Goal: Transaction & Acquisition: Book appointment/travel/reservation

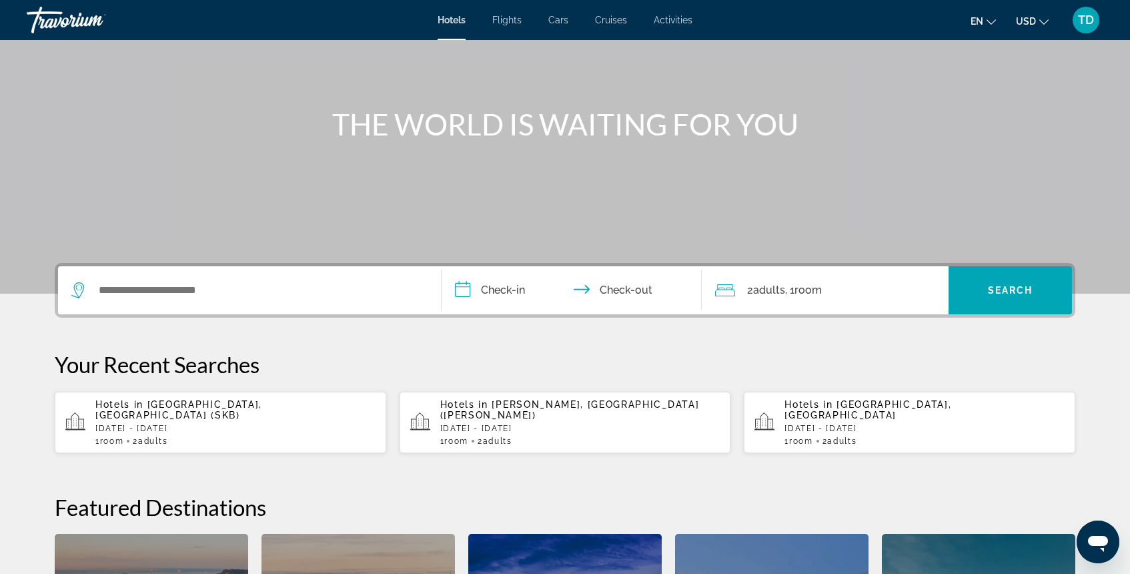
scroll to position [107, 0]
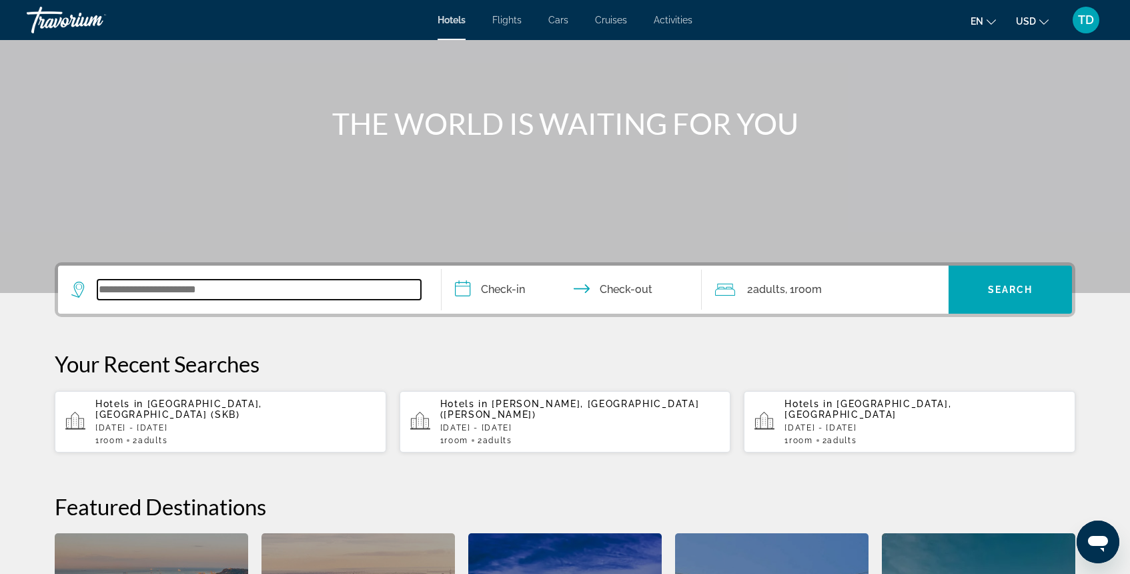
click at [297, 297] on input "Search widget" at bounding box center [259, 290] width 324 height 20
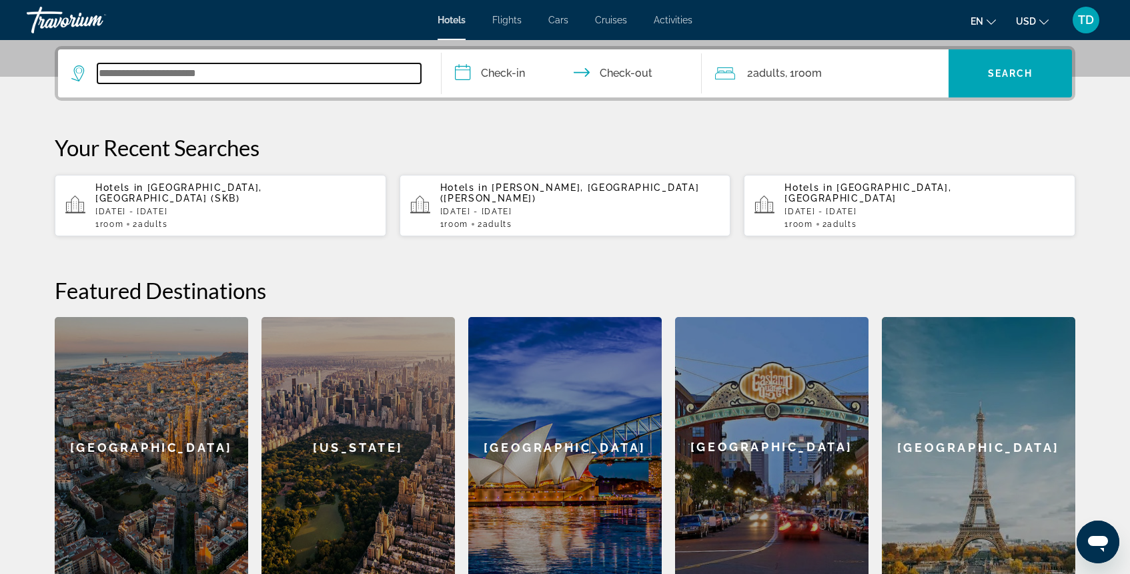
scroll to position [326, 0]
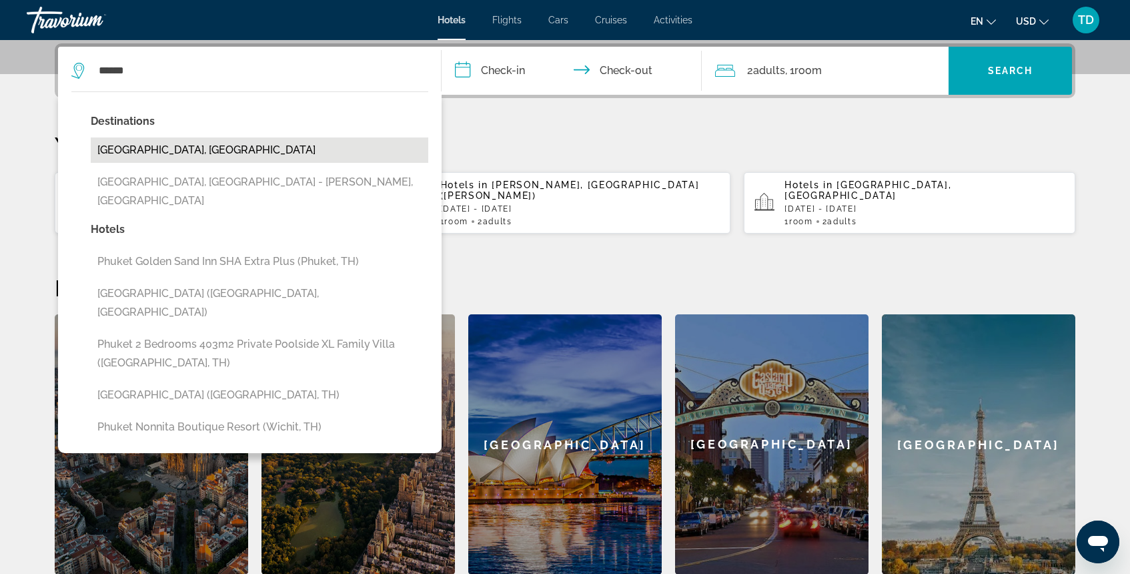
click at [199, 149] on button "[GEOGRAPHIC_DATA], [GEOGRAPHIC_DATA]" at bounding box center [260, 149] width 338 height 25
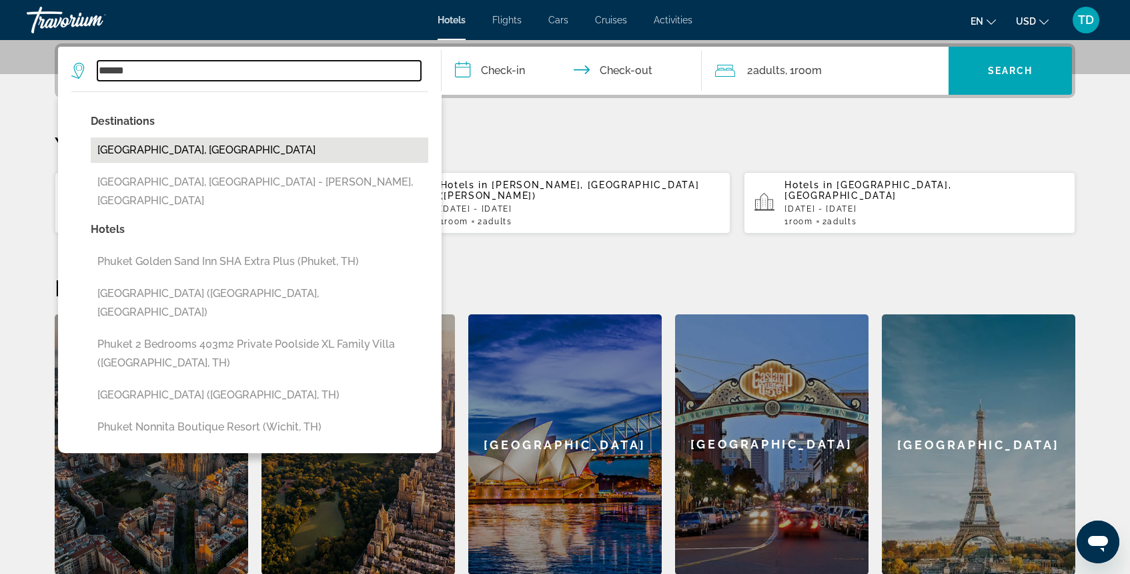
type input "**********"
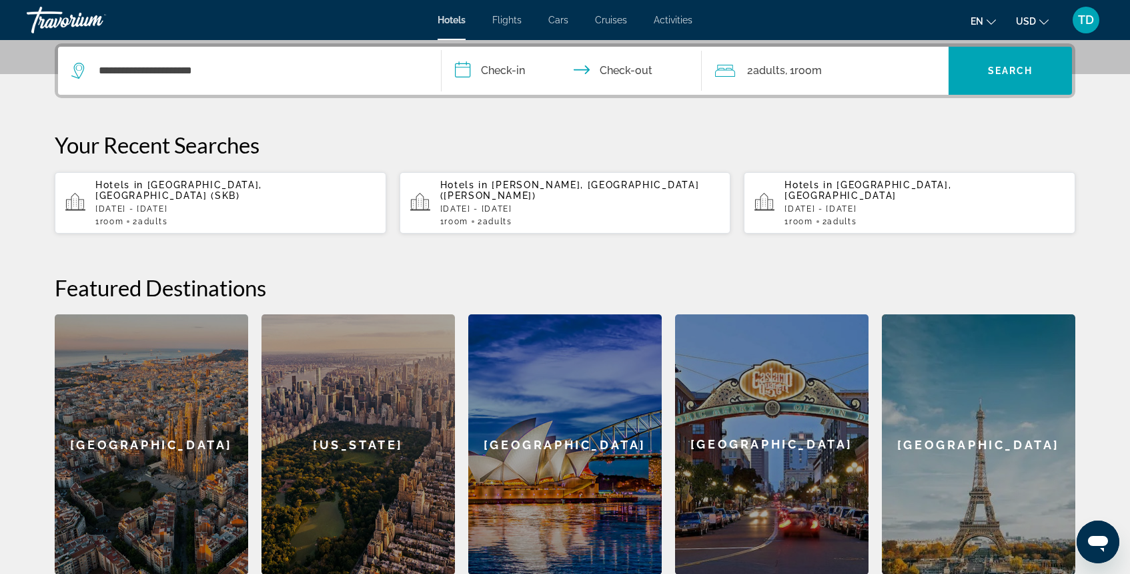
click at [472, 73] on input "**********" at bounding box center [575, 73] width 266 height 52
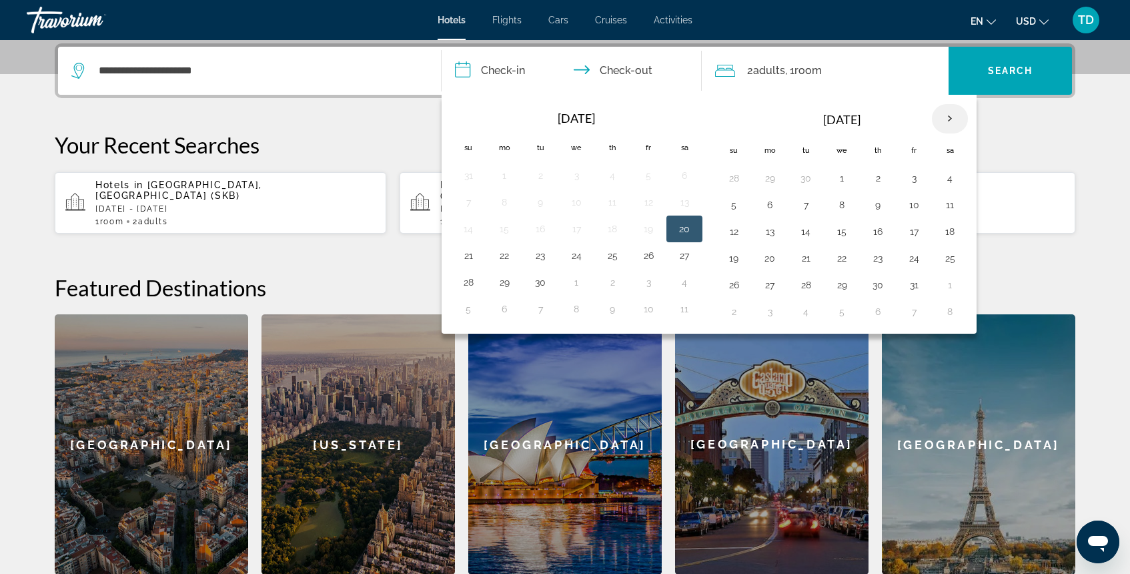
click at [951, 119] on th "Next month" at bounding box center [950, 118] width 36 height 29
click at [917, 262] on button "21" at bounding box center [913, 258] width 21 height 19
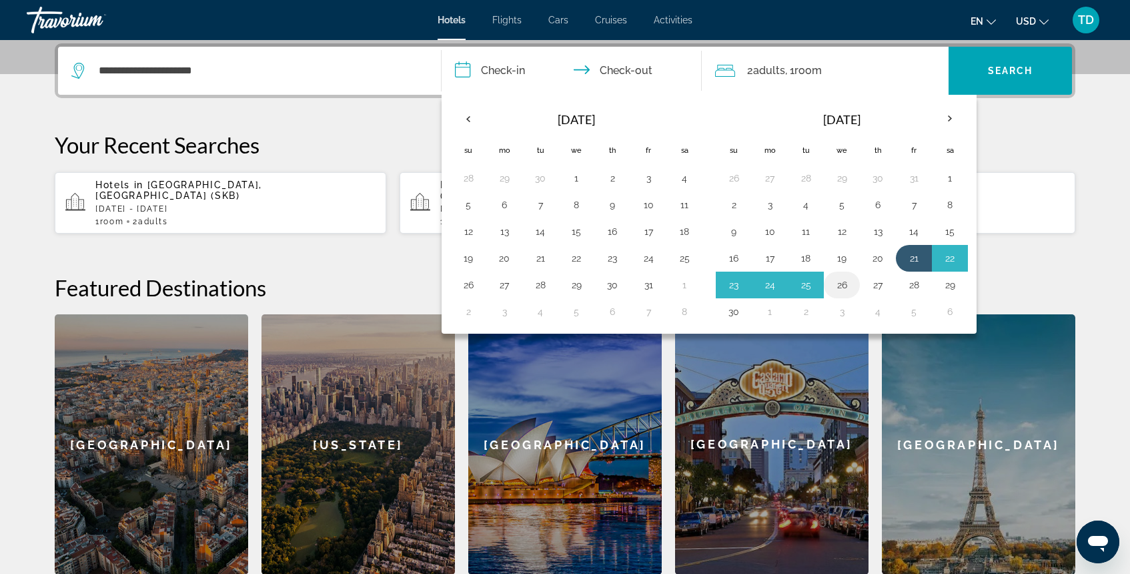
click at [853, 286] on td "26" at bounding box center [842, 285] width 36 height 27
click at [842, 287] on button "26" at bounding box center [841, 285] width 21 height 19
type input "**********"
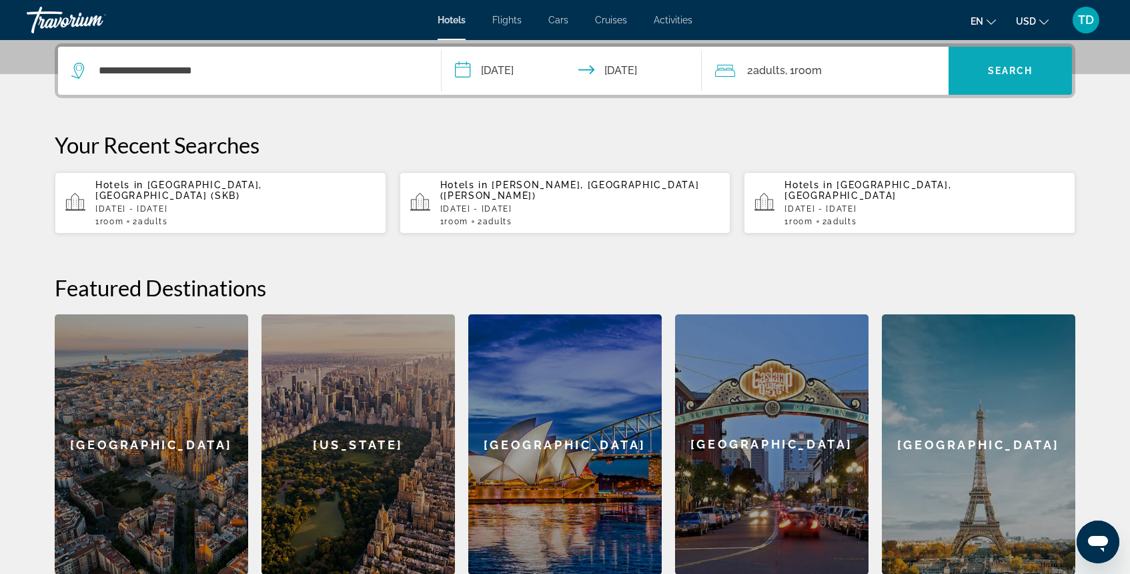
click at [1014, 85] on span "Search widget" at bounding box center [1010, 71] width 123 height 32
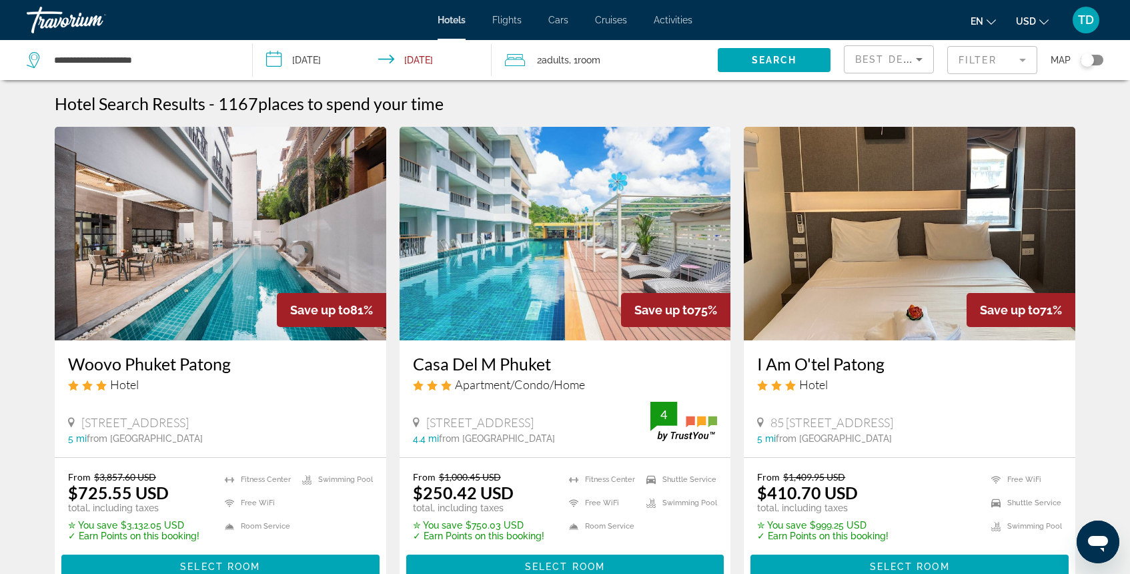
click at [980, 67] on mat-form-field "Filter" at bounding box center [992, 60] width 90 height 28
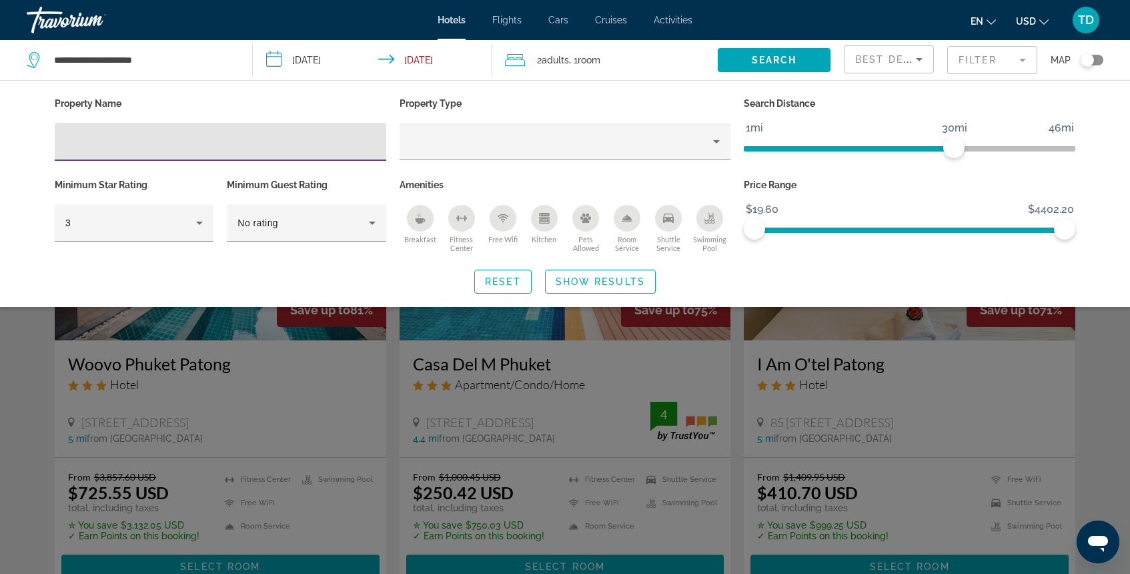
type input "*"
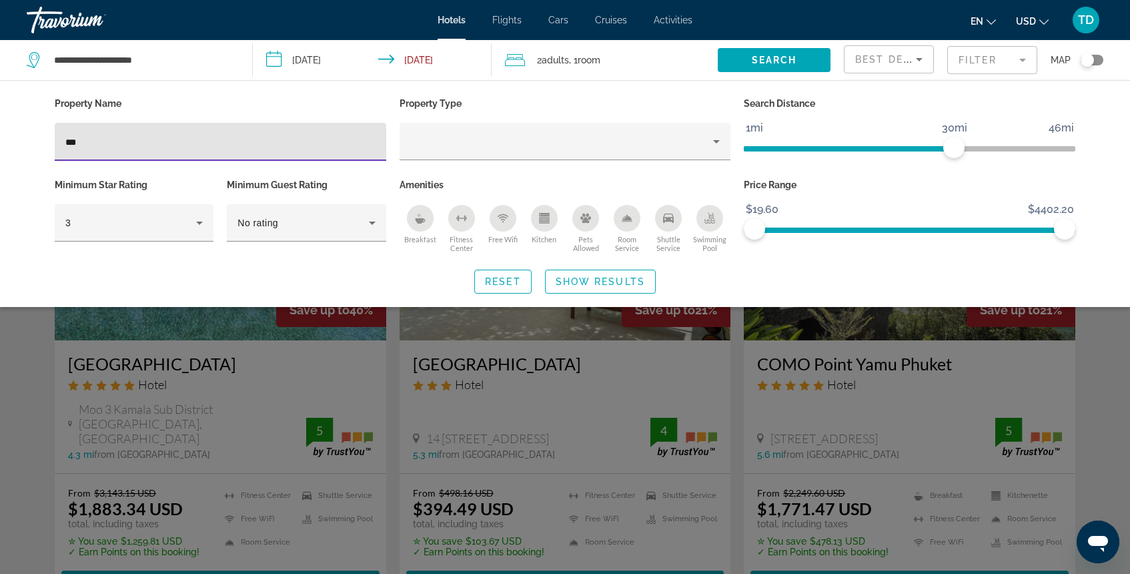
type input "***"
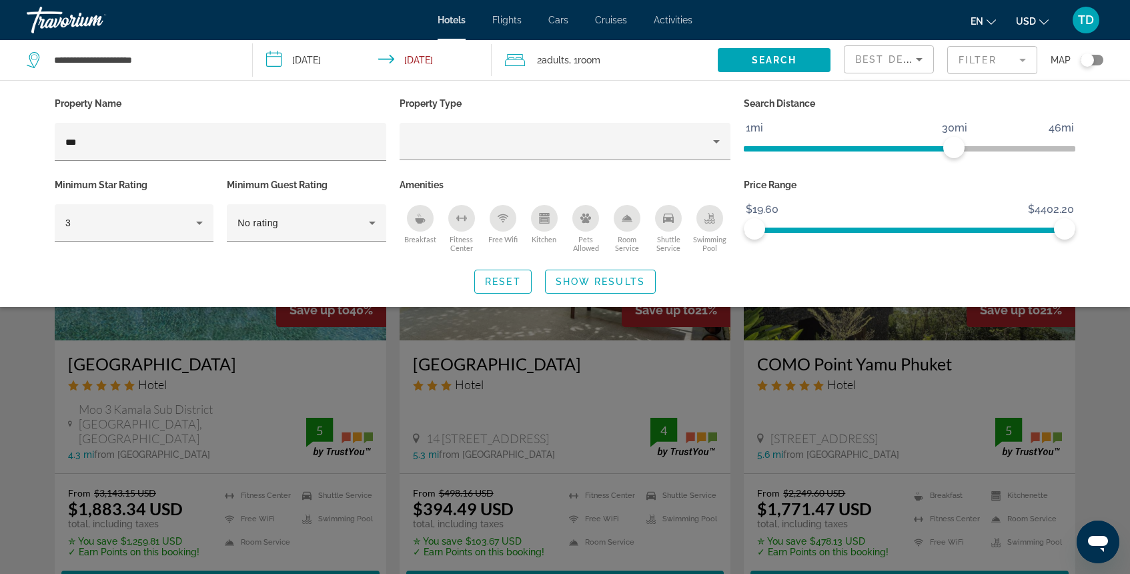
click at [247, 362] on div "Search widget" at bounding box center [565, 387] width 1130 height 374
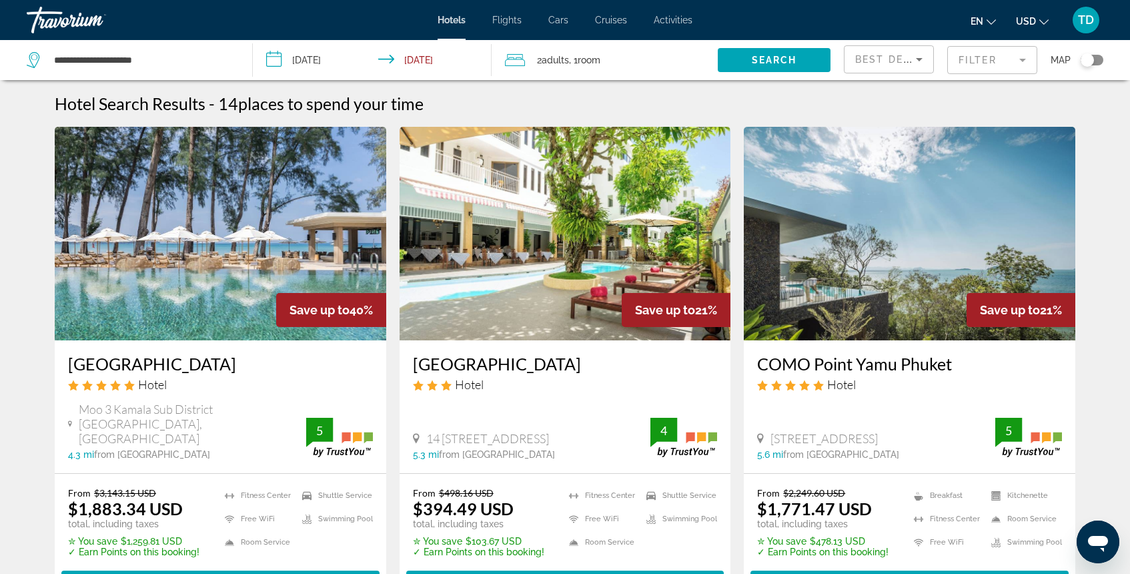
click at [237, 356] on h3 "[GEOGRAPHIC_DATA]" at bounding box center [220, 364] width 305 height 20
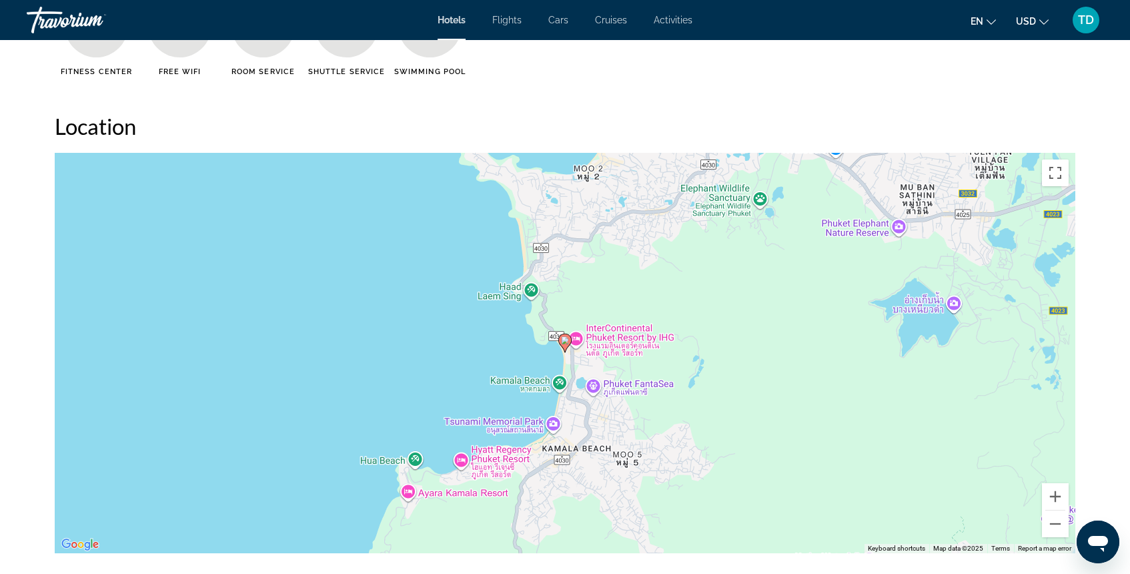
scroll to position [1158, 0]
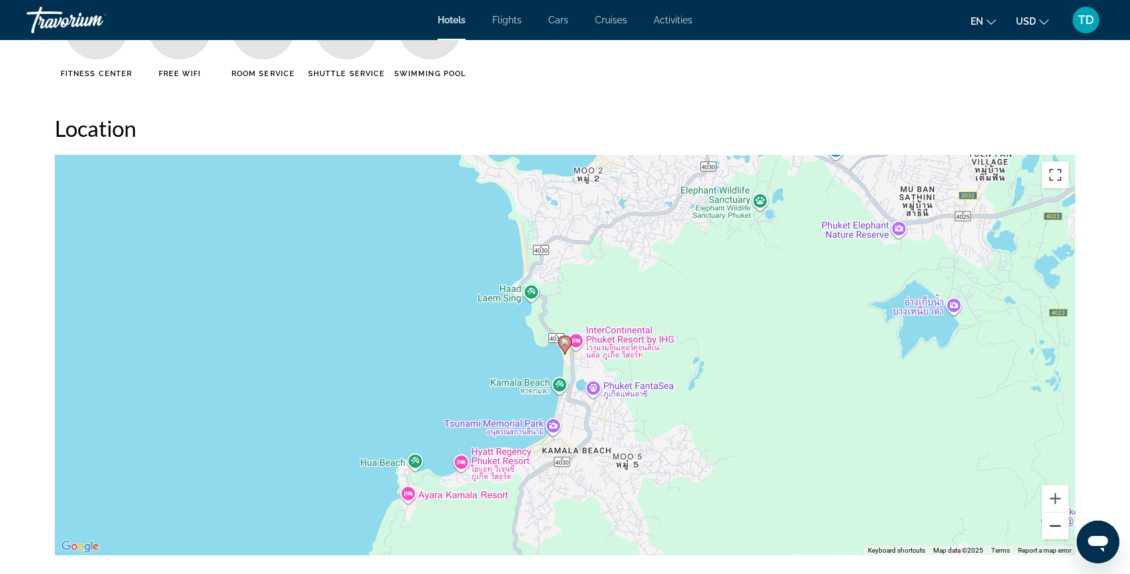
click at [1054, 532] on button "Zoom out" at bounding box center [1055, 525] width 27 height 27
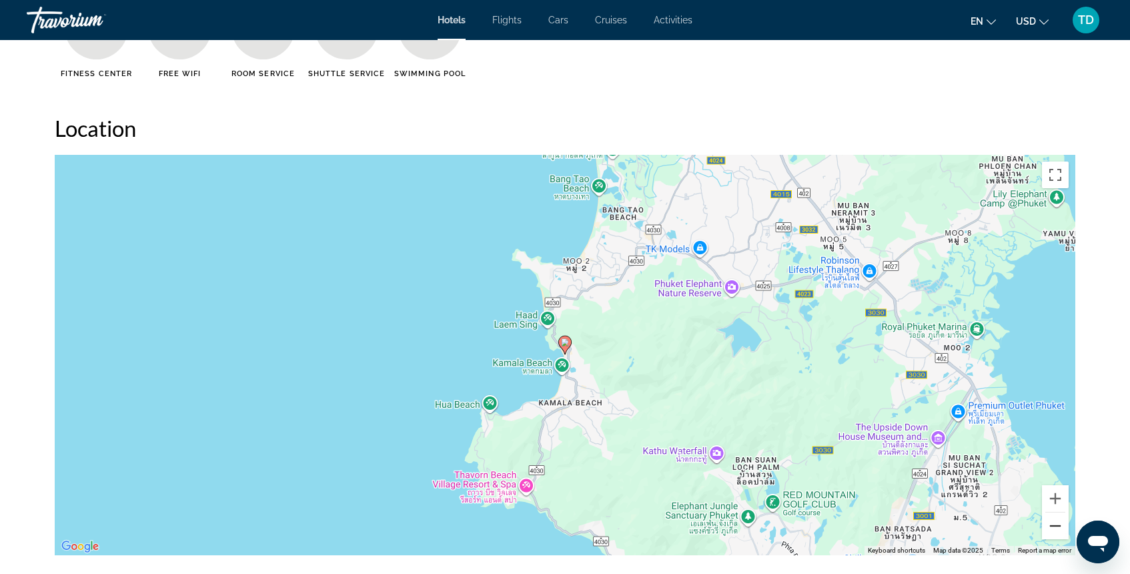
click at [1054, 532] on button "Zoom out" at bounding box center [1055, 525] width 27 height 27
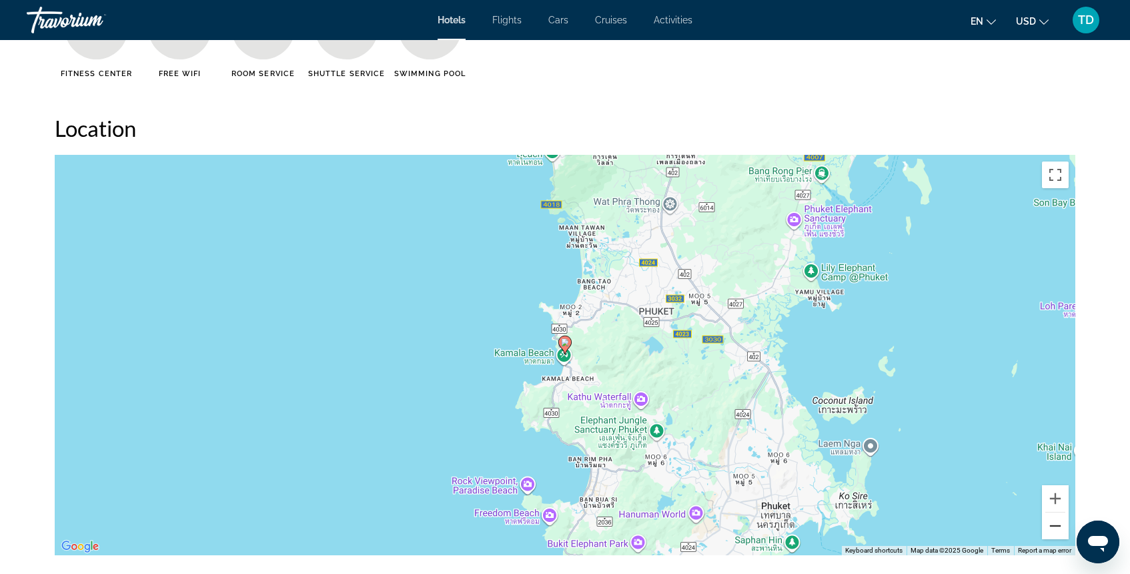
click at [1054, 532] on button "Zoom out" at bounding box center [1055, 525] width 27 height 27
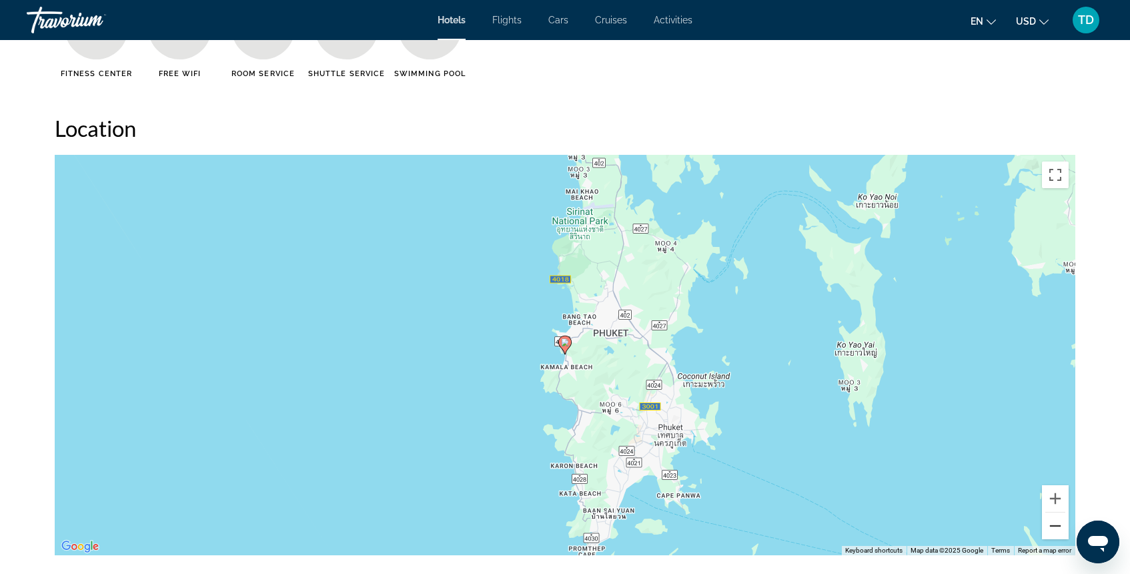
click at [1054, 532] on button "Zoom out" at bounding box center [1055, 525] width 27 height 27
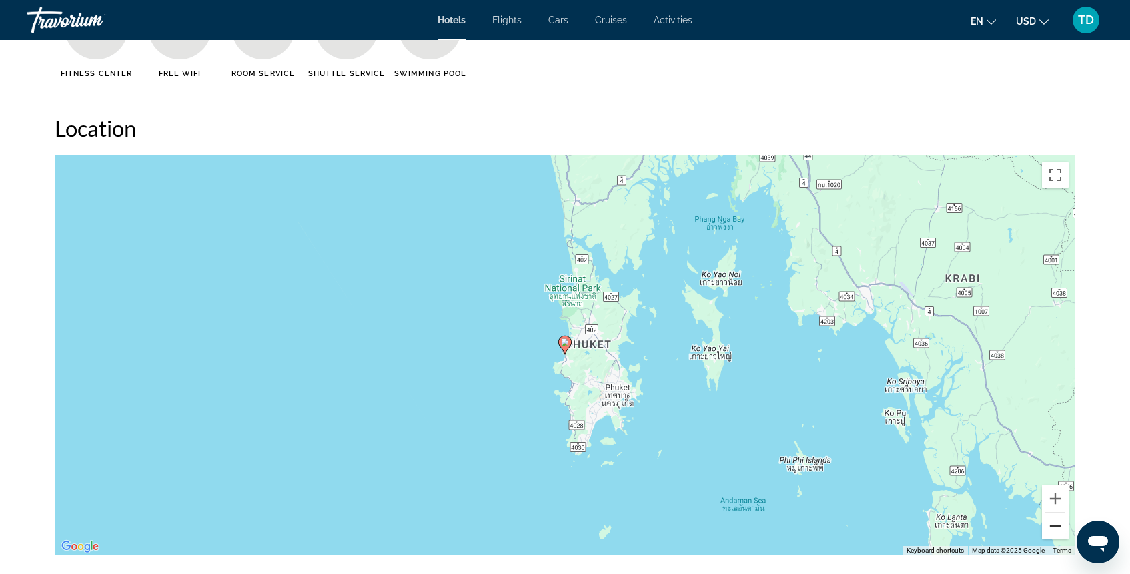
click at [1054, 532] on button "Zoom out" at bounding box center [1055, 525] width 27 height 27
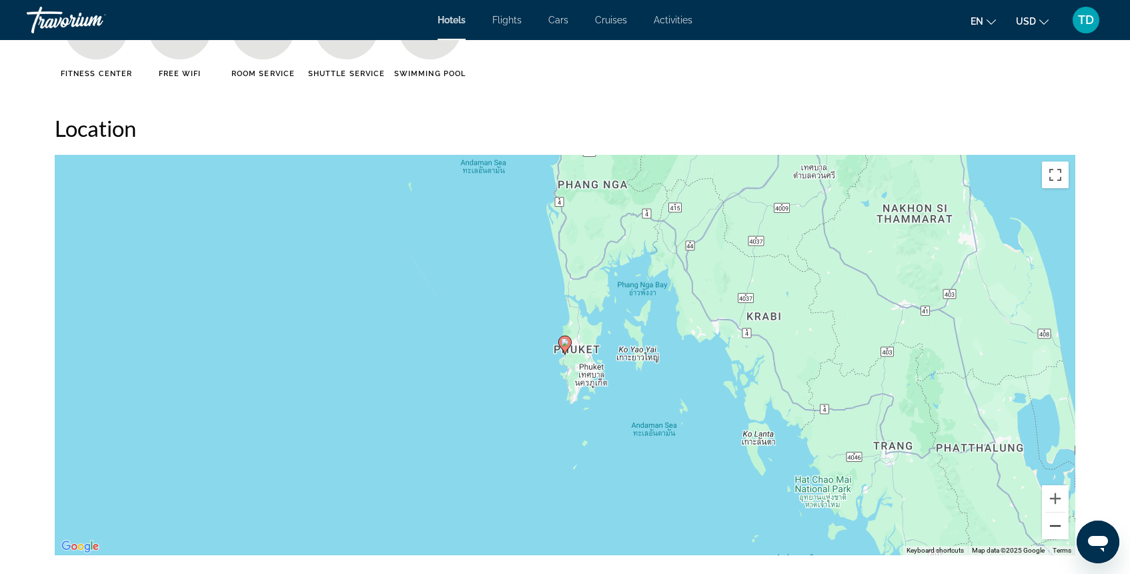
click at [1054, 532] on button "Zoom out" at bounding box center [1055, 525] width 27 height 27
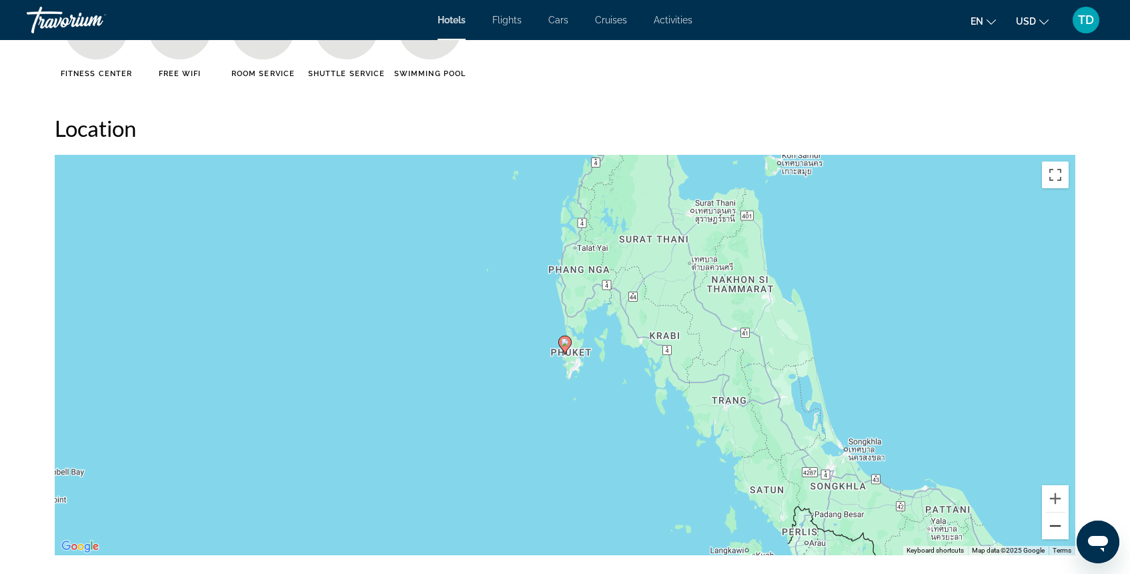
click at [1054, 532] on button "Zoom out" at bounding box center [1055, 525] width 27 height 27
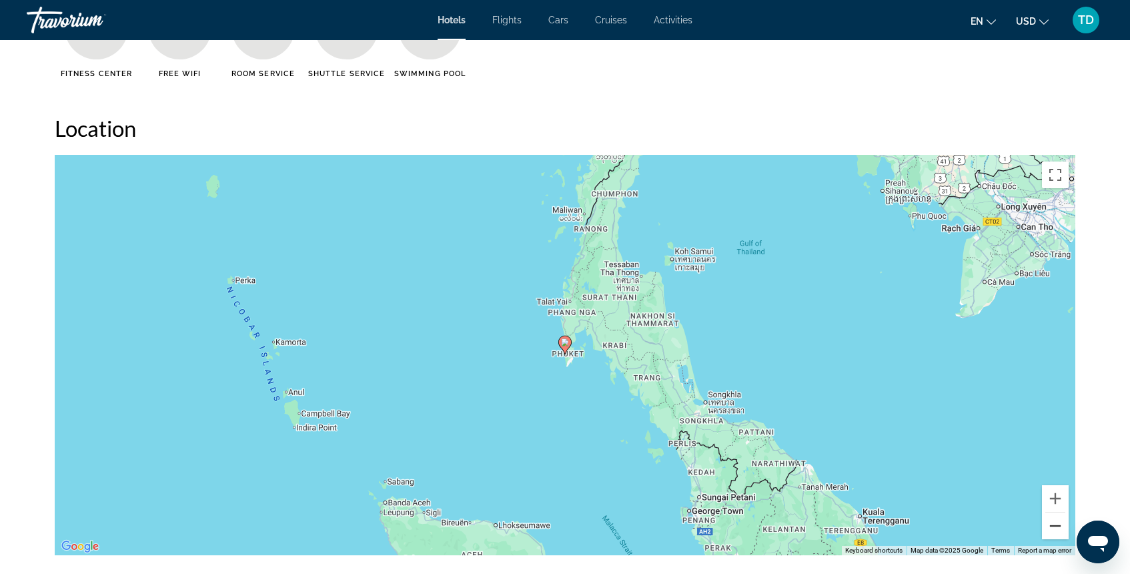
click at [1054, 532] on button "Zoom out" at bounding box center [1055, 525] width 27 height 27
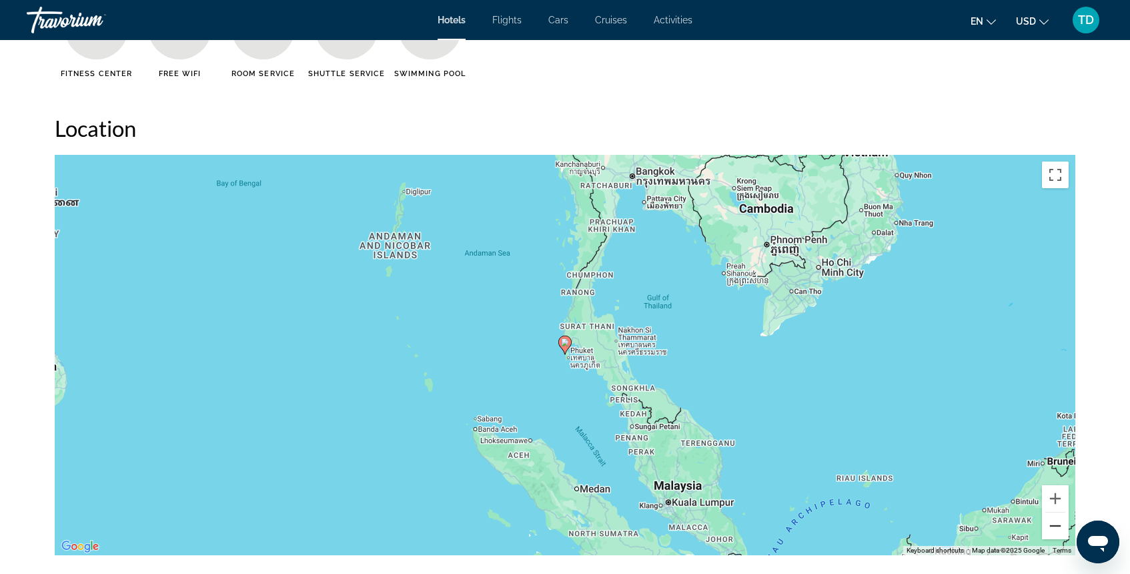
click at [1054, 532] on button "Zoom out" at bounding box center [1055, 525] width 27 height 27
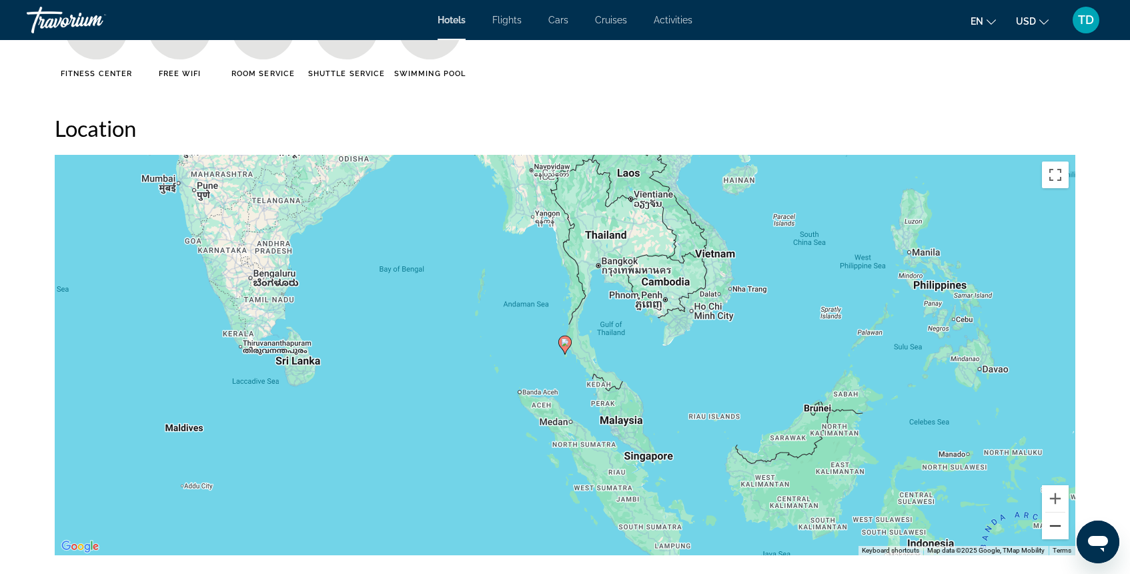
click at [1054, 532] on button "Zoom out" at bounding box center [1055, 525] width 27 height 27
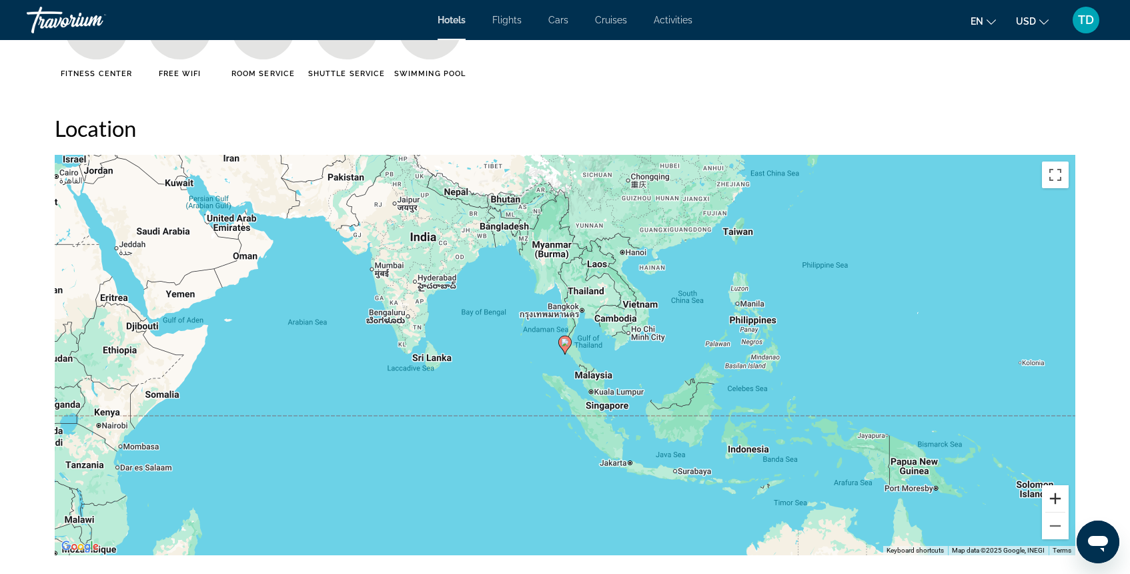
click at [1052, 496] on button "Zoom in" at bounding box center [1055, 498] width 27 height 27
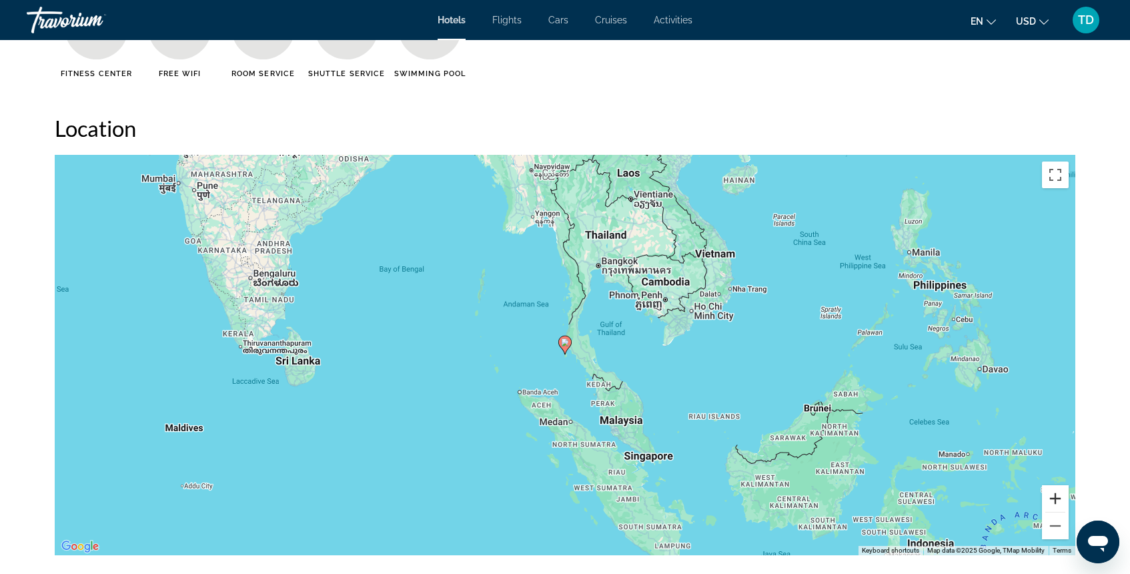
click at [1052, 496] on button "Zoom in" at bounding box center [1055, 498] width 27 height 27
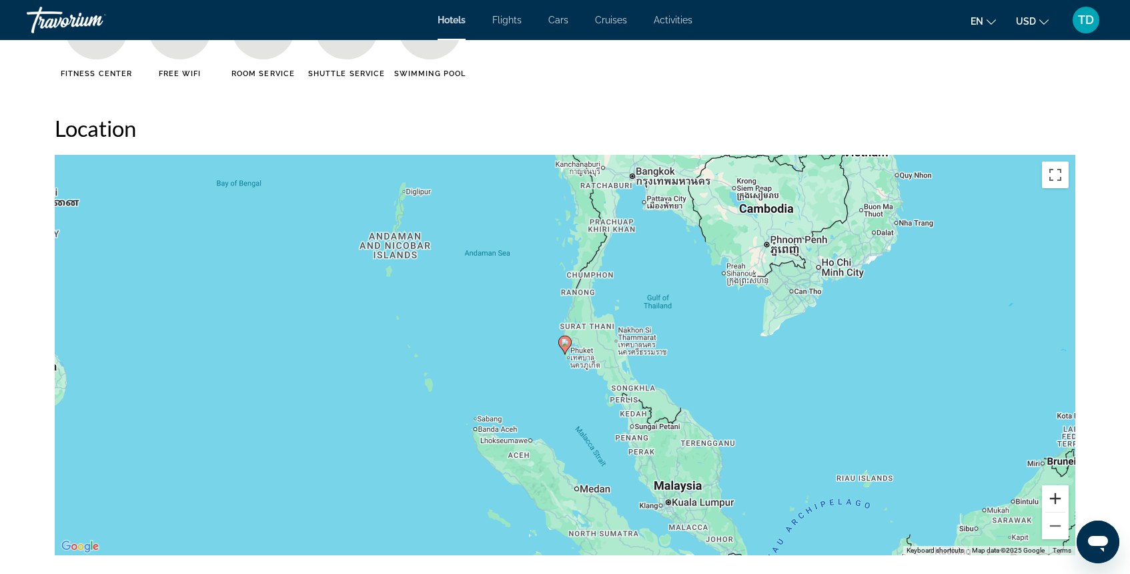
click at [1052, 495] on button "Zoom in" at bounding box center [1055, 498] width 27 height 27
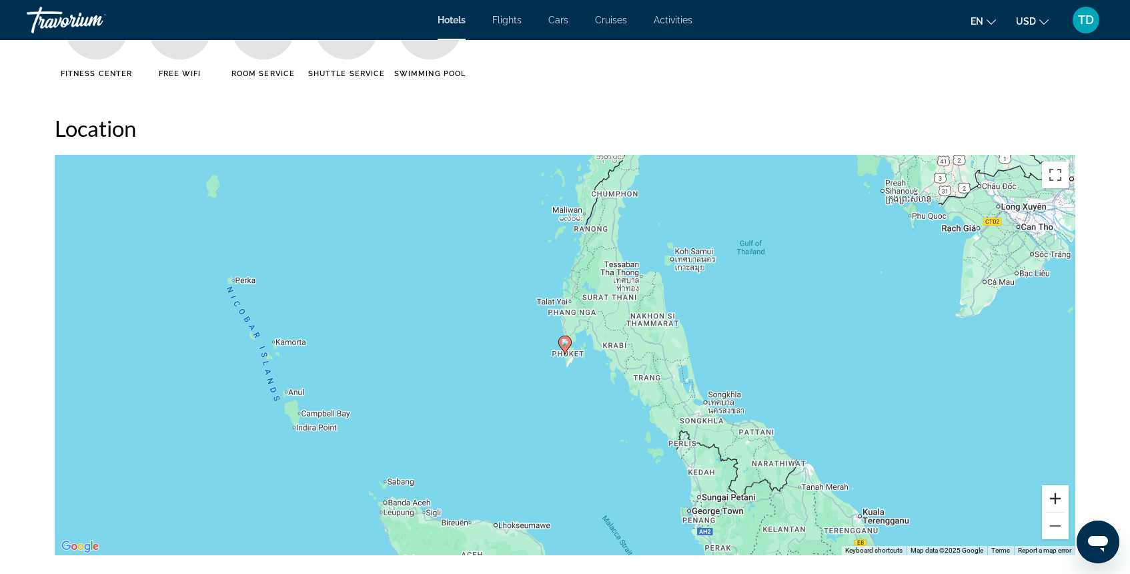
click at [1052, 495] on button "Zoom in" at bounding box center [1055, 498] width 27 height 27
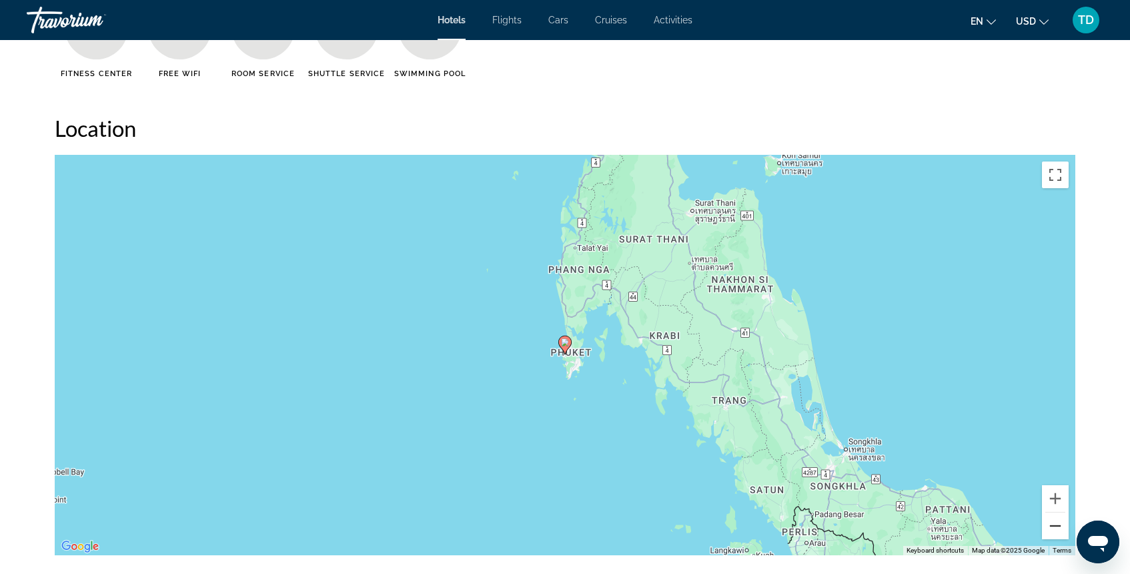
click at [1062, 526] on button "Zoom out" at bounding box center [1055, 525] width 27 height 27
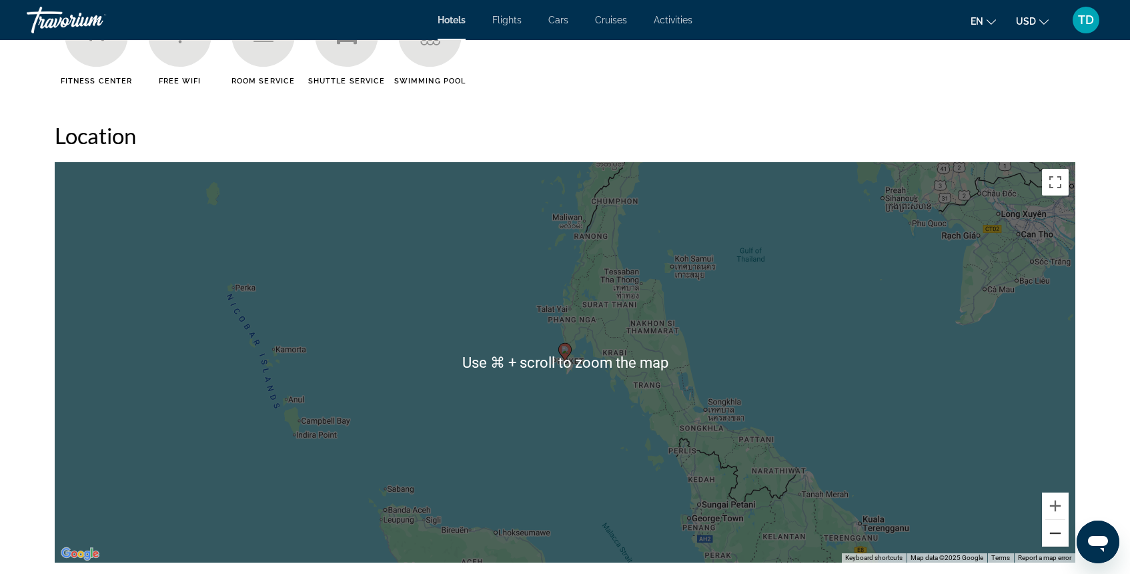
scroll to position [1149, 0]
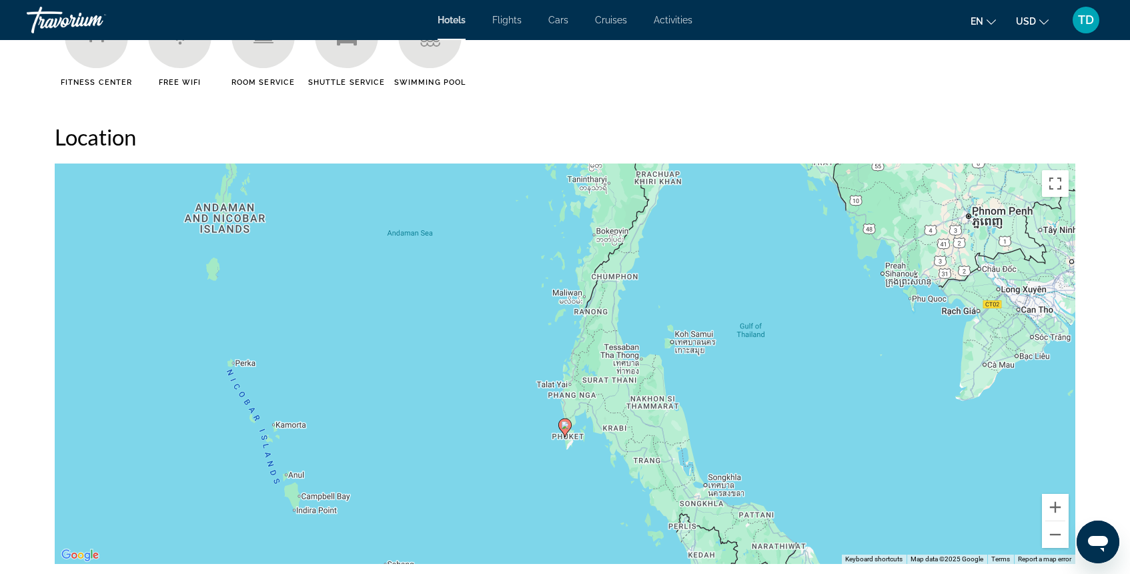
drag, startPoint x: 499, startPoint y: 346, endPoint x: 499, endPoint y: 422, distance: 76.7
click at [499, 422] on div "To activate drag with keyboard, press Alt + Enter. Once in keyboard drag state,…" at bounding box center [565, 363] width 1021 height 400
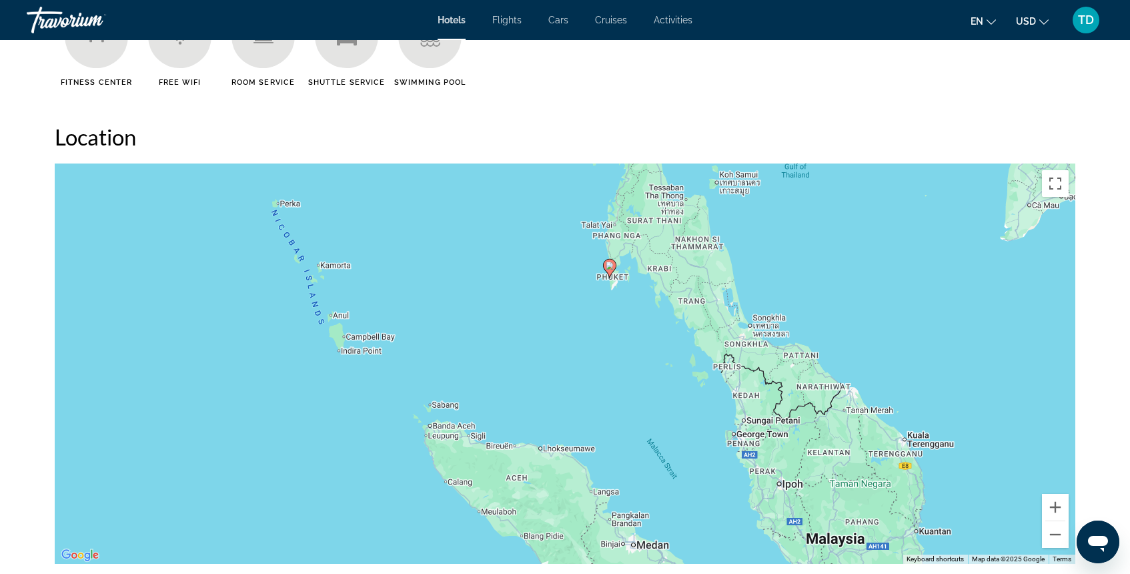
drag, startPoint x: 499, startPoint y: 422, endPoint x: 546, endPoint y: 260, distance: 168.7
click at [546, 260] on div "To activate drag with keyboard, press Alt + Enter. Once in keyboard drag state,…" at bounding box center [565, 363] width 1021 height 400
click at [1052, 508] on button "Zoom in" at bounding box center [1055, 507] width 27 height 27
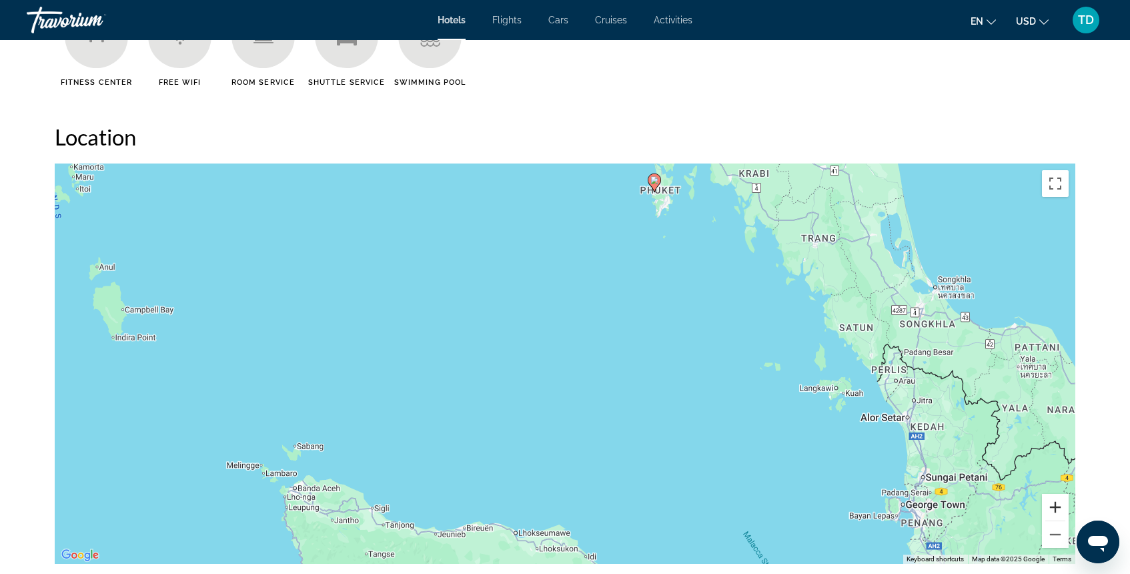
click at [1052, 508] on button "Zoom in" at bounding box center [1055, 507] width 27 height 27
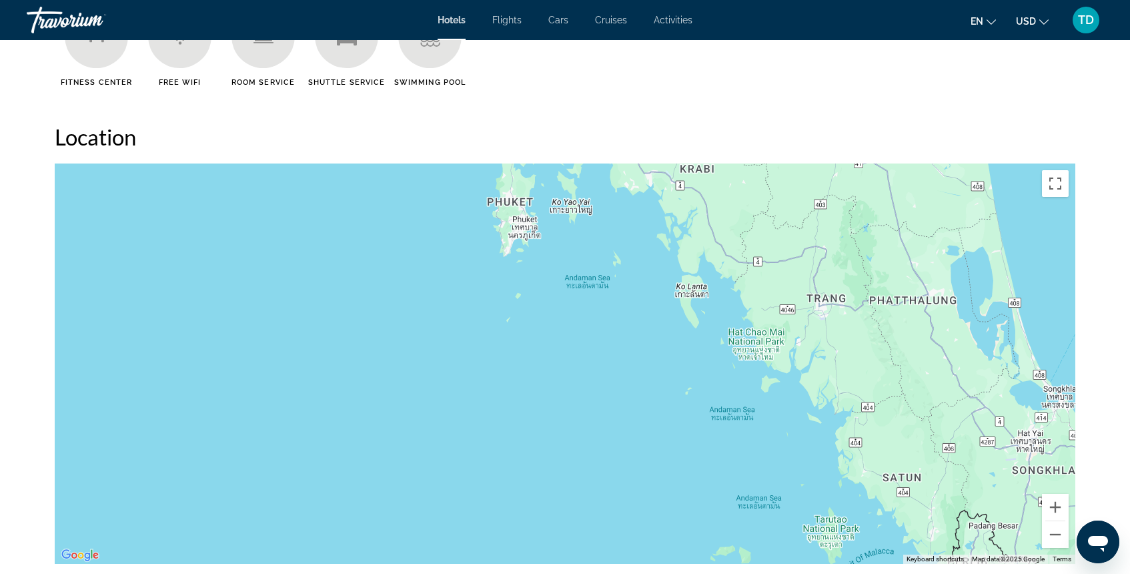
drag, startPoint x: 849, startPoint y: 381, endPoint x: 609, endPoint y: 573, distance: 307.1
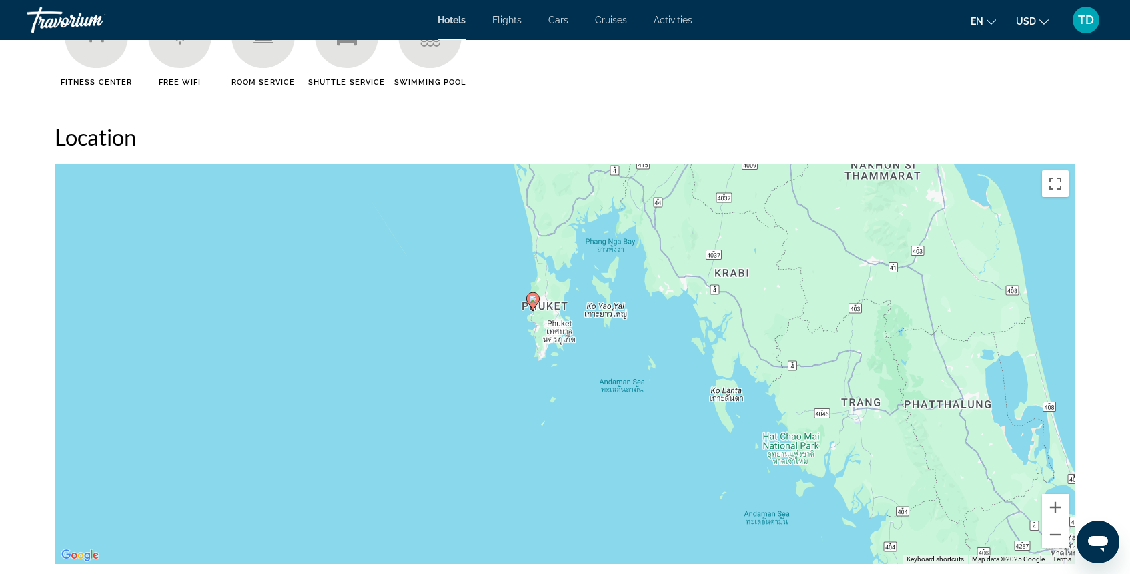
drag, startPoint x: 643, startPoint y: 378, endPoint x: 661, endPoint y: 469, distance: 93.0
click at [661, 468] on div "To activate drag with keyboard, press Alt + Enter. Once in keyboard drag state,…" at bounding box center [565, 363] width 1021 height 400
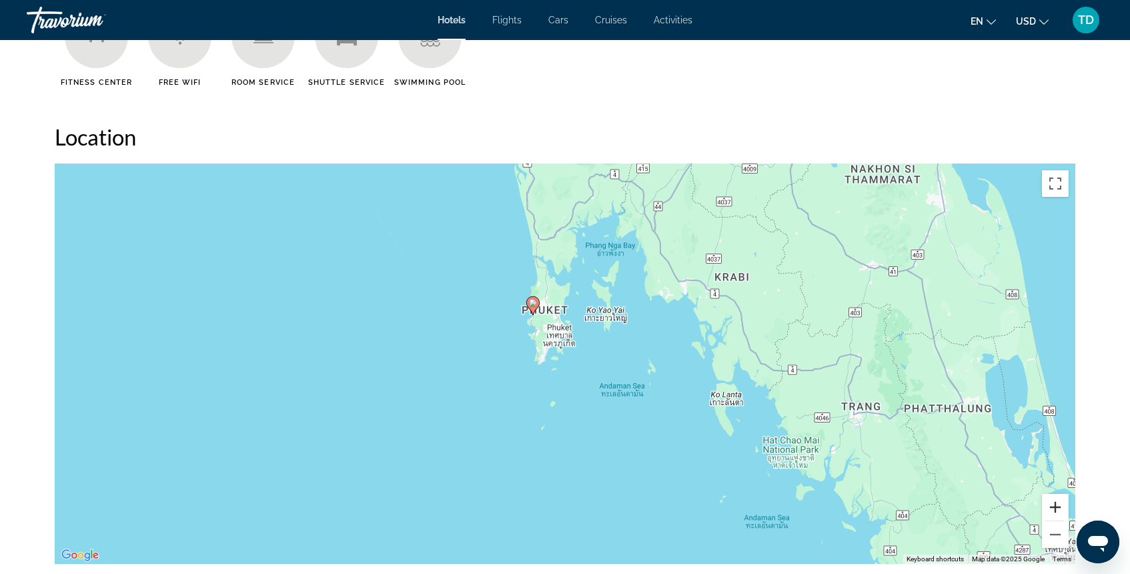
click at [1060, 503] on button "Zoom in" at bounding box center [1055, 507] width 27 height 27
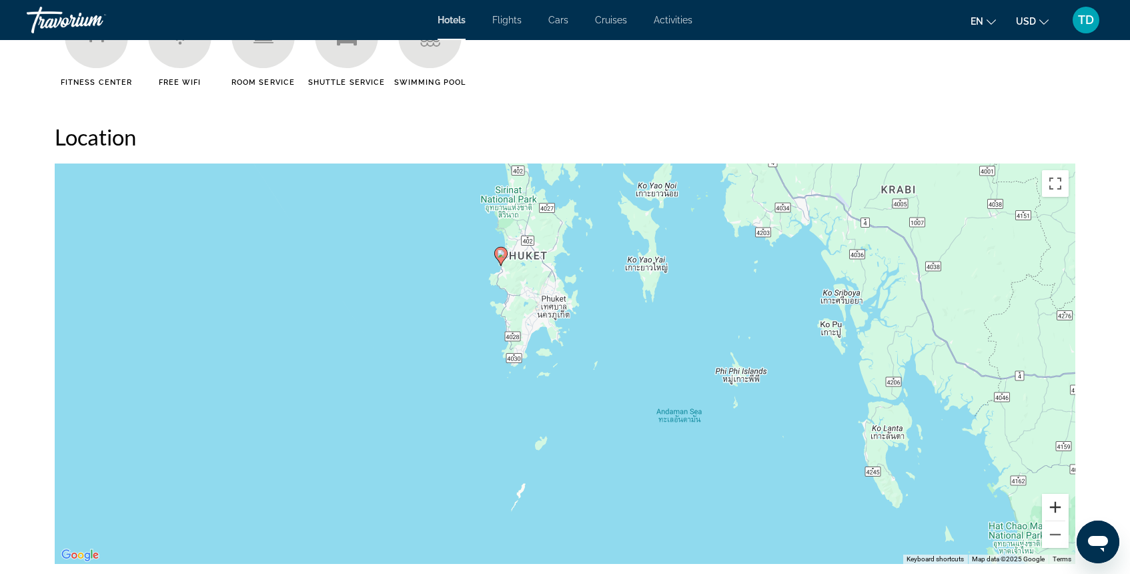
click at [1060, 503] on button "Zoom in" at bounding box center [1055, 507] width 27 height 27
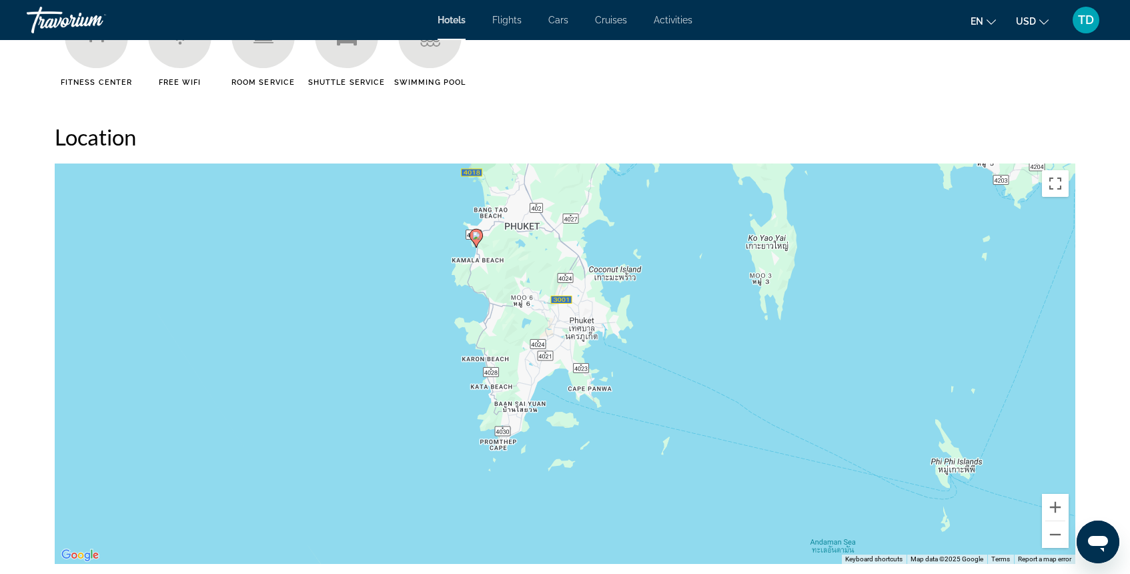
drag, startPoint x: 743, startPoint y: 352, endPoint x: 783, endPoint y: 435, distance: 92.2
click at [783, 435] on div "To activate drag with keyboard, press Alt + Enter. Once in keyboard drag state,…" at bounding box center [565, 363] width 1021 height 400
click at [1052, 506] on button "Zoom in" at bounding box center [1055, 507] width 27 height 27
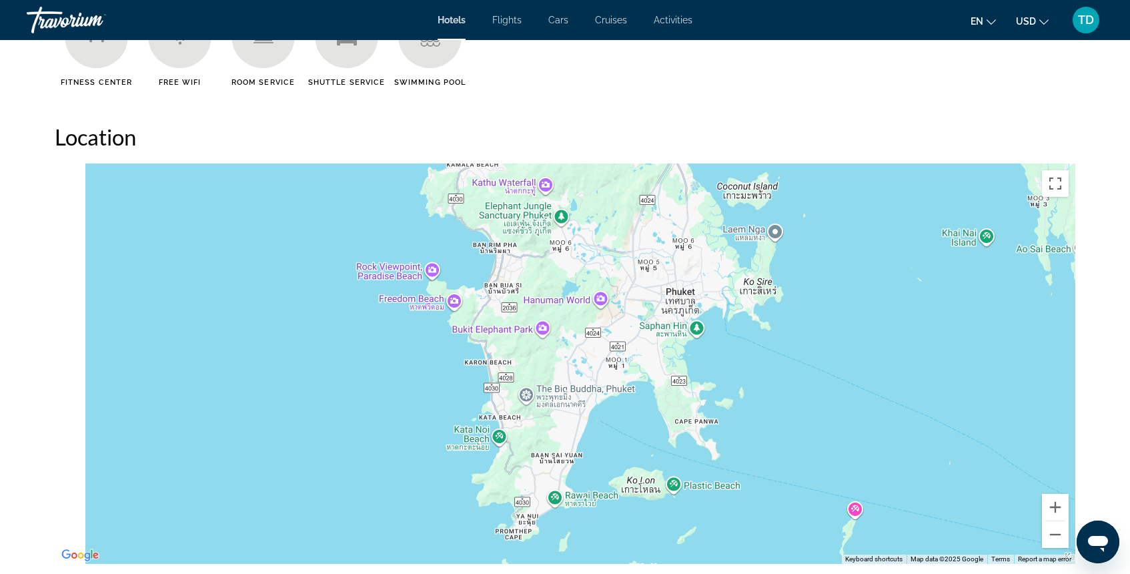
drag, startPoint x: 833, startPoint y: 332, endPoint x: 940, endPoint y: 345, distance: 107.5
click at [940, 345] on div "To activate drag with keyboard, press Alt + Enter. Once in keyboard drag state,…" at bounding box center [565, 363] width 1021 height 400
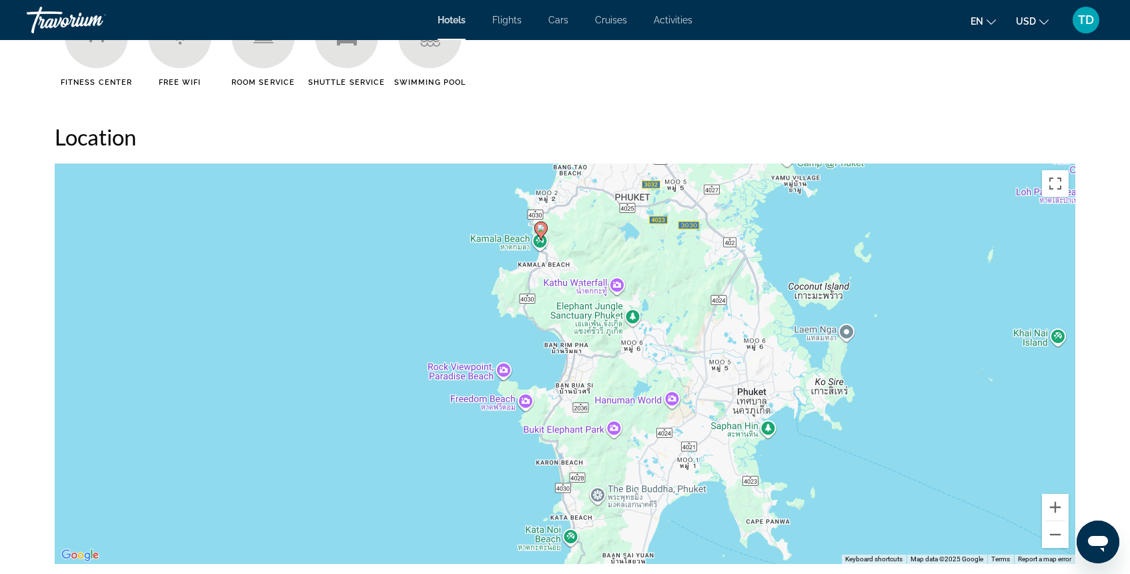
drag, startPoint x: 843, startPoint y: 364, endPoint x: 893, endPoint y: 460, distance: 108.6
click at [893, 460] on div "To activate drag with keyboard, press Alt + Enter. Once in keyboard drag state,…" at bounding box center [565, 363] width 1021 height 400
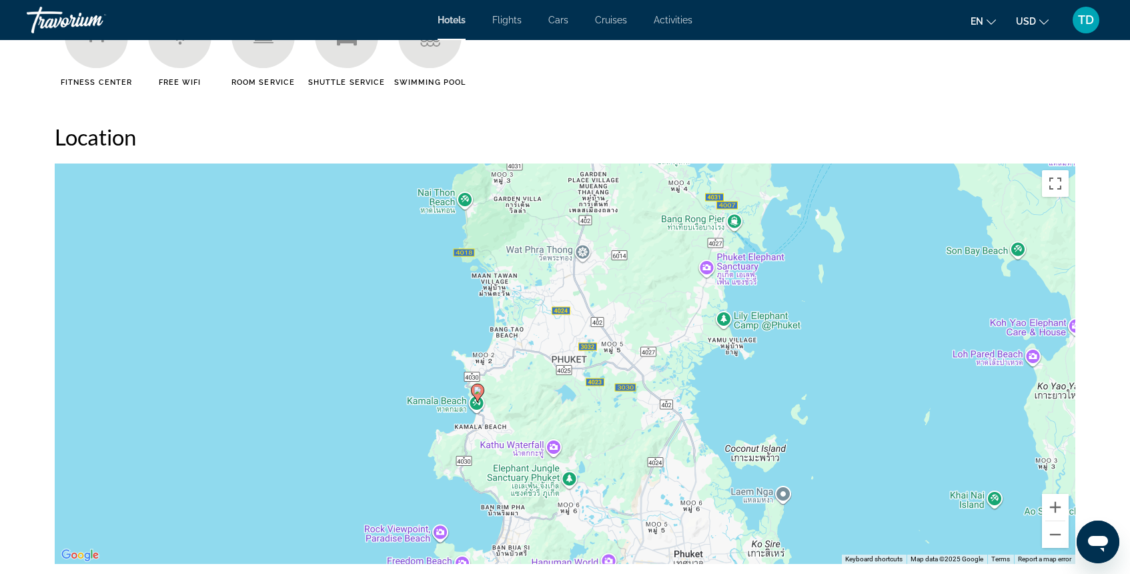
drag, startPoint x: 922, startPoint y: 291, endPoint x: 857, endPoint y: 456, distance: 177.7
click at [857, 456] on div "To activate drag with keyboard, press Alt + Enter. Once in keyboard drag state,…" at bounding box center [565, 363] width 1021 height 400
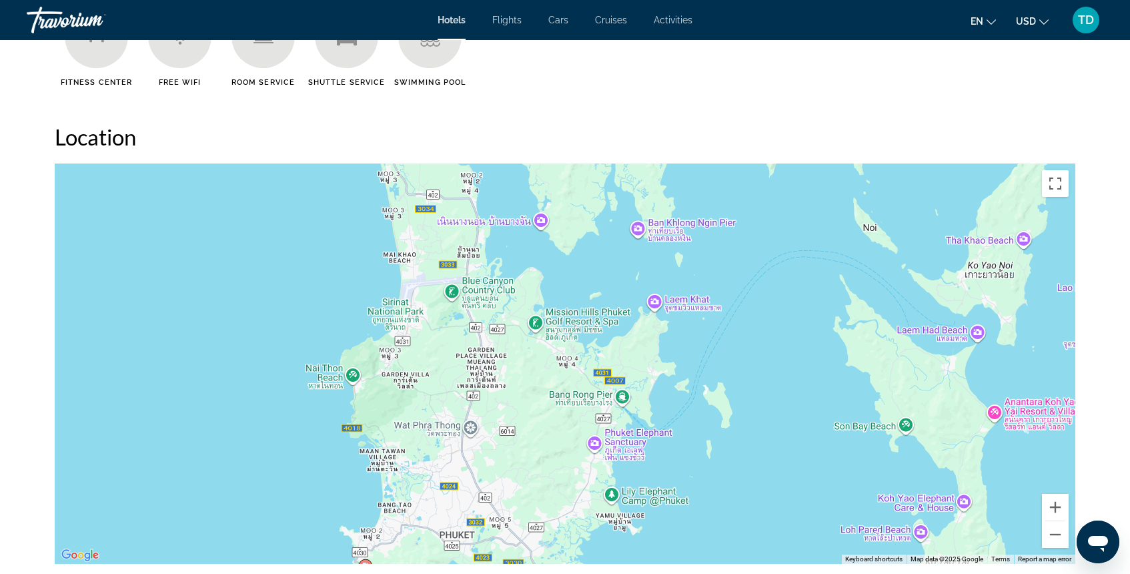
drag, startPoint x: 910, startPoint y: 366, endPoint x: 799, endPoint y: 542, distance: 209.0
click at [799, 542] on div "To activate drag with keyboard, press Alt + Enter. Once in keyboard drag state,…" at bounding box center [565, 363] width 1021 height 400
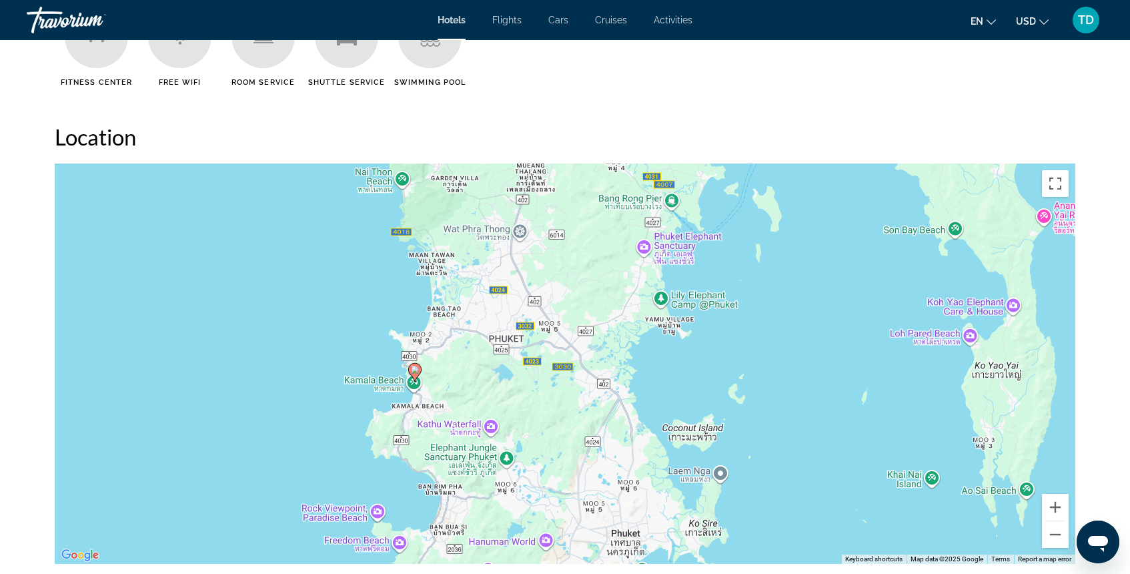
drag, startPoint x: 745, startPoint y: 434, endPoint x: 795, endPoint y: 238, distance: 203.1
click at [795, 238] on div "To activate drag with keyboard, press Alt + Enter. Once in keyboard drag state,…" at bounding box center [565, 363] width 1021 height 400
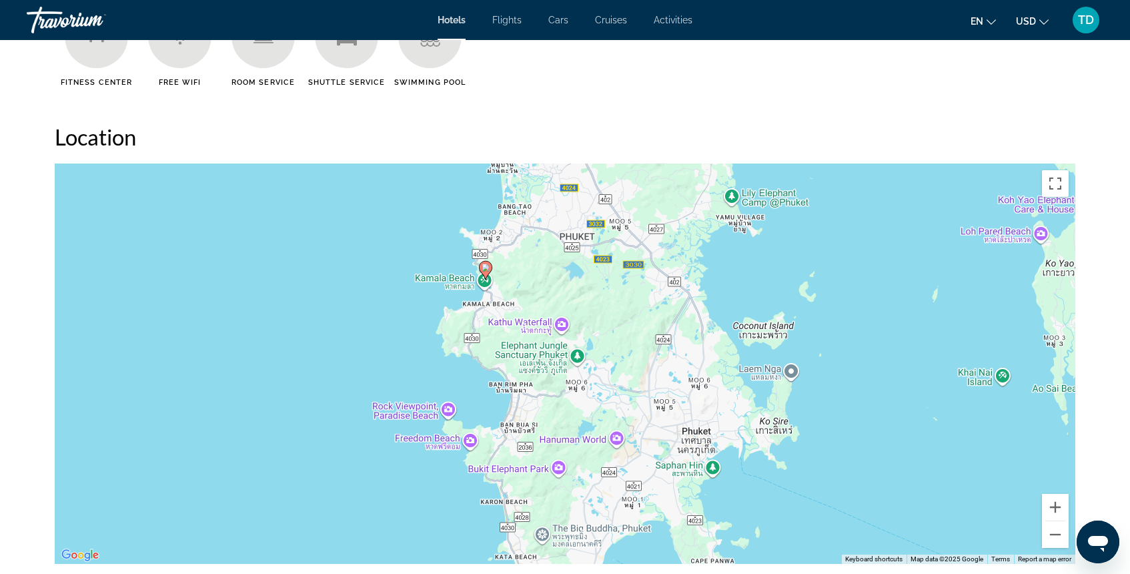
drag, startPoint x: 689, startPoint y: 392, endPoint x: 760, endPoint y: 288, distance: 125.7
click at [760, 288] on div "To activate drag with keyboard, press Alt + Enter. Once in keyboard drag state,…" at bounding box center [565, 363] width 1021 height 400
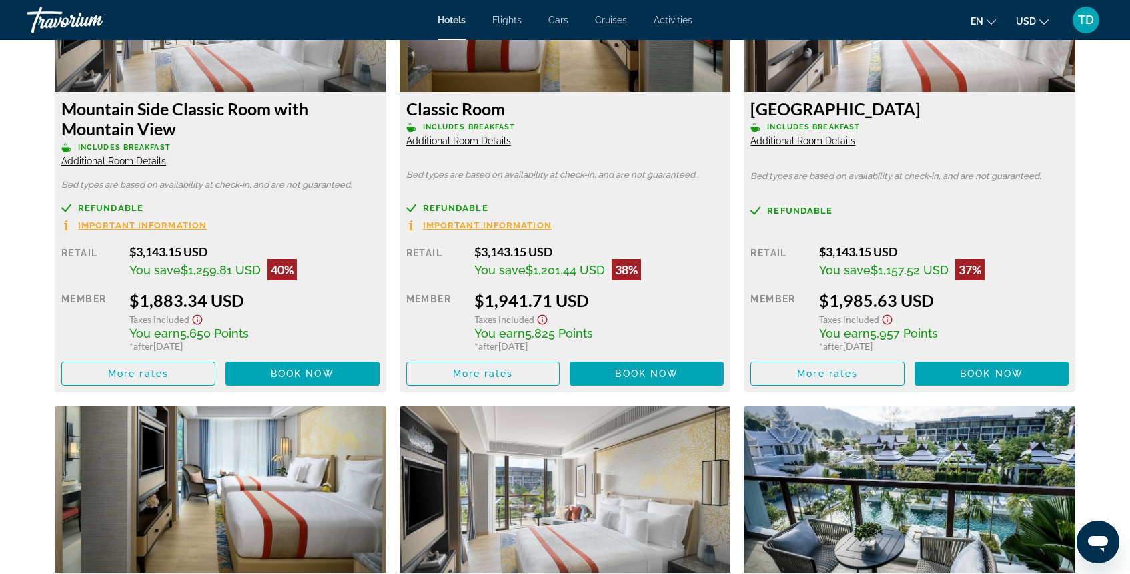
scroll to position [1926, 0]
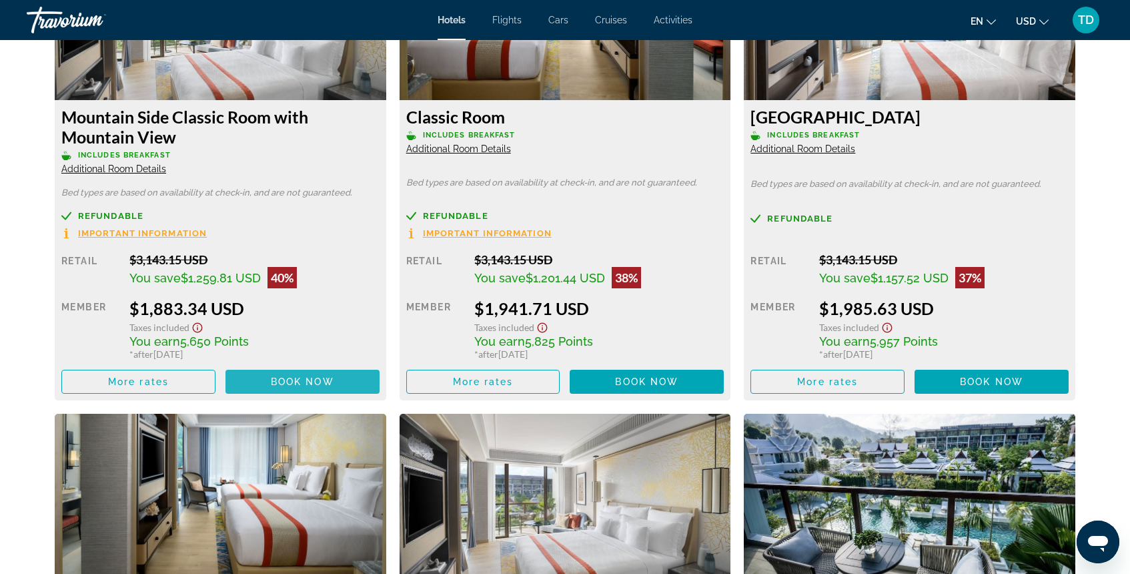
click at [298, 379] on span "Book now" at bounding box center [302, 381] width 63 height 11
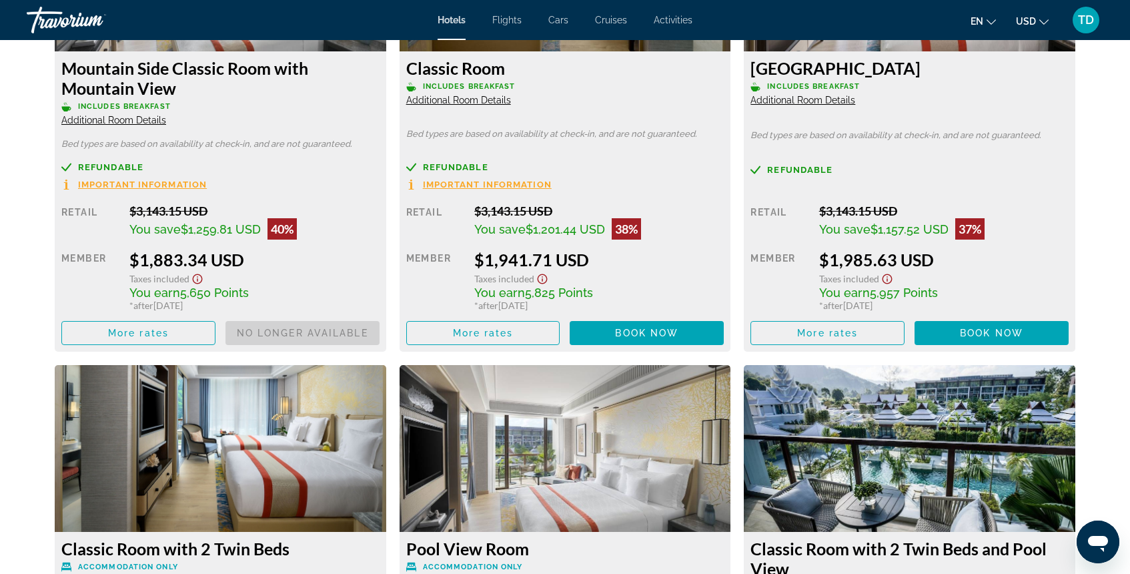
scroll to position [1976, 0]
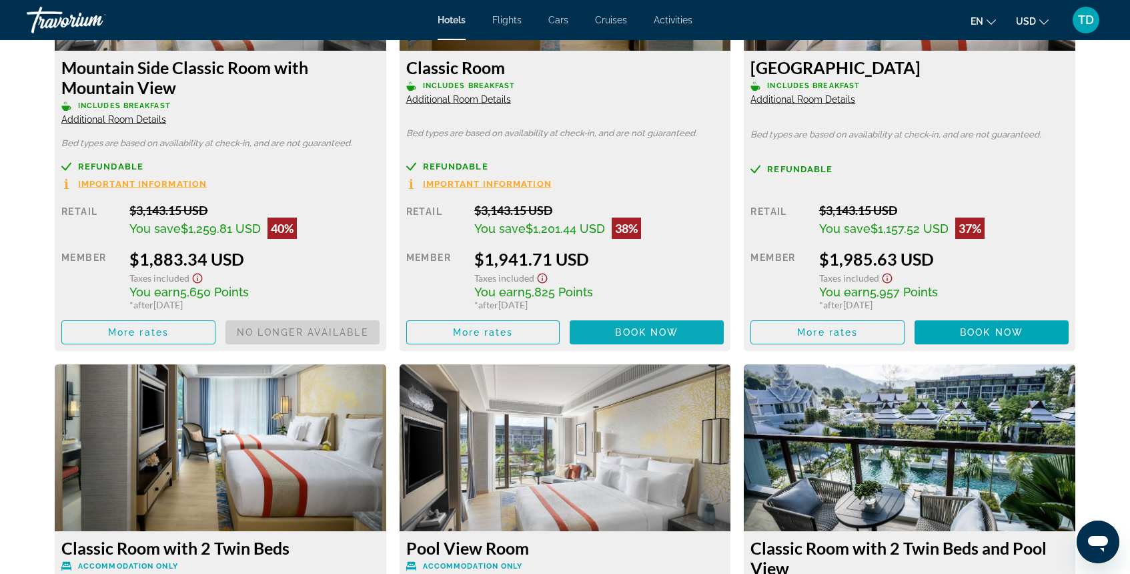
click at [643, 337] on span "Book now" at bounding box center [646, 332] width 63 height 11
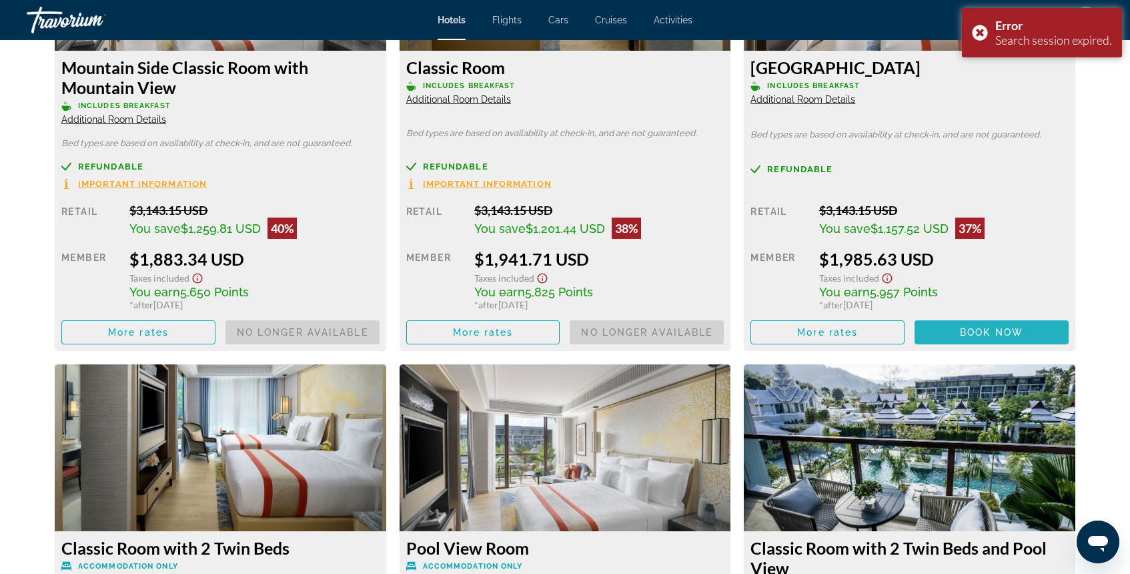
click at [977, 326] on button "Book now No longer available" at bounding box center [992, 332] width 154 height 24
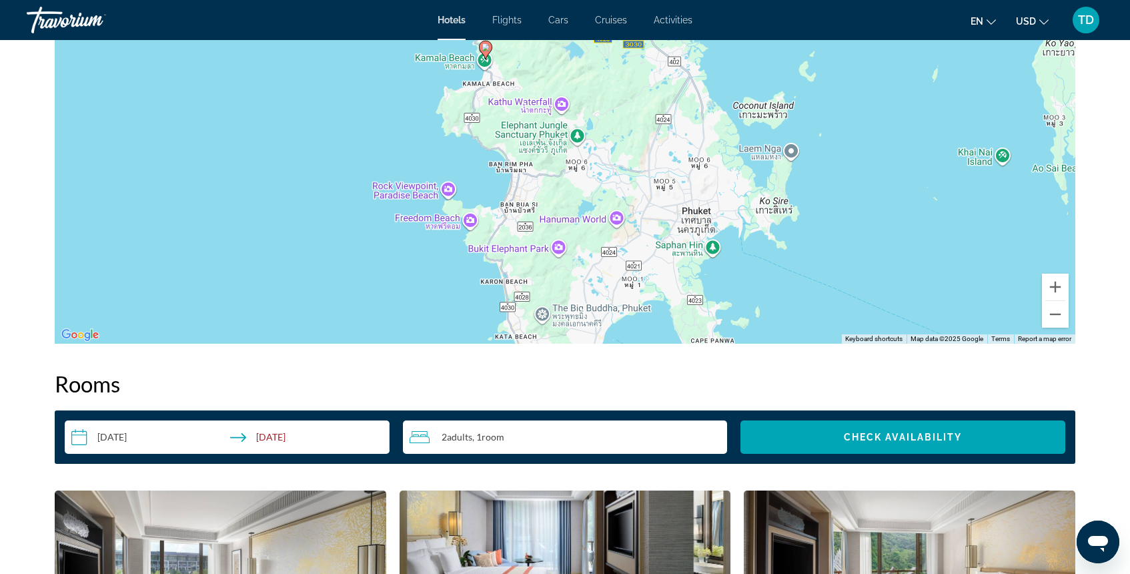
scroll to position [1367, 0]
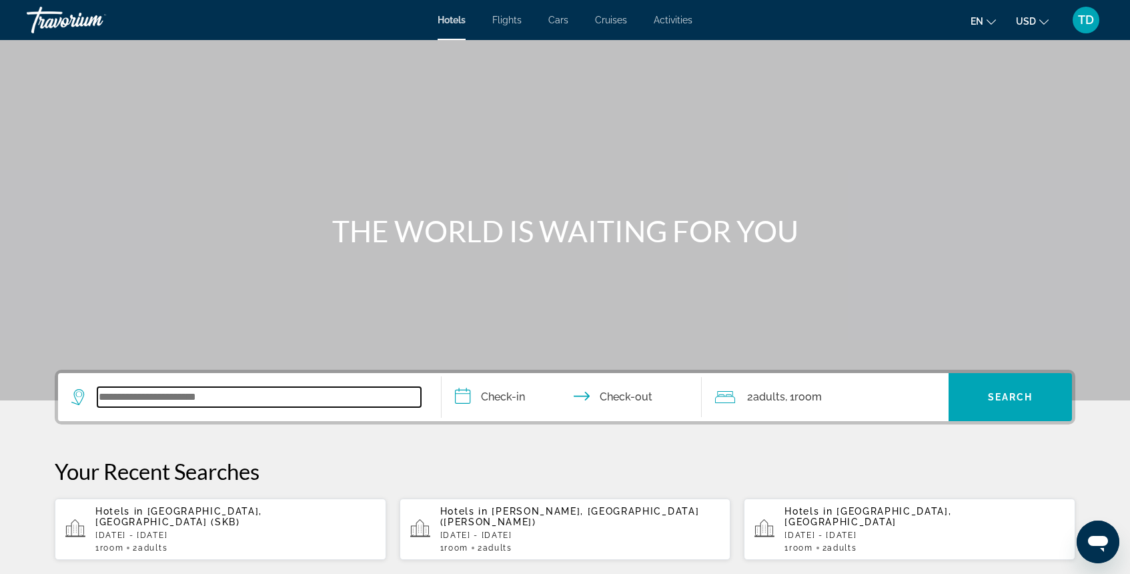
click at [149, 401] on input "Search widget" at bounding box center [259, 397] width 324 height 20
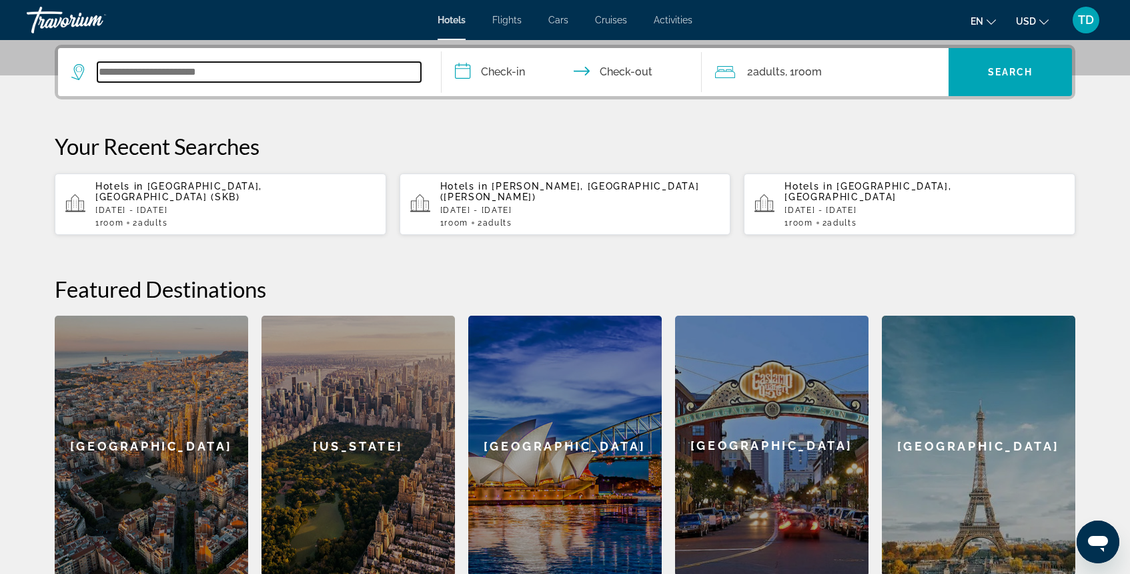
scroll to position [326, 0]
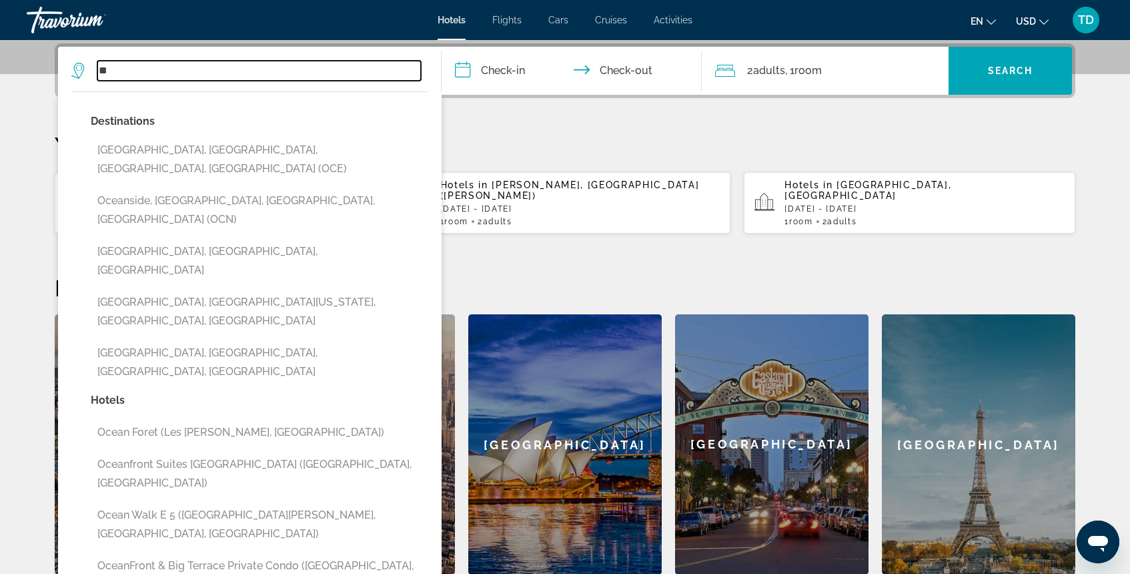
type input "*"
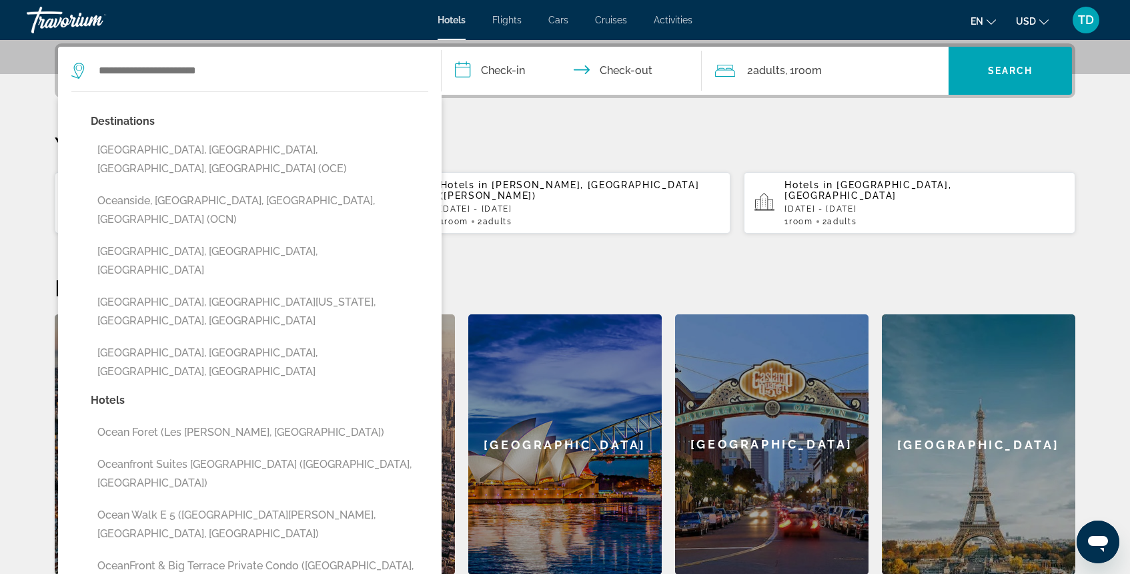
click at [480, 155] on p "Your Recent Searches" at bounding box center [565, 144] width 1021 height 27
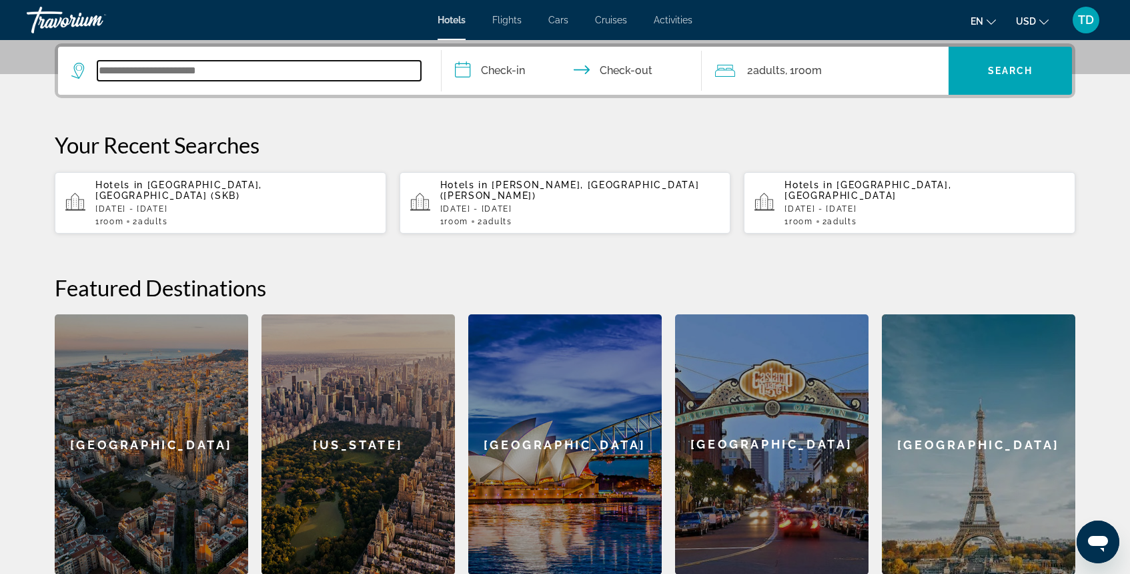
click at [336, 73] on input "Search widget" at bounding box center [259, 71] width 324 height 20
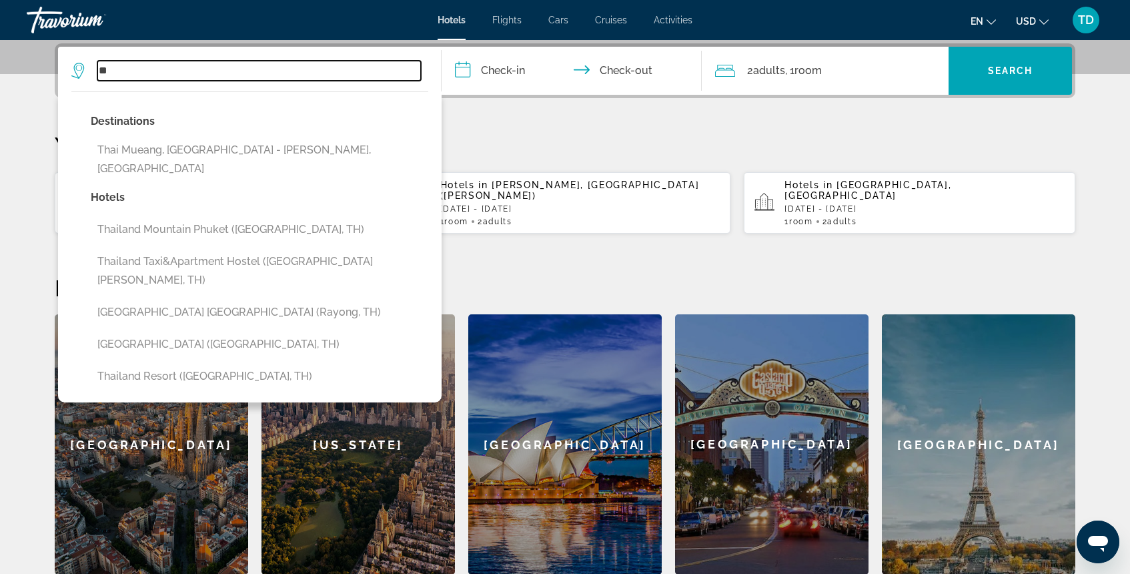
type input "*"
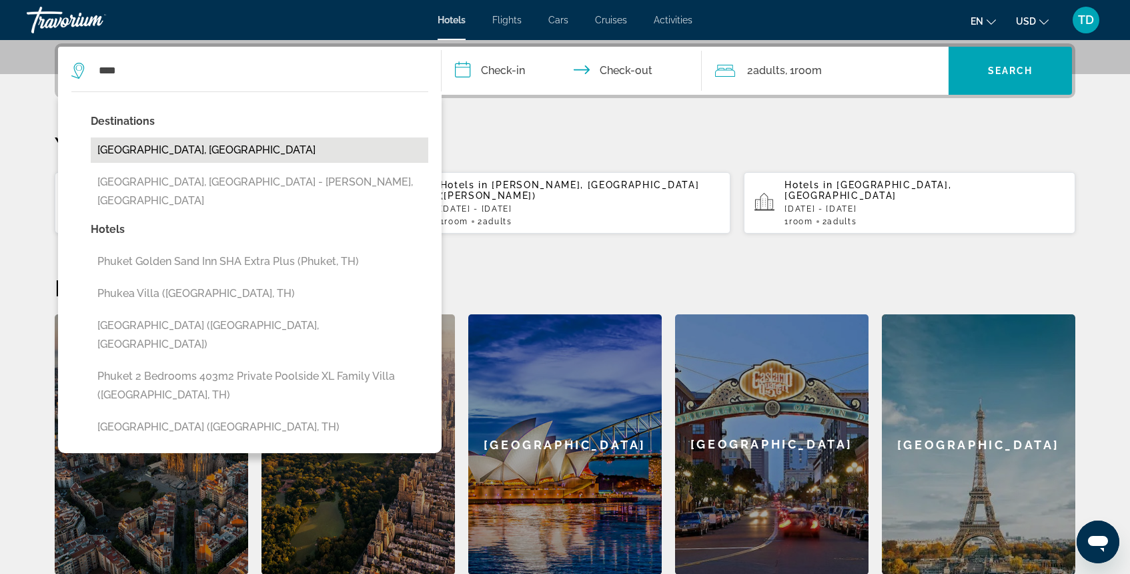
click at [245, 159] on button "Phuket Island, Thailand" at bounding box center [260, 149] width 338 height 25
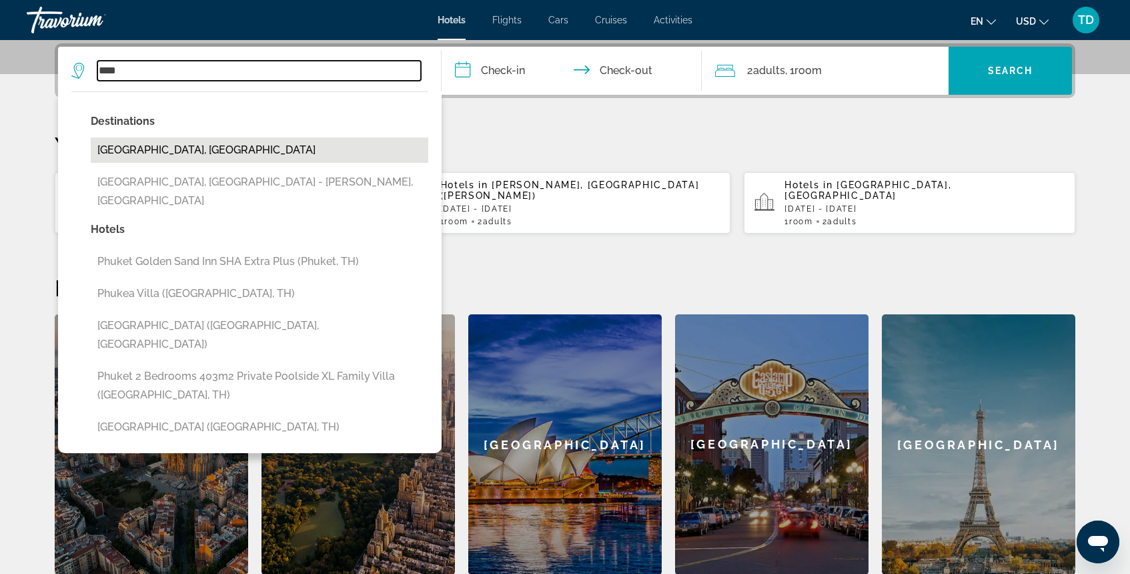
type input "**********"
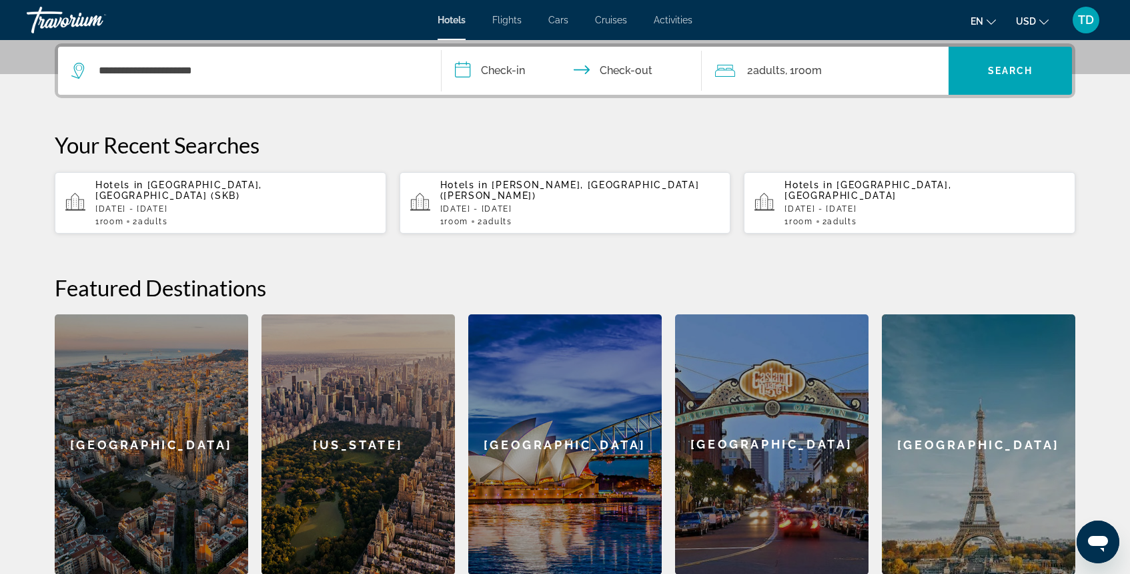
click at [498, 72] on input "**********" at bounding box center [575, 73] width 266 height 52
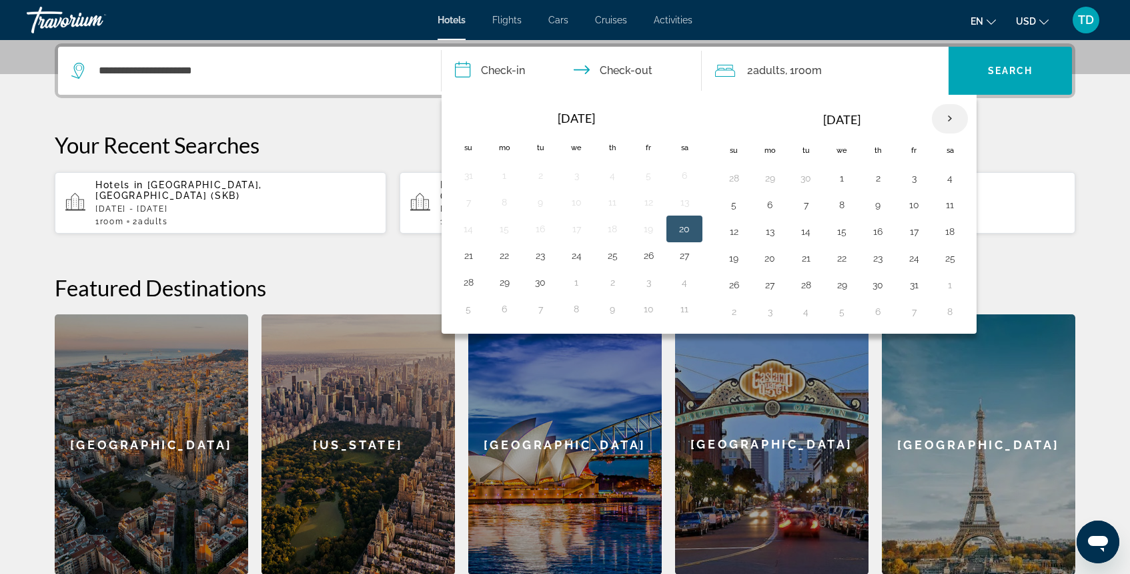
click at [950, 119] on th "Next month" at bounding box center [950, 118] width 36 height 29
click at [880, 258] on button "20" at bounding box center [877, 258] width 21 height 19
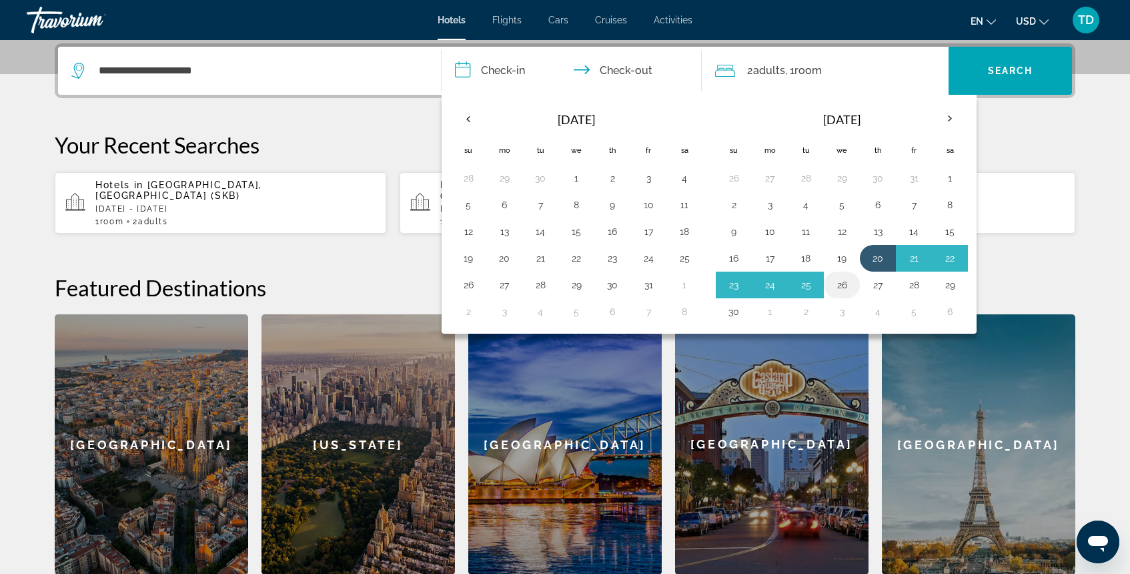
click at [843, 292] on button "26" at bounding box center [841, 285] width 21 height 19
type input "**********"
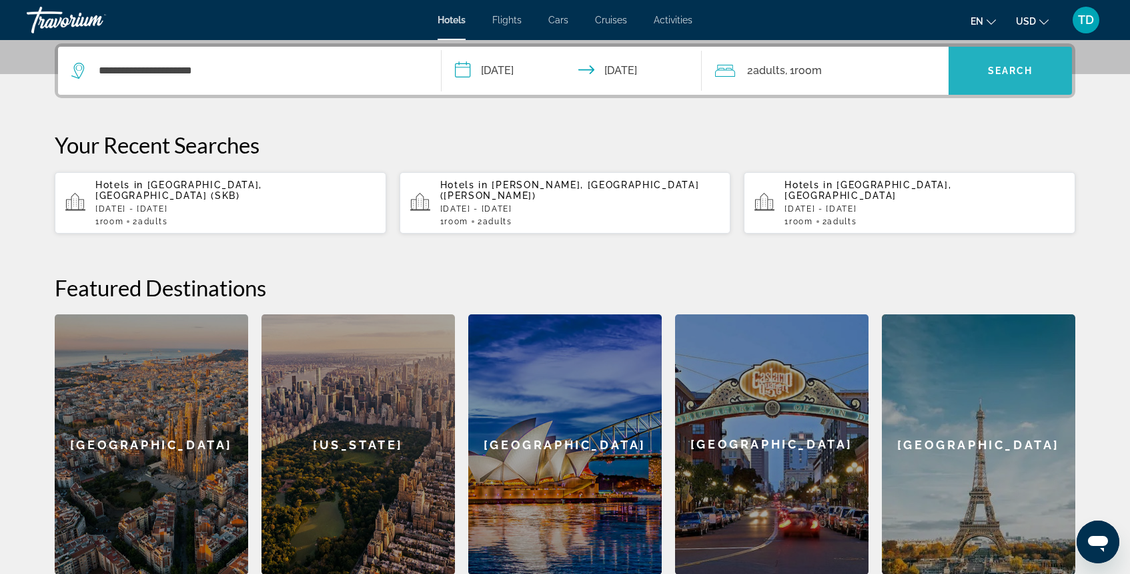
click at [995, 74] on span "Search" at bounding box center [1010, 70] width 45 height 11
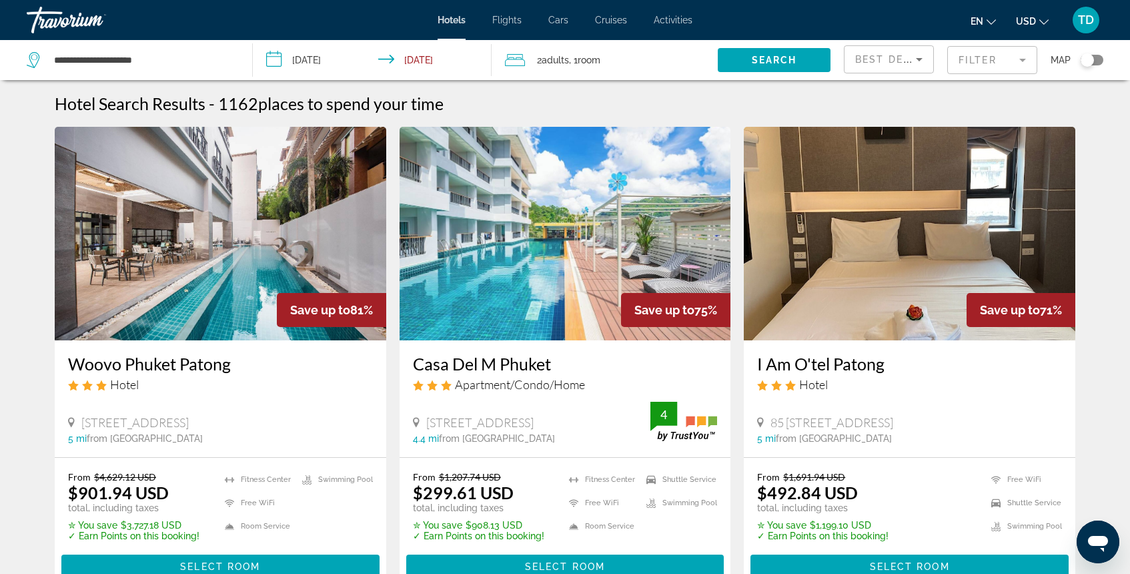
click at [973, 60] on mat-form-field "Filter" at bounding box center [992, 60] width 90 height 28
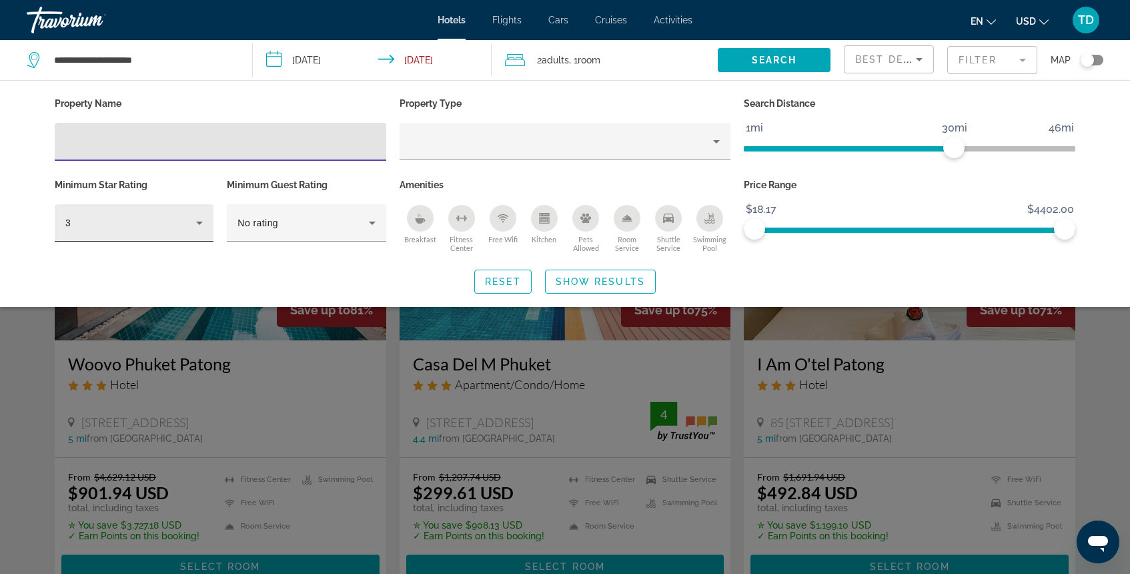
click at [187, 224] on div "3" at bounding box center [130, 223] width 131 height 16
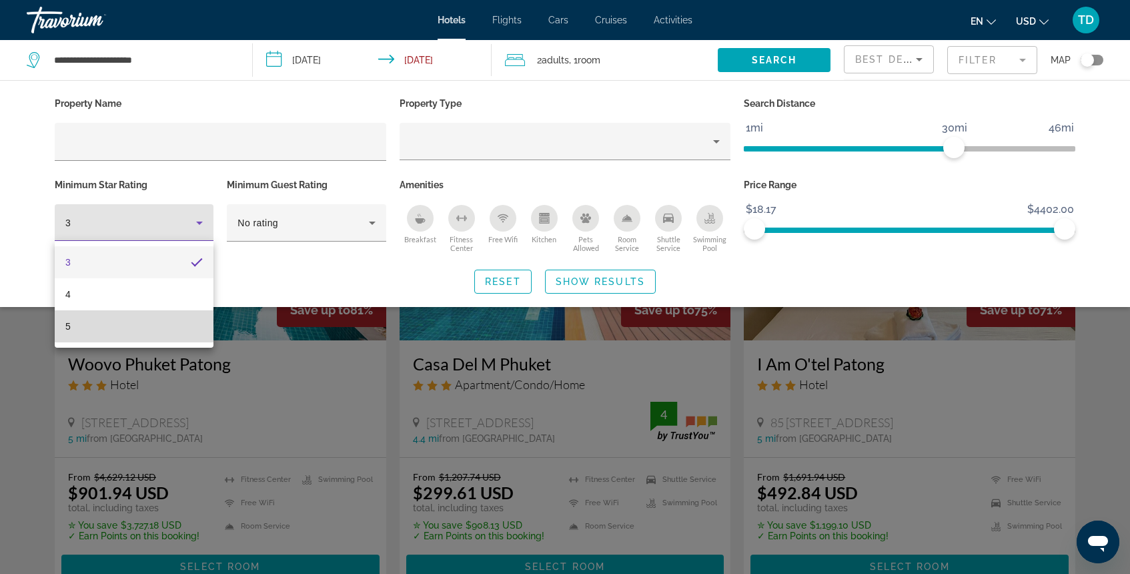
click at [147, 321] on mat-option "5" at bounding box center [134, 326] width 159 height 32
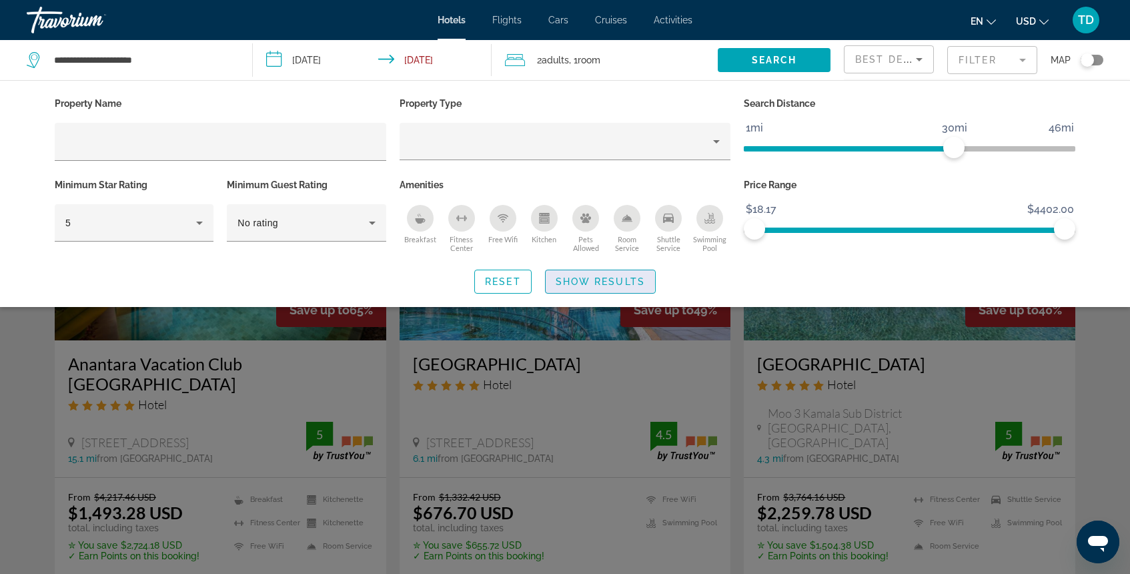
click at [574, 281] on span "Show Results" at bounding box center [600, 281] width 89 height 11
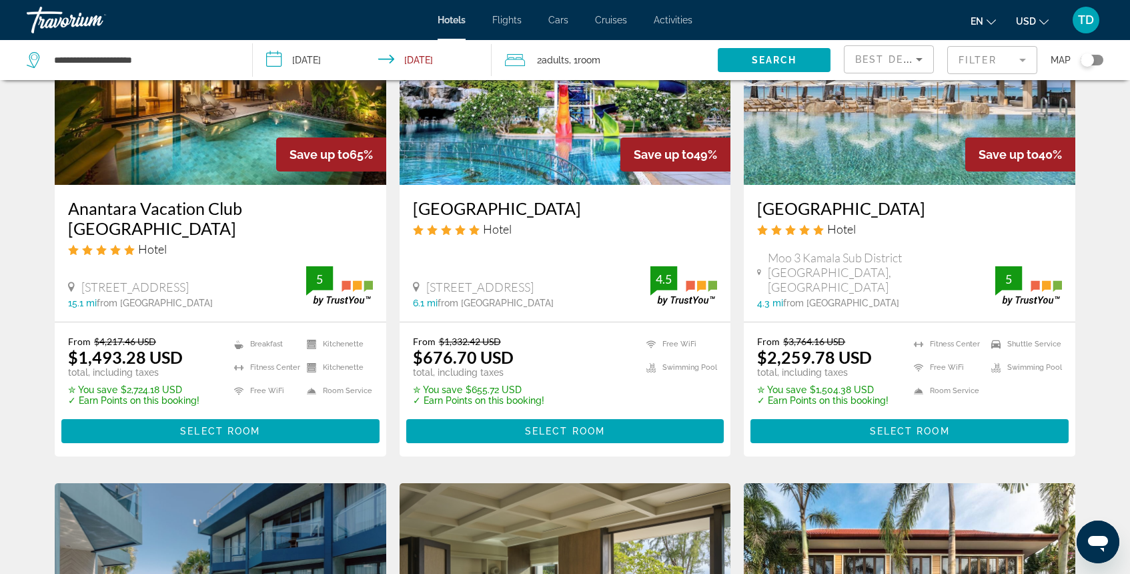
scroll to position [156, 0]
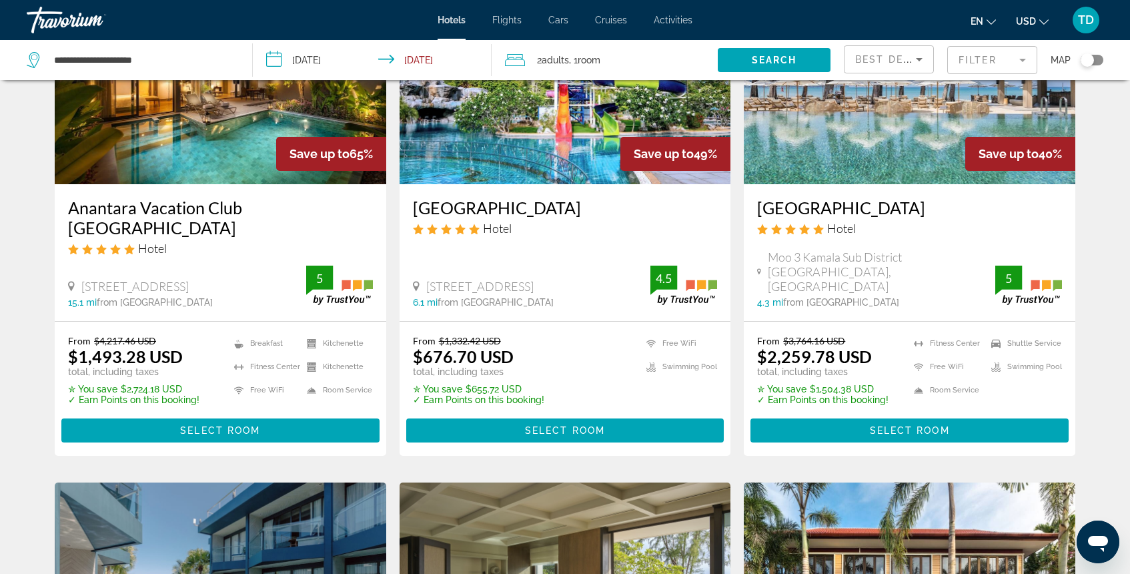
click at [883, 159] on img "Main content" at bounding box center [910, 78] width 332 height 214
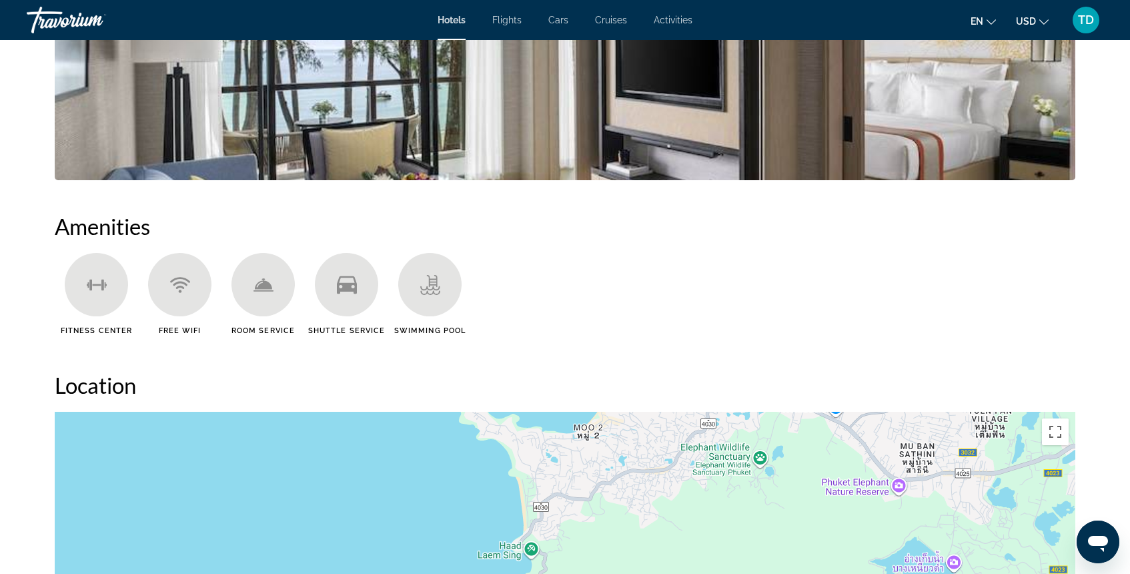
scroll to position [849, 0]
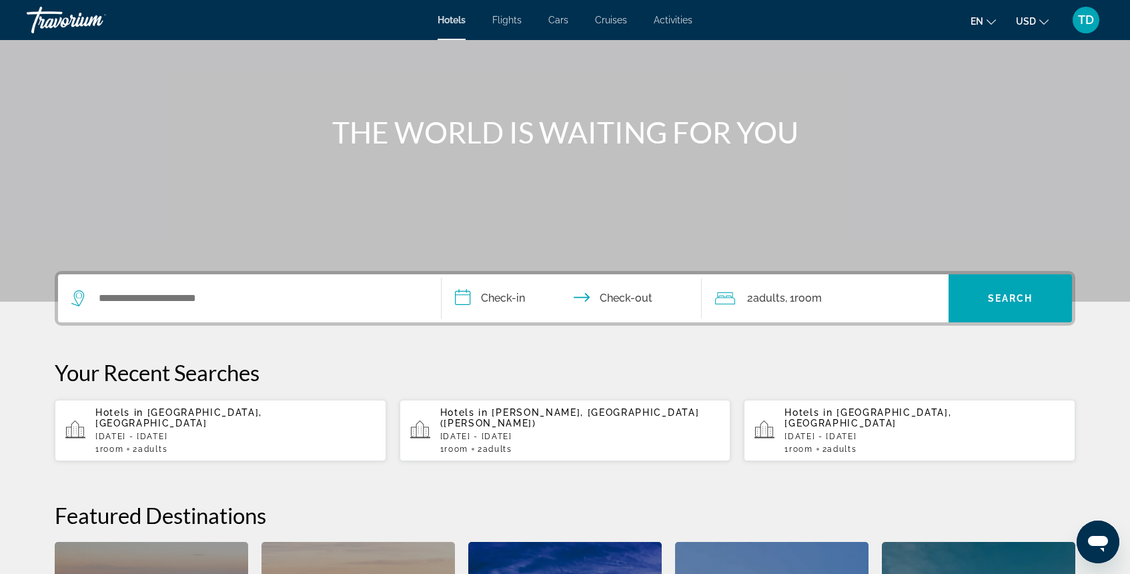
scroll to position [124, 0]
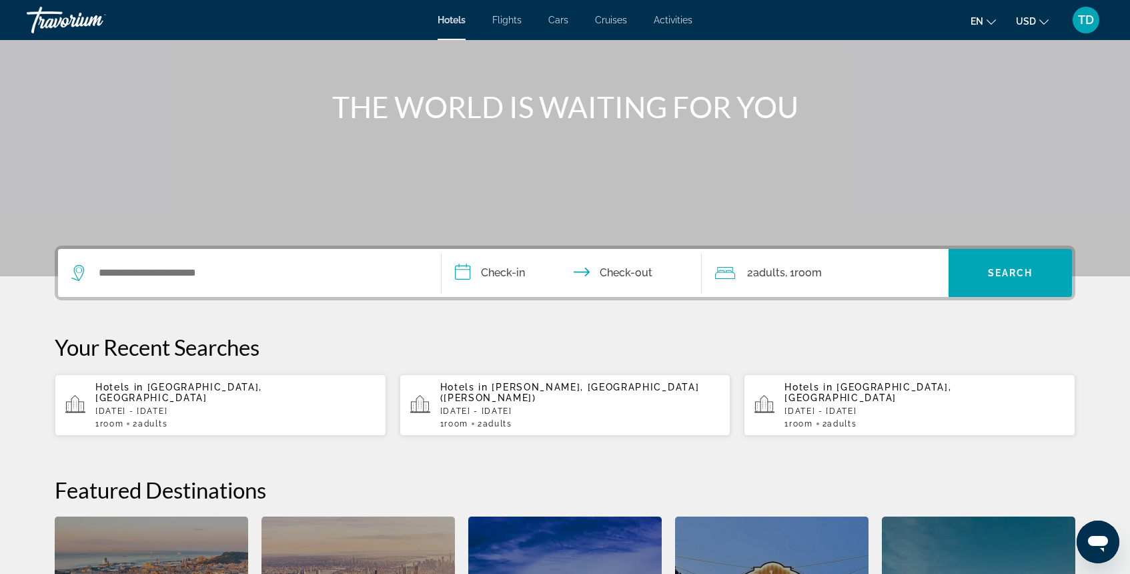
click at [165, 406] on p "[DATE] - [DATE]" at bounding box center [235, 410] width 280 height 9
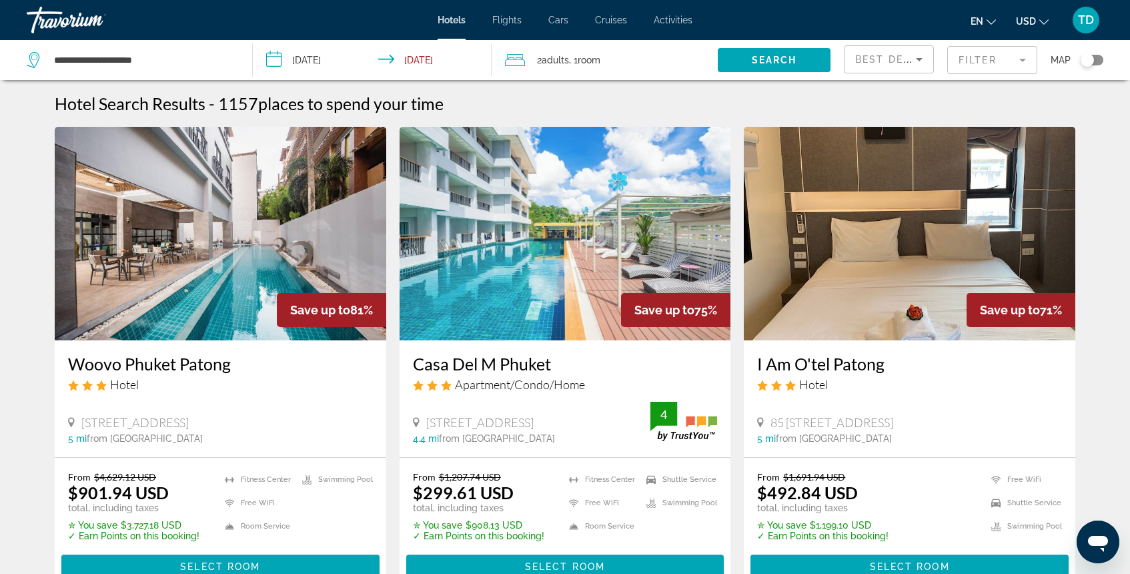
click at [971, 59] on mat-form-field "Filter" at bounding box center [992, 60] width 90 height 28
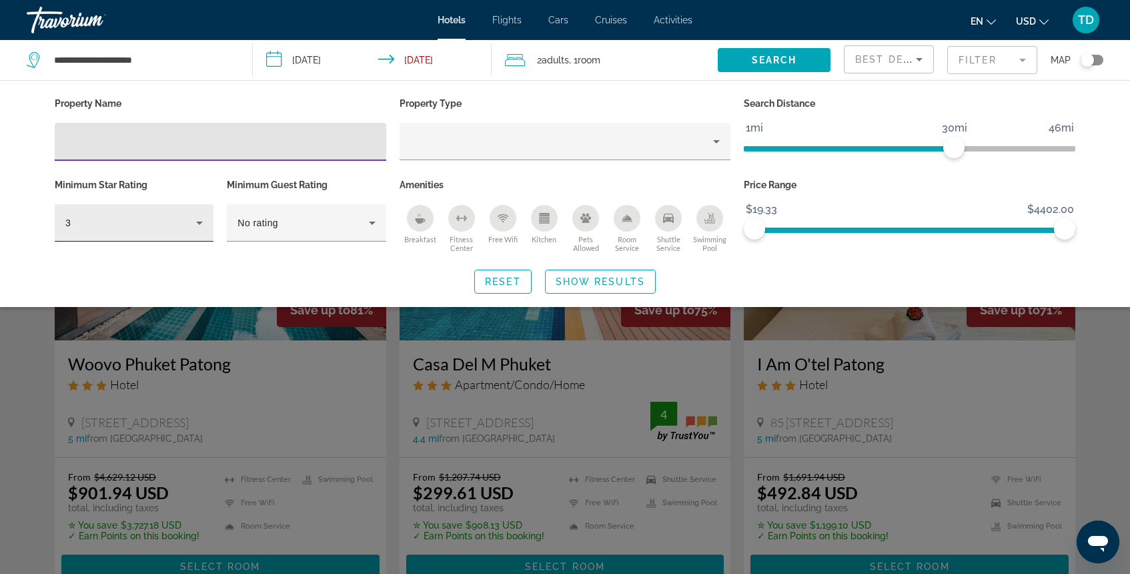
click at [203, 226] on icon "Hotel Filters" at bounding box center [199, 223] width 16 height 16
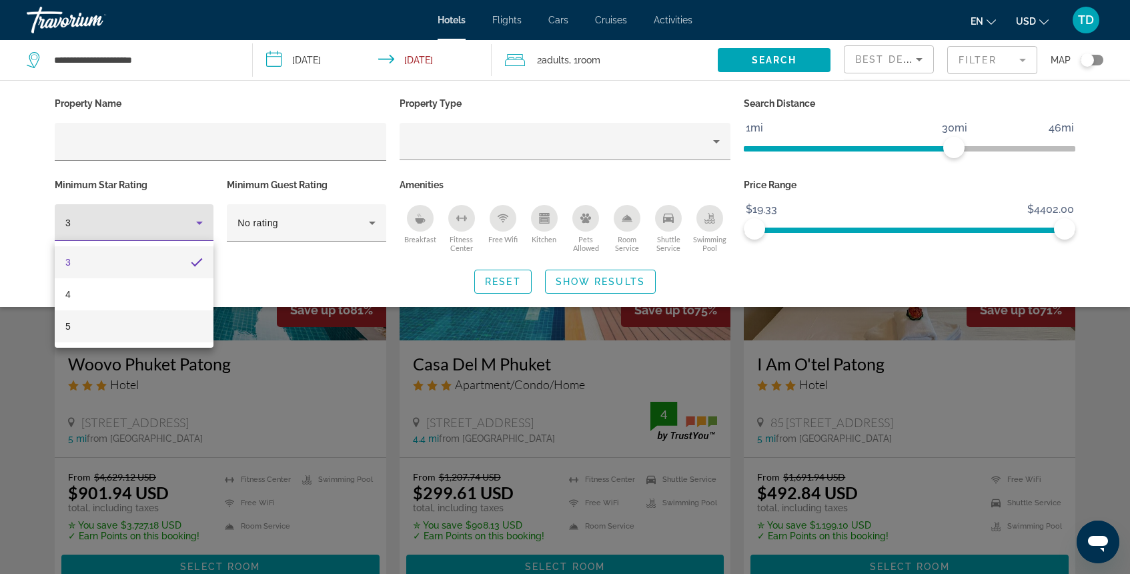
click at [147, 322] on mat-option "5" at bounding box center [134, 326] width 159 height 32
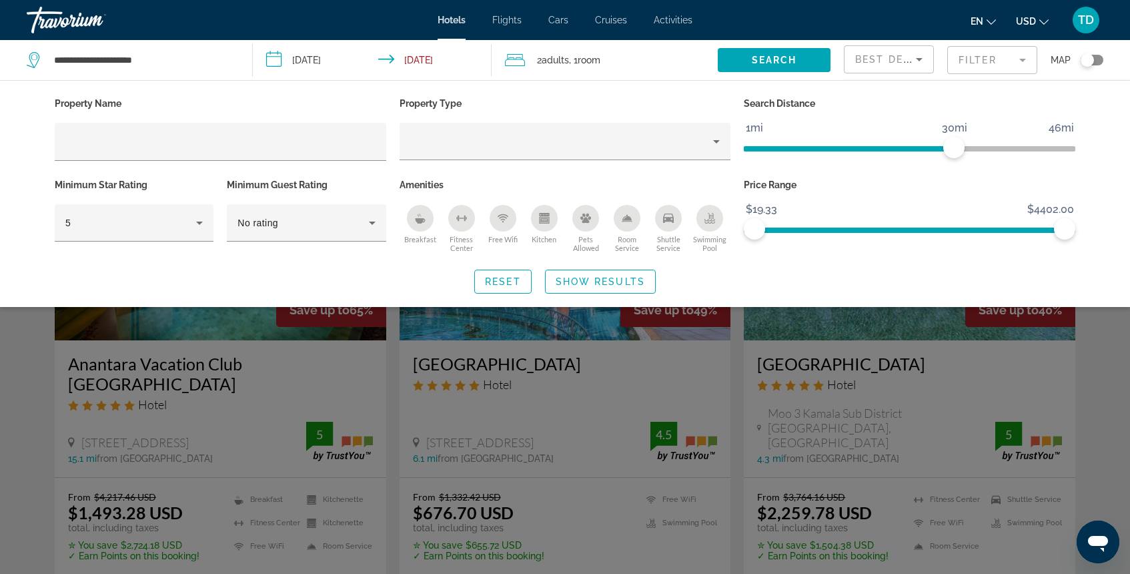
click at [179, 161] on div "Hotel Filters" at bounding box center [221, 168] width 332 height 15
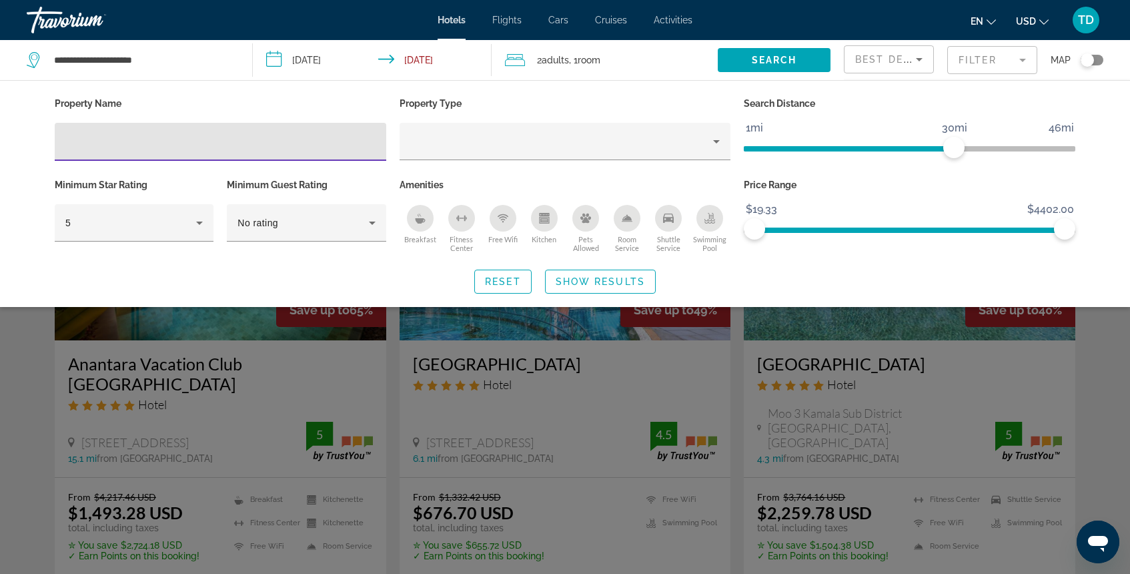
click at [183, 149] on input "Hotel Filters" at bounding box center [220, 142] width 310 height 16
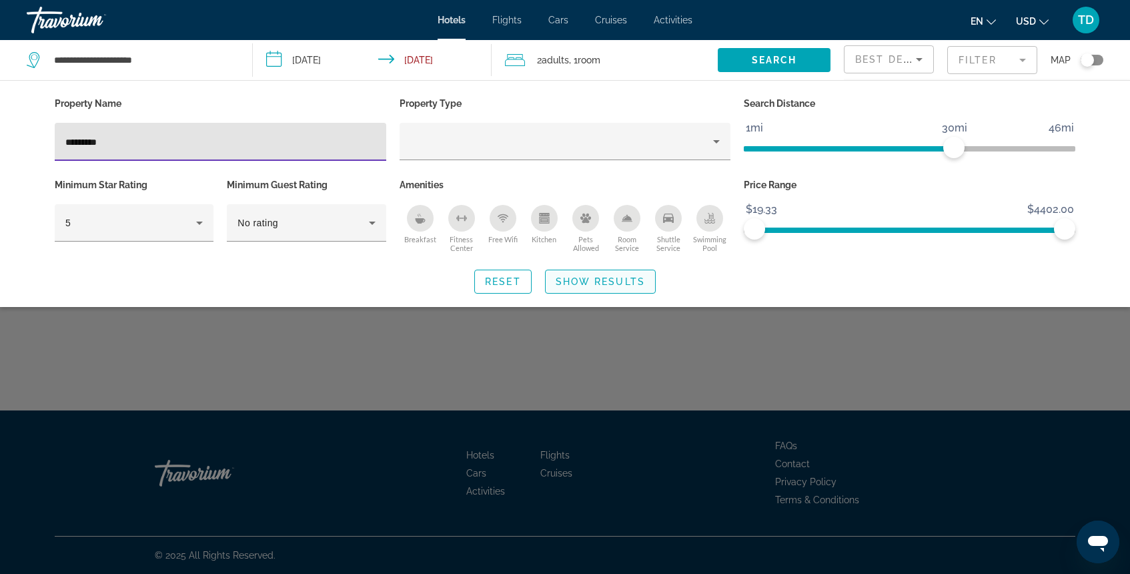
type input "*********"
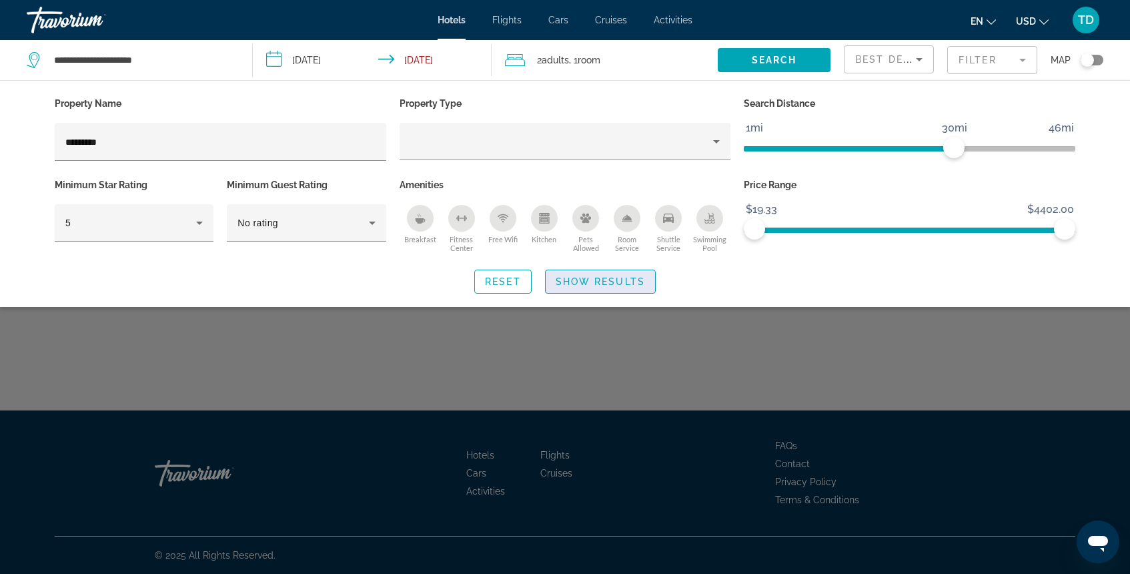
click at [580, 283] on span "Show Results" at bounding box center [600, 281] width 89 height 11
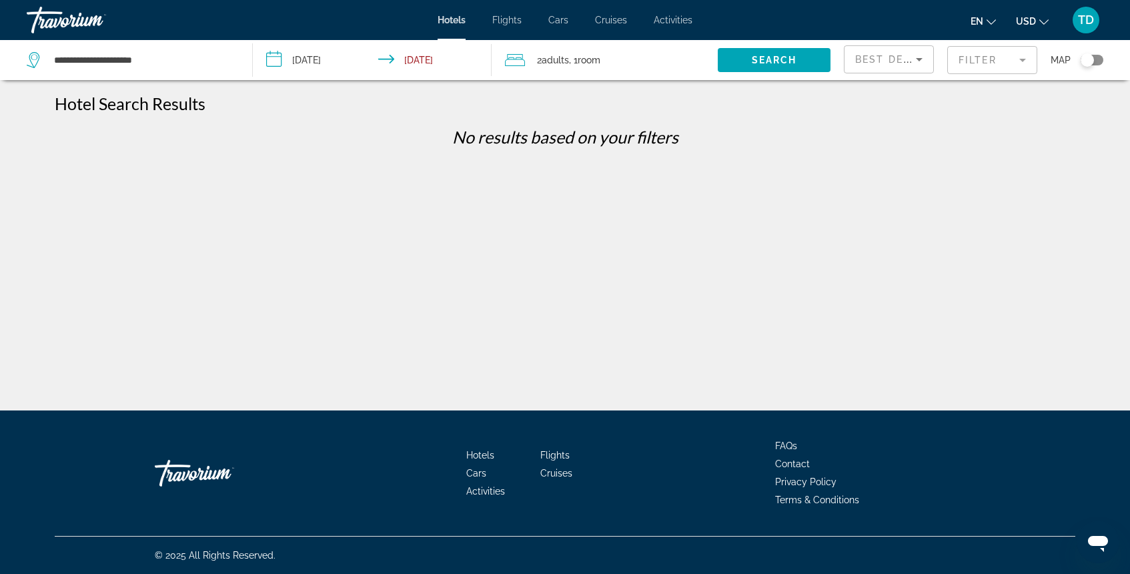
click at [987, 55] on mat-form-field "Filter" at bounding box center [992, 60] width 90 height 28
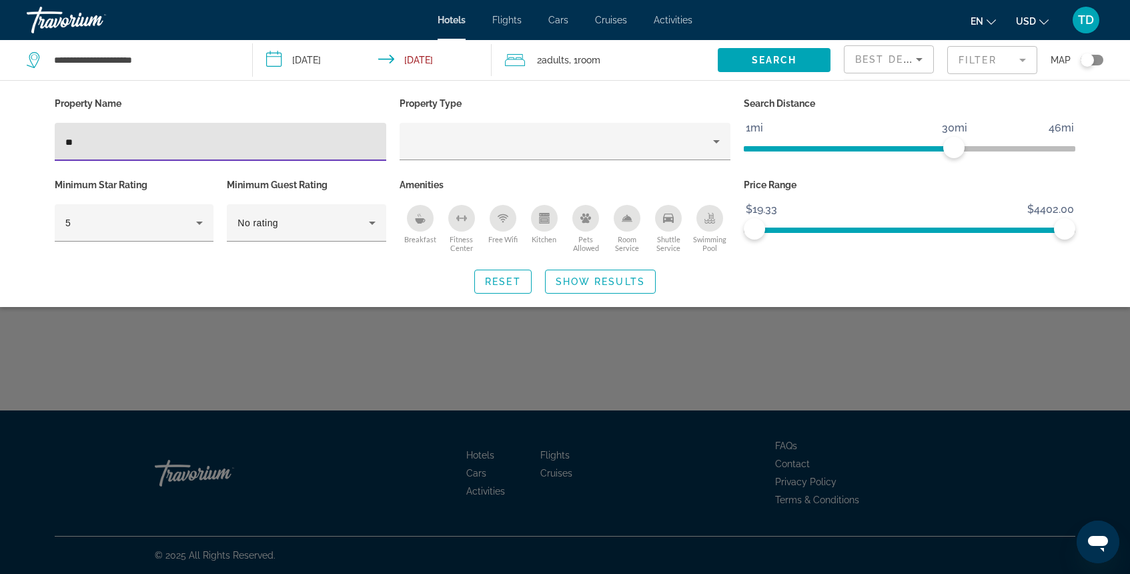
type input "*"
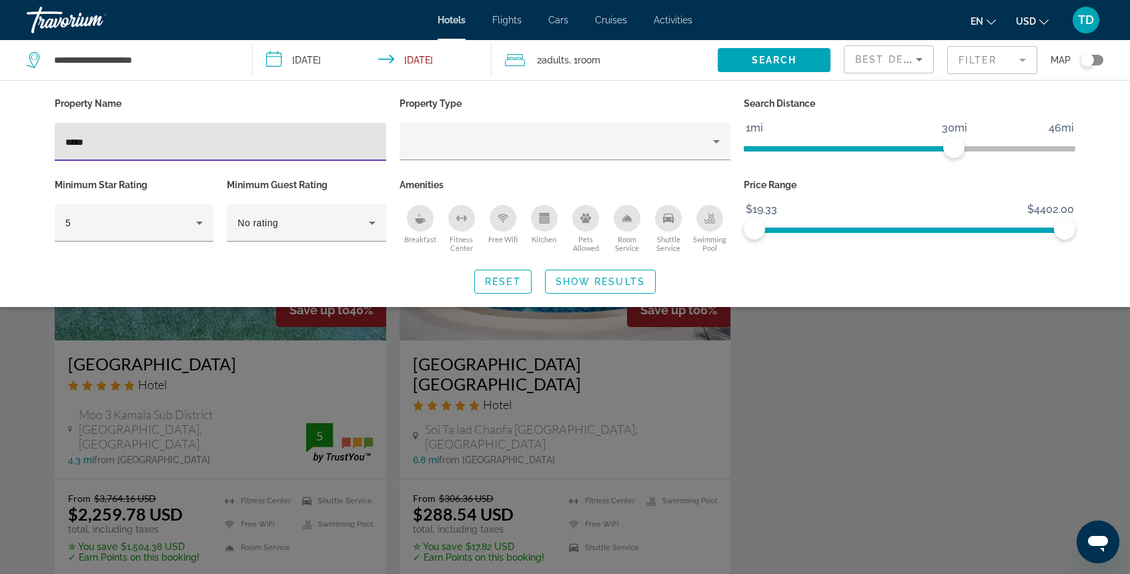
type input "*****"
click at [819, 362] on div "Search widget" at bounding box center [565, 387] width 1130 height 374
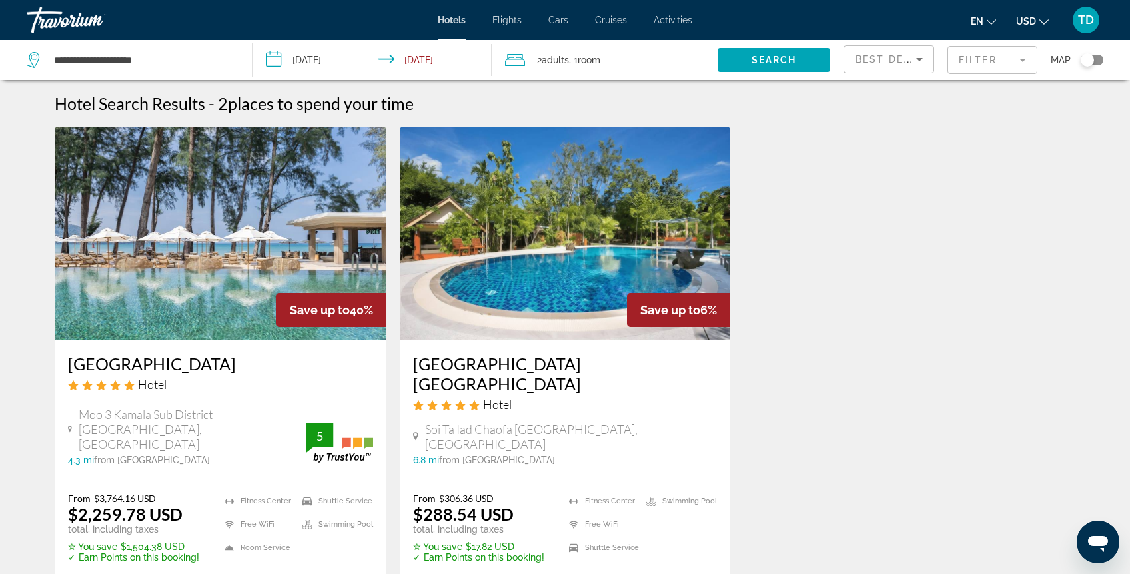
click at [230, 310] on img "Main content" at bounding box center [221, 234] width 332 height 214
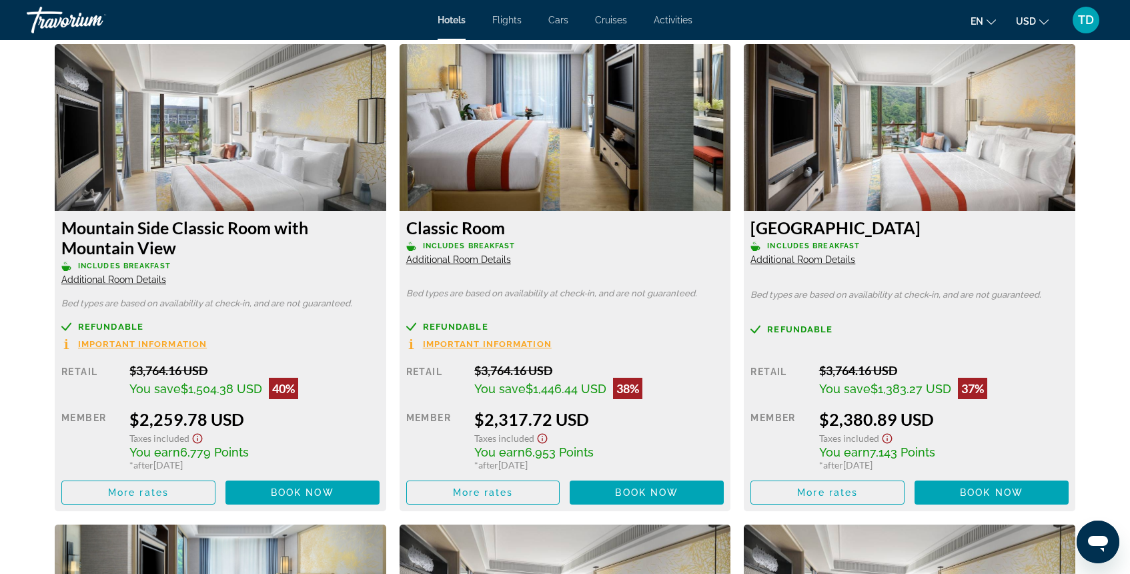
scroll to position [1817, 0]
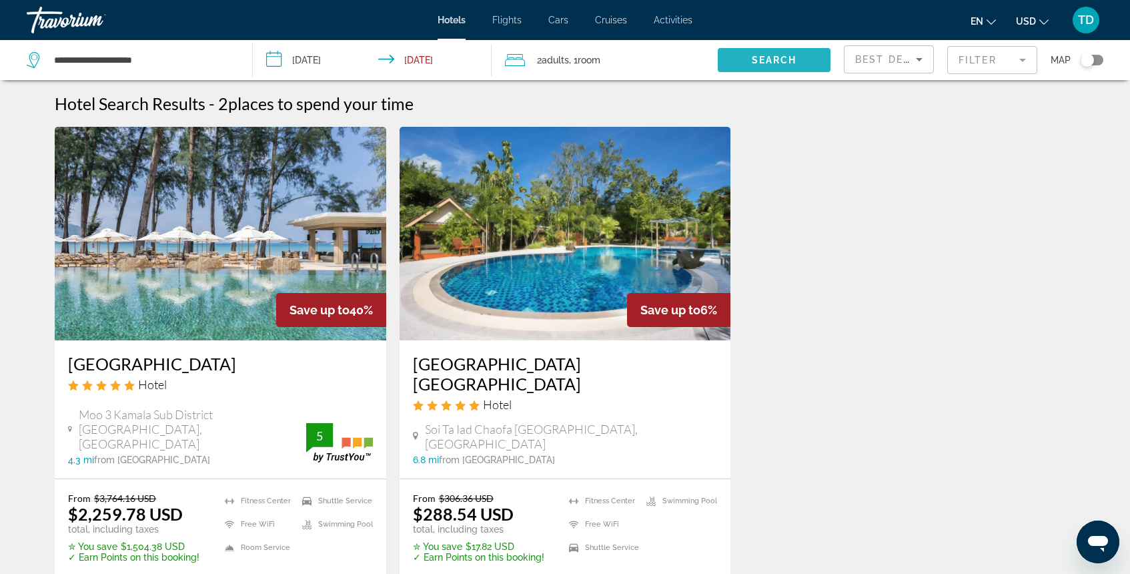
click at [767, 57] on span "Search" at bounding box center [774, 60] width 45 height 11
click at [769, 65] on span "Search" at bounding box center [774, 60] width 45 height 11
click at [973, 64] on mat-form-field "Filter" at bounding box center [992, 60] width 90 height 28
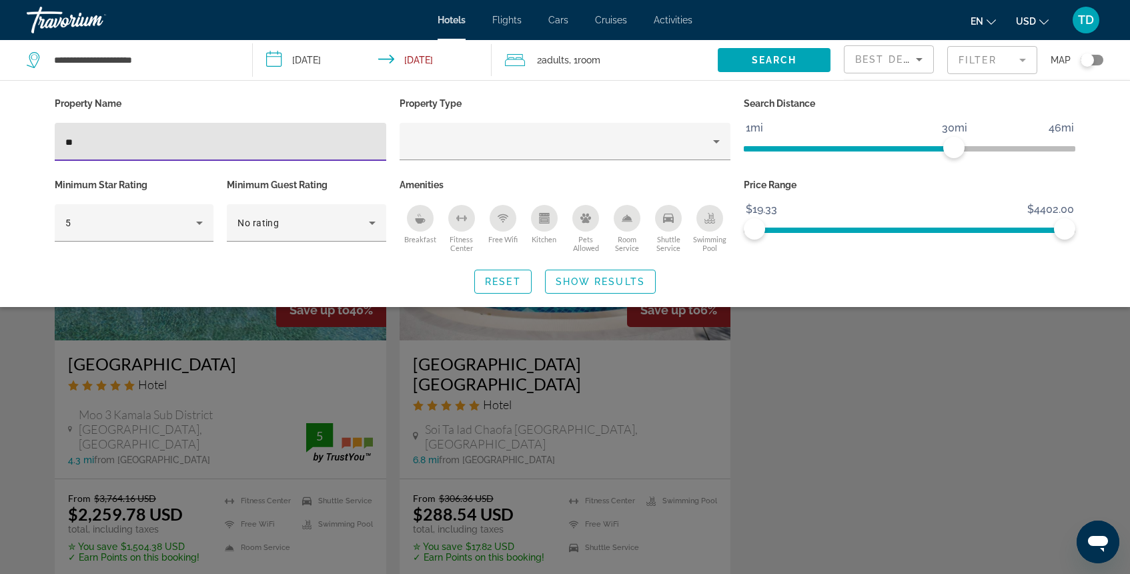
type input "*"
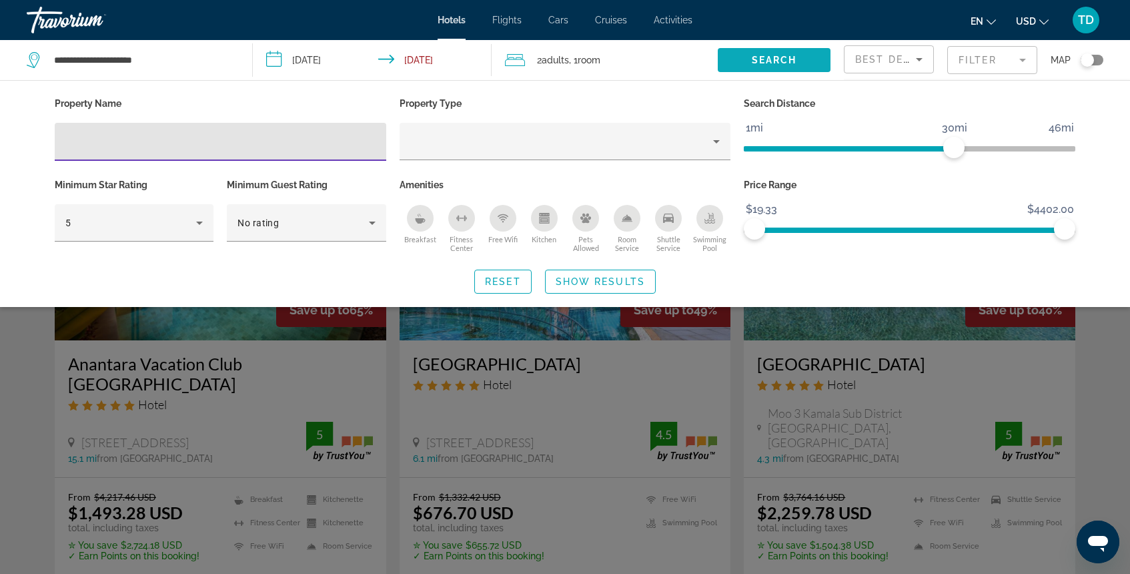
click at [753, 64] on span "Search" at bounding box center [774, 60] width 45 height 11
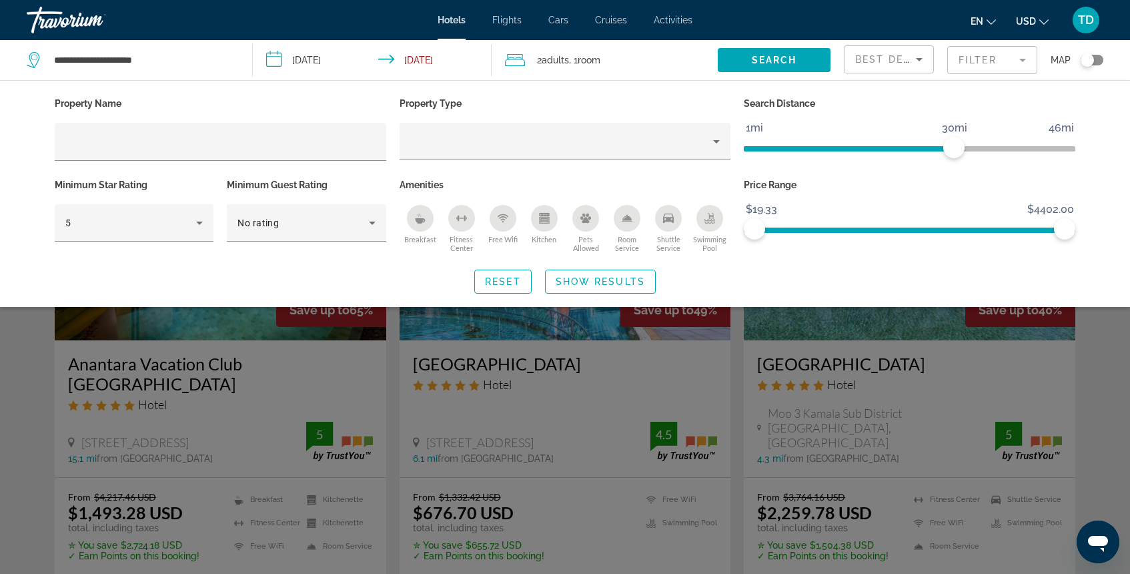
click at [372, 355] on div "Search widget" at bounding box center [565, 387] width 1130 height 374
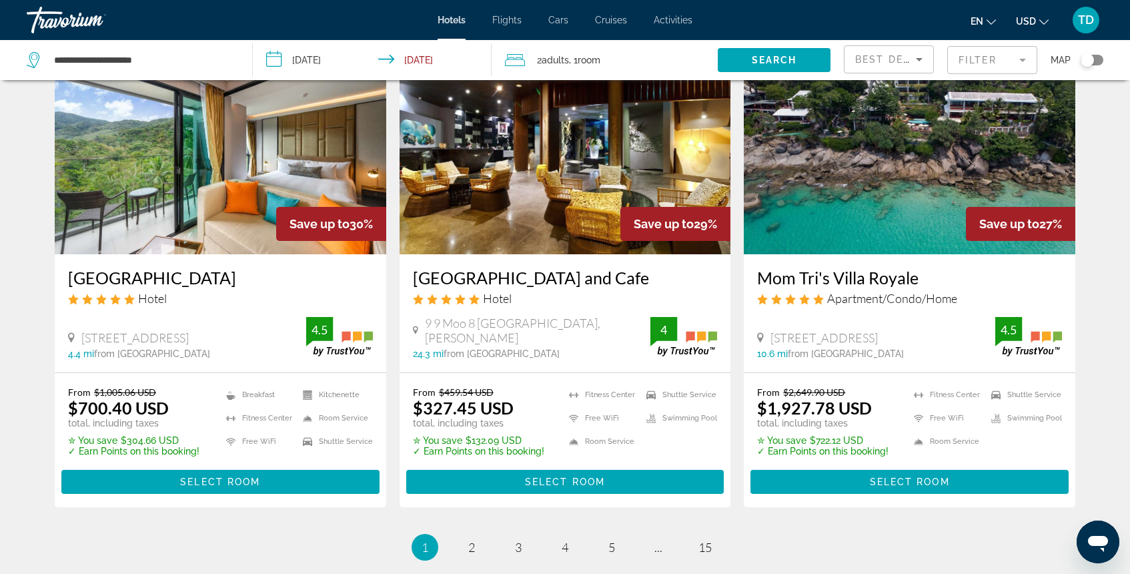
scroll to position [1625, 0]
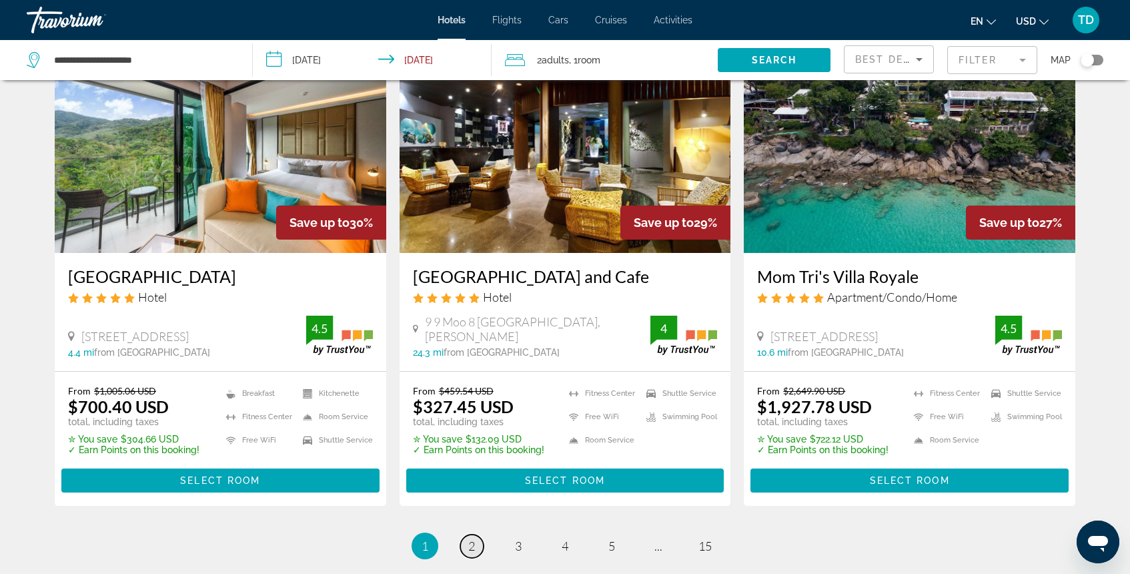
click at [473, 538] on span "2" at bounding box center [471, 545] width 7 height 15
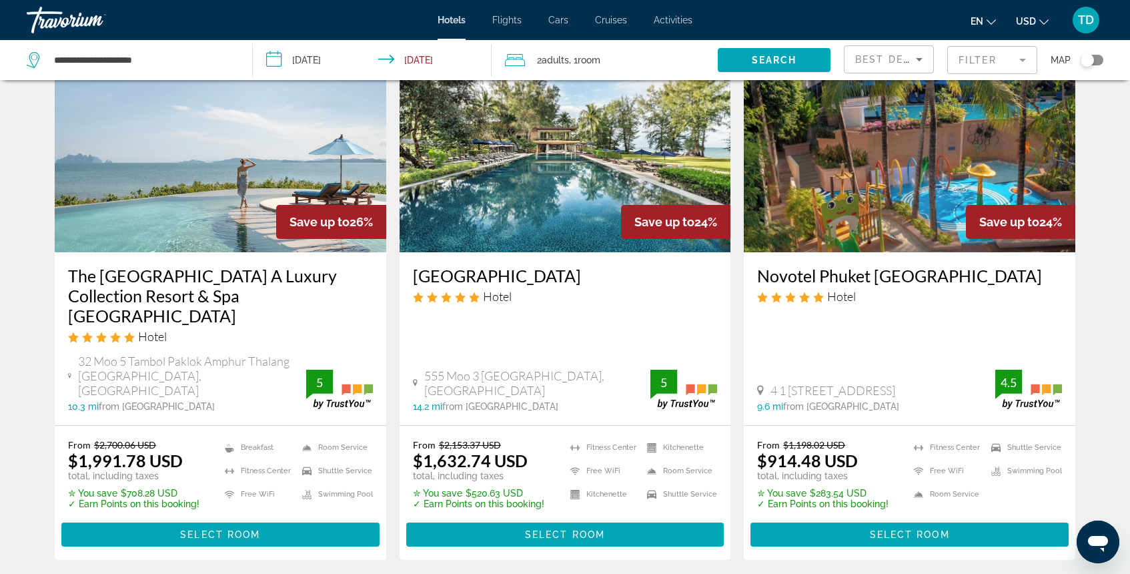
scroll to position [101, 0]
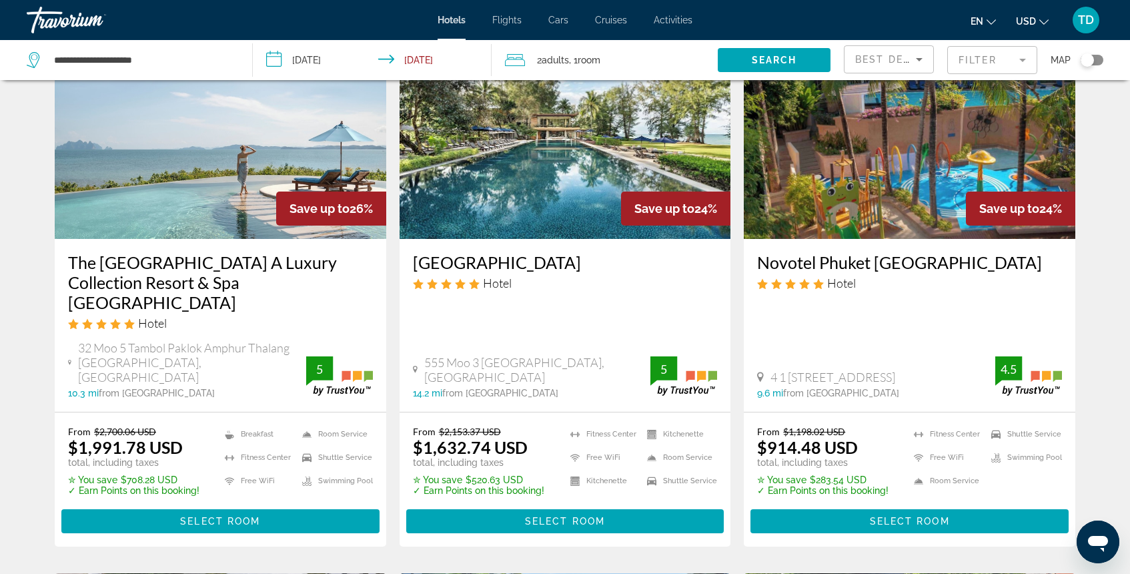
click at [216, 195] on img "Main content" at bounding box center [221, 132] width 332 height 214
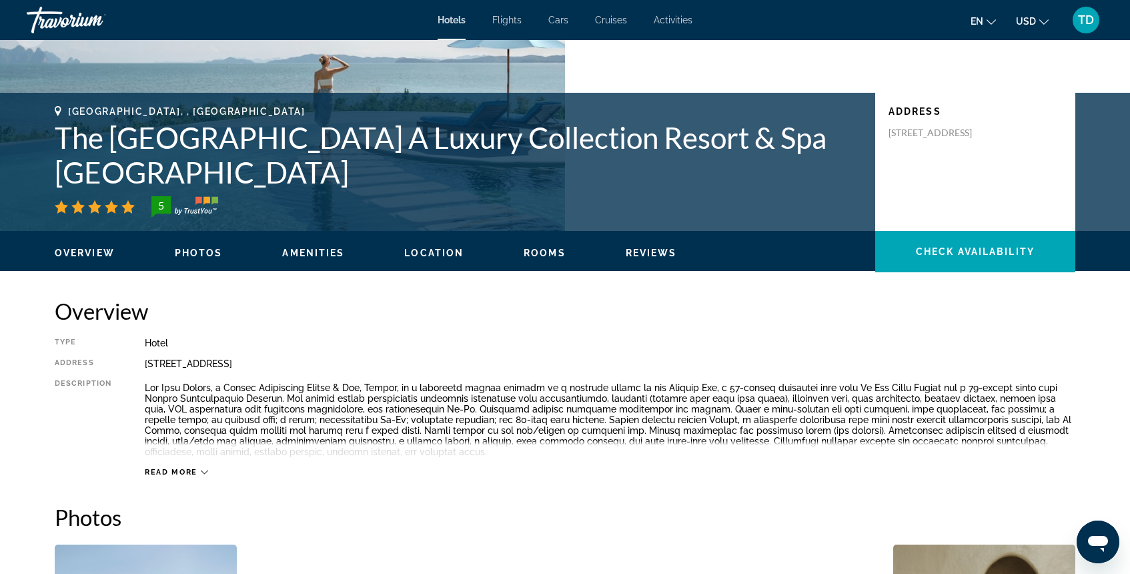
scroll to position [210, 0]
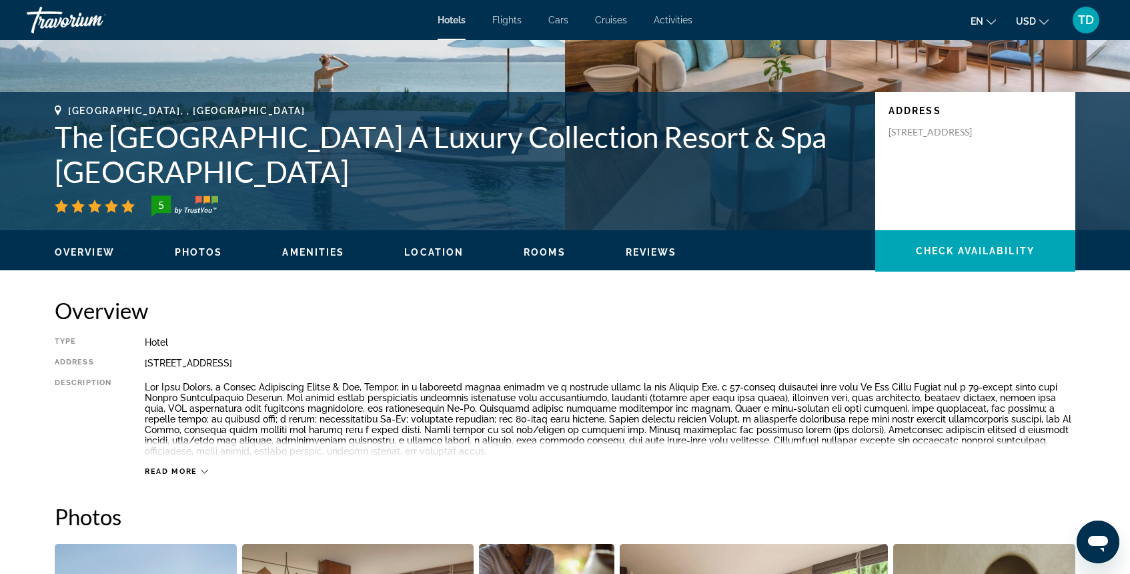
click at [203, 267] on div "Overview Photos Amenities Location Rooms Reviews Check Availability" at bounding box center [565, 250] width 1074 height 41
click at [202, 262] on div "Overview Photos Amenities Location Rooms Reviews Check Availability" at bounding box center [565, 250] width 1074 height 41
click at [206, 248] on span "Photos" at bounding box center [199, 252] width 48 height 11
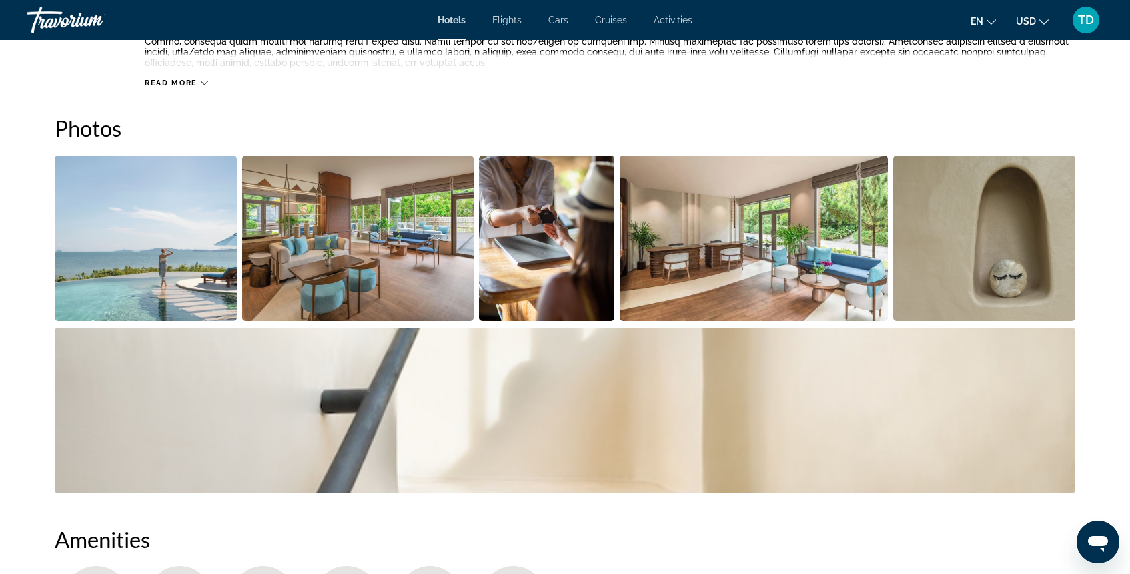
scroll to position [633, 0]
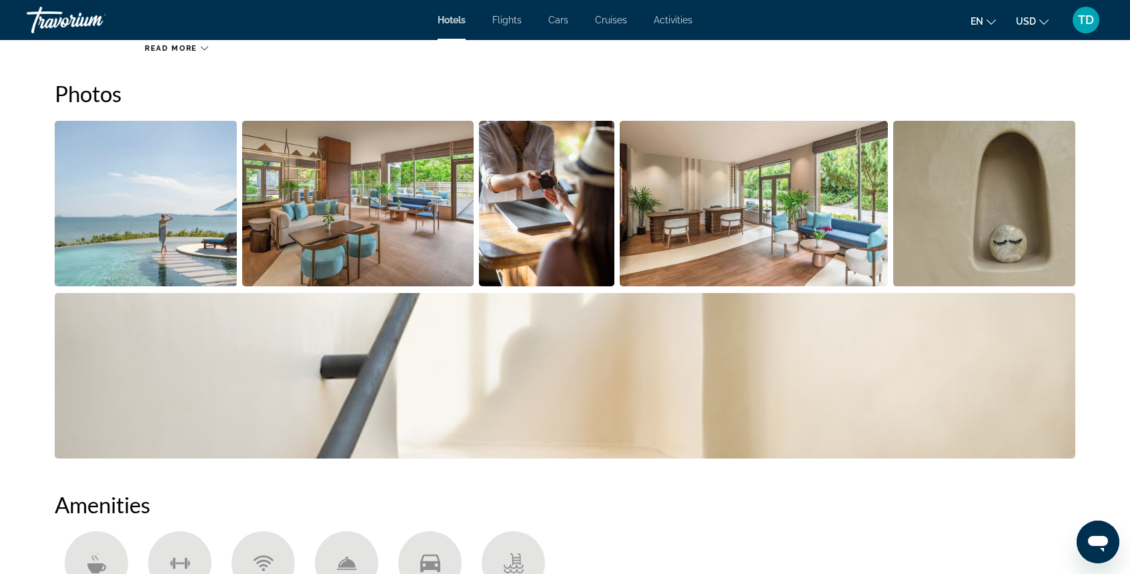
click at [179, 230] on img "Open full-screen image slider" at bounding box center [146, 203] width 182 height 165
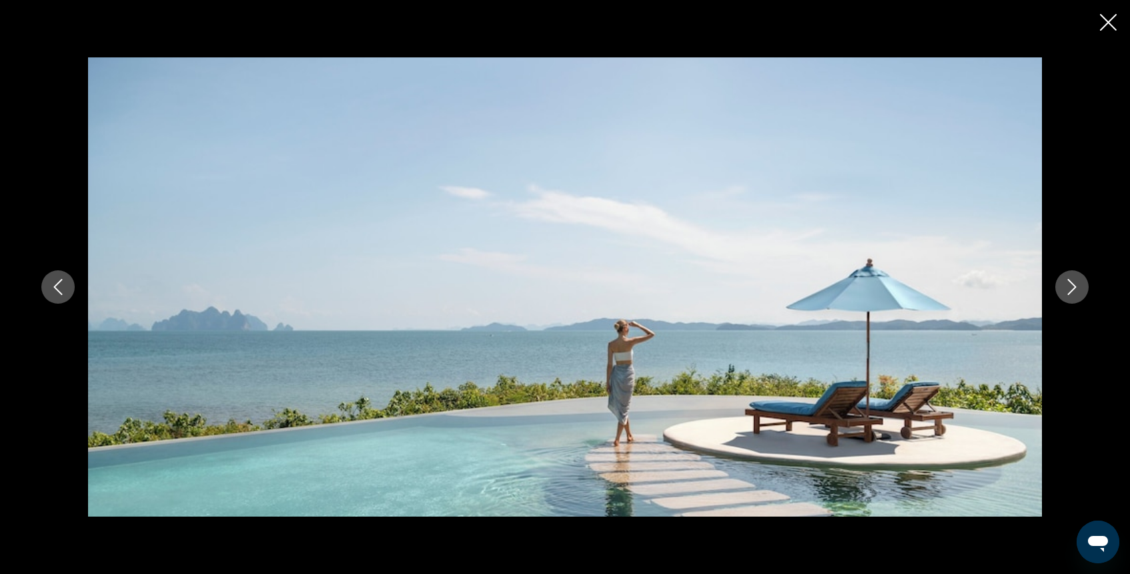
click at [1079, 284] on icon "Next image" at bounding box center [1072, 287] width 16 height 16
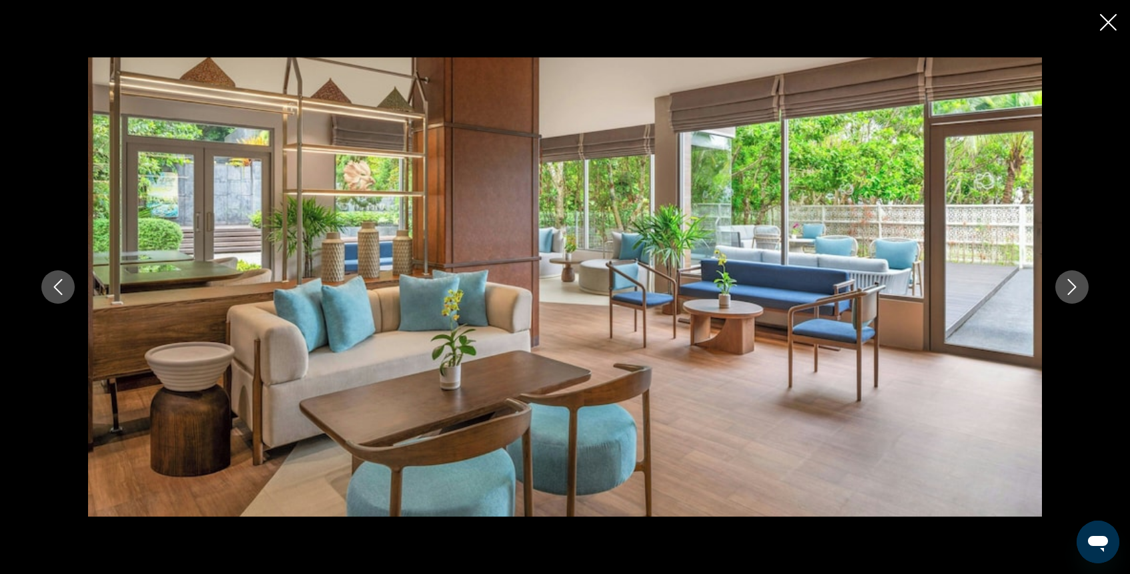
click at [1079, 284] on icon "Next image" at bounding box center [1072, 287] width 16 height 16
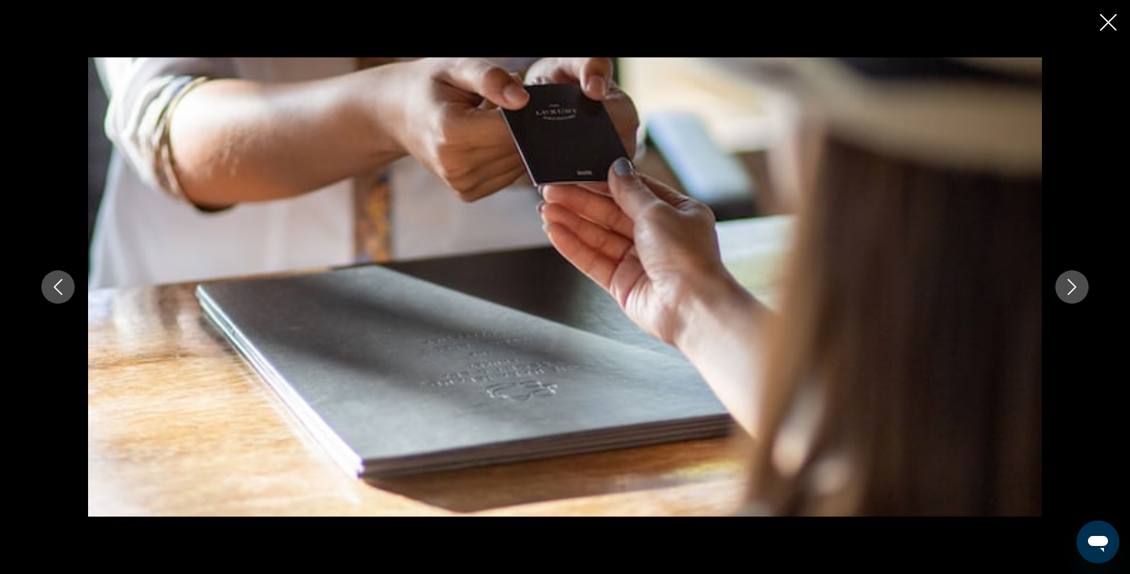
click at [1079, 284] on icon "Next image" at bounding box center [1072, 287] width 16 height 16
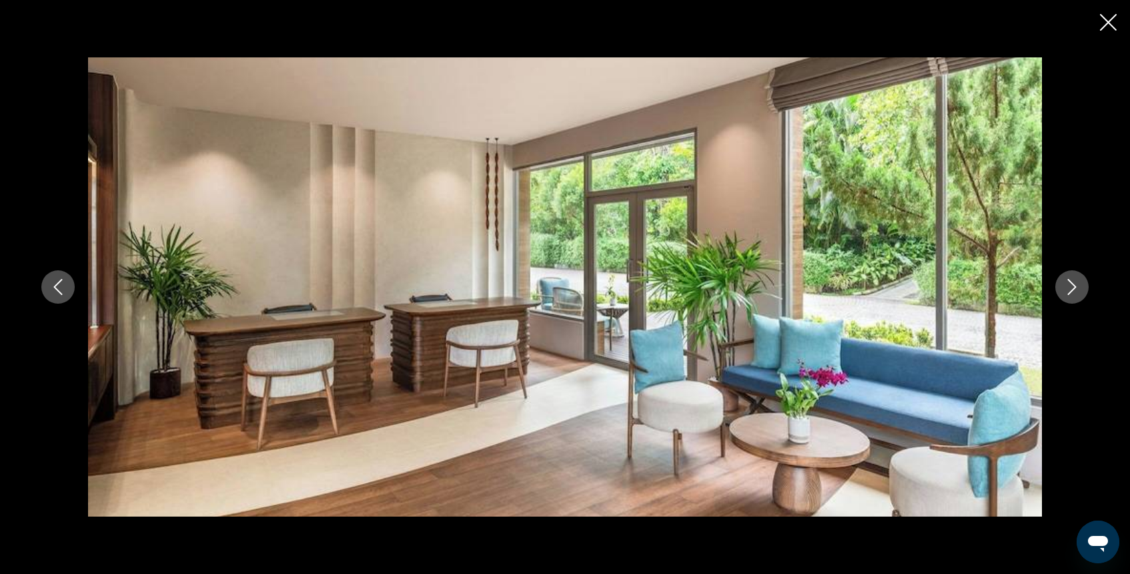
click at [1079, 284] on icon "Next image" at bounding box center [1072, 287] width 16 height 16
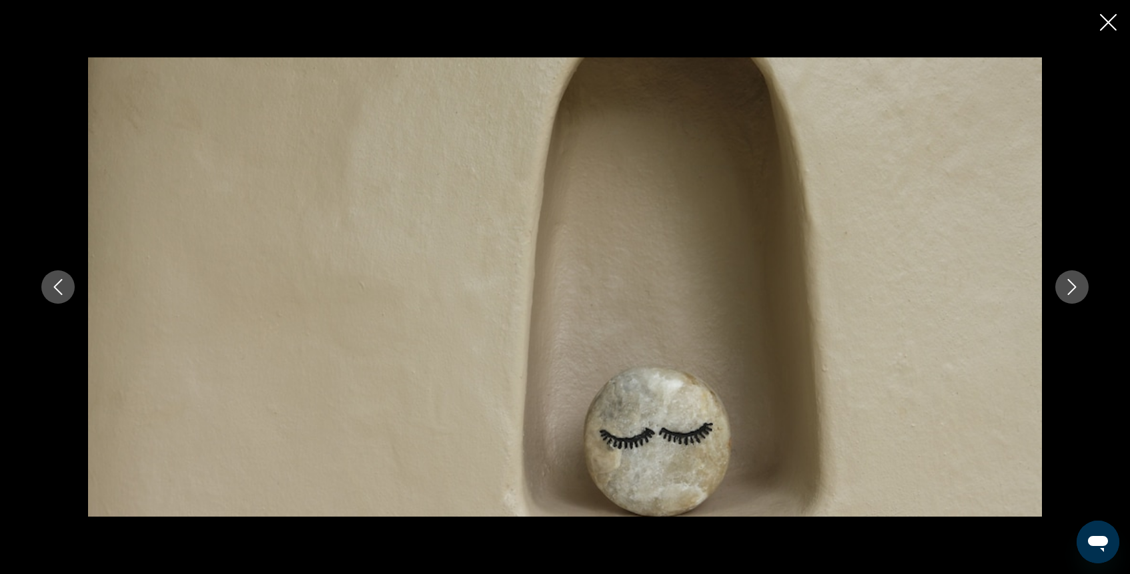
click at [1079, 284] on icon "Next image" at bounding box center [1072, 287] width 16 height 16
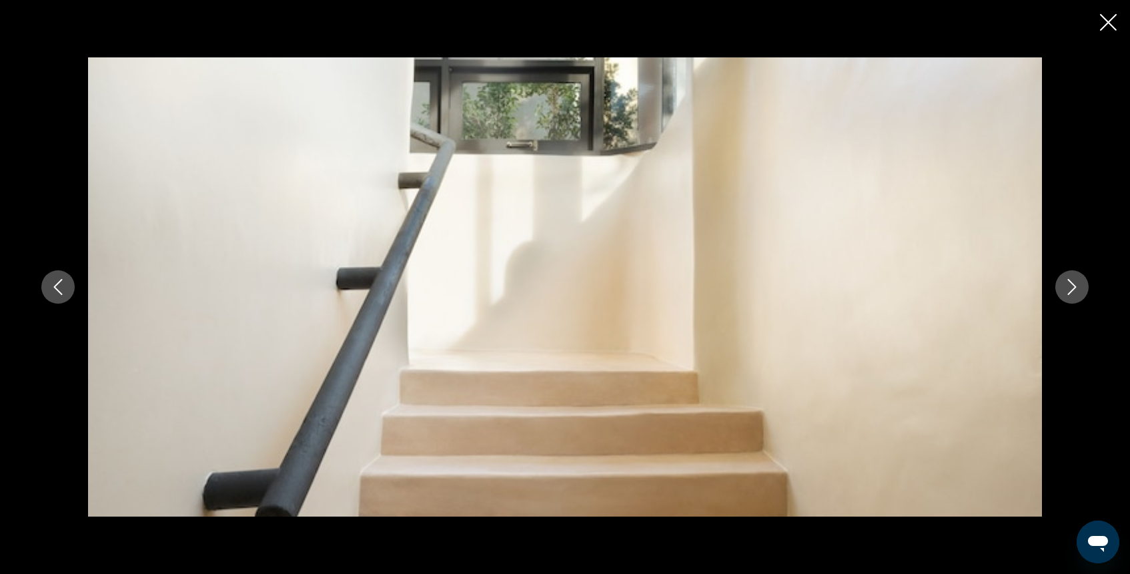
click at [1079, 284] on icon "Next image" at bounding box center [1072, 287] width 16 height 16
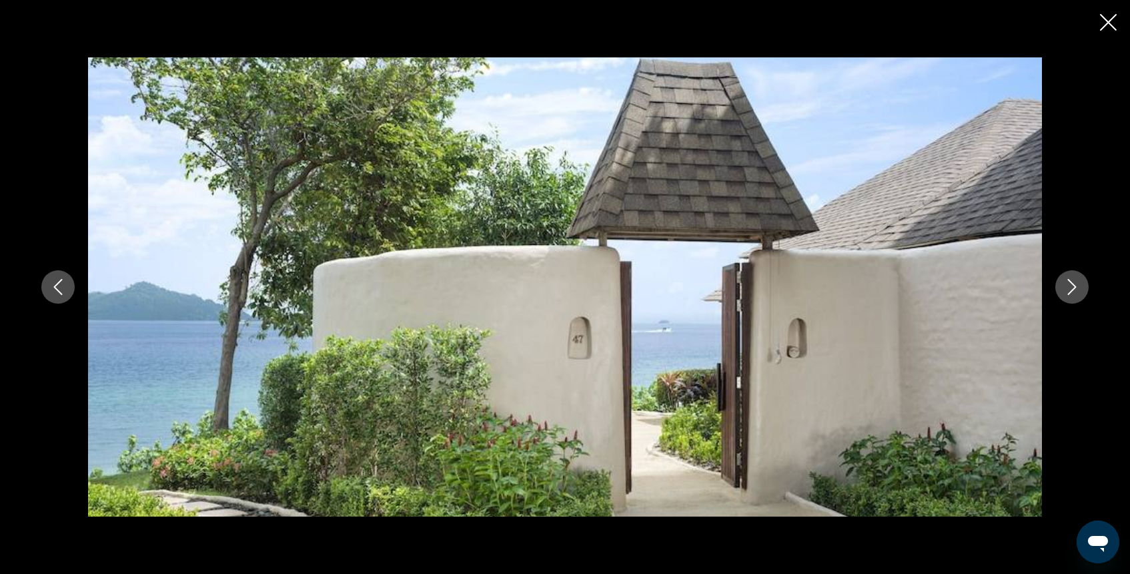
click at [1079, 284] on icon "Next image" at bounding box center [1072, 287] width 16 height 16
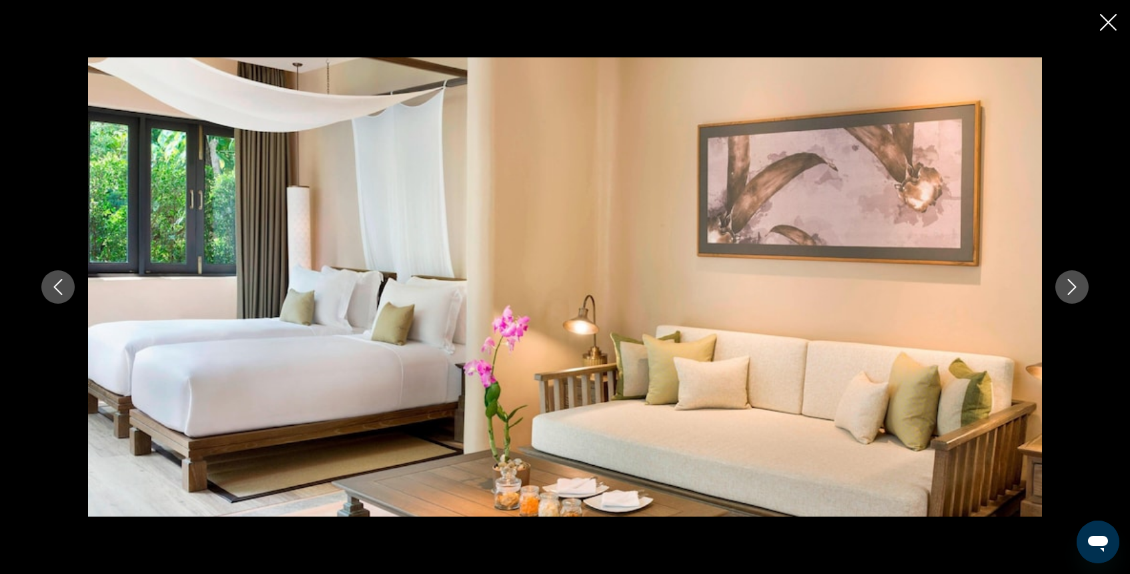
click at [1079, 284] on icon "Next image" at bounding box center [1072, 287] width 16 height 16
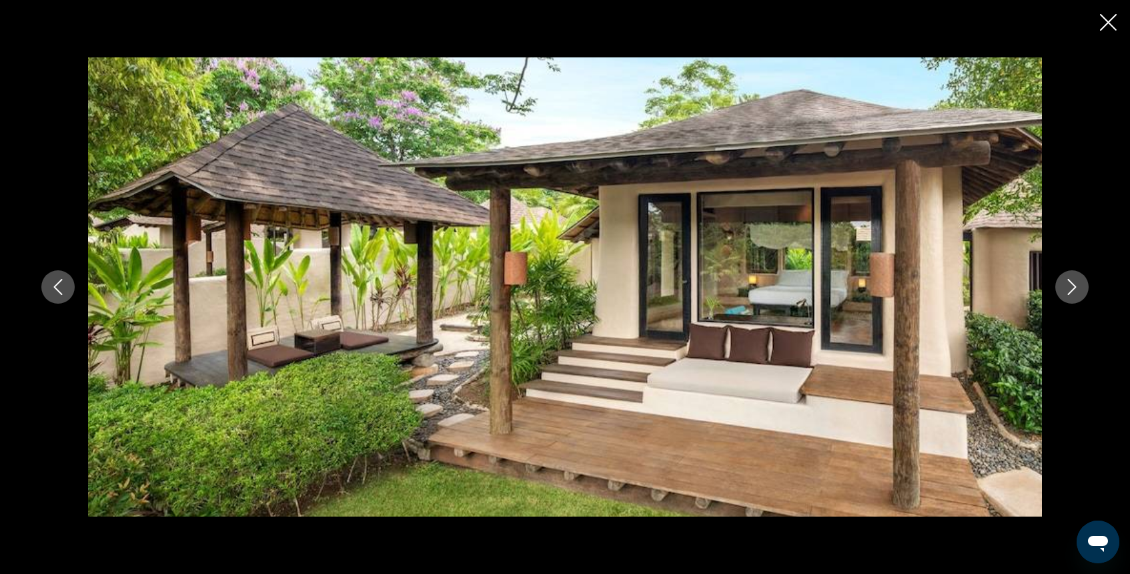
click at [1079, 284] on icon "Next image" at bounding box center [1072, 287] width 16 height 16
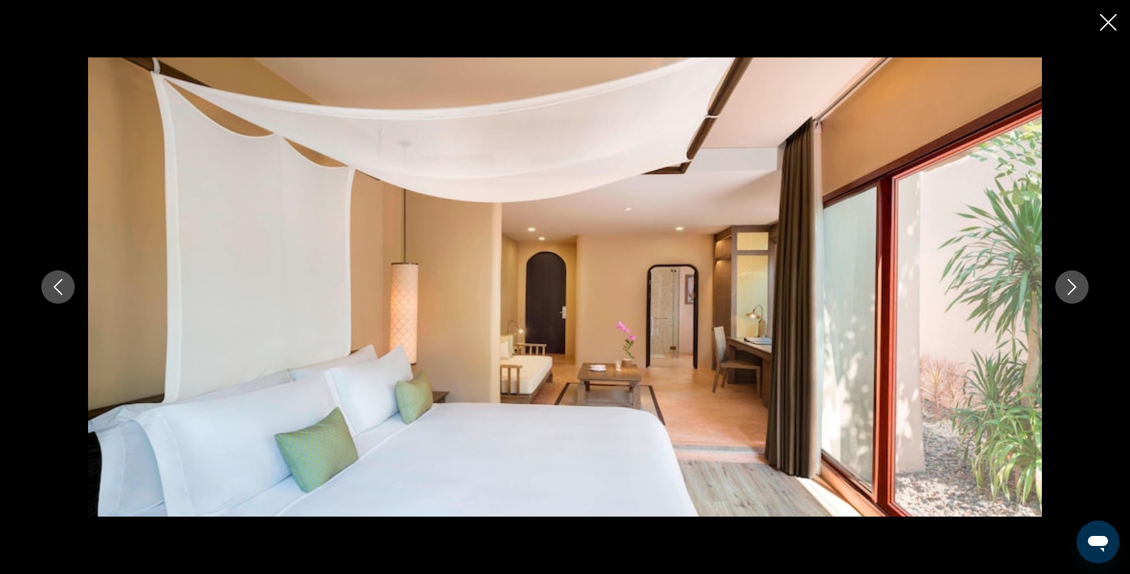
click at [1079, 284] on icon "Next image" at bounding box center [1072, 287] width 16 height 16
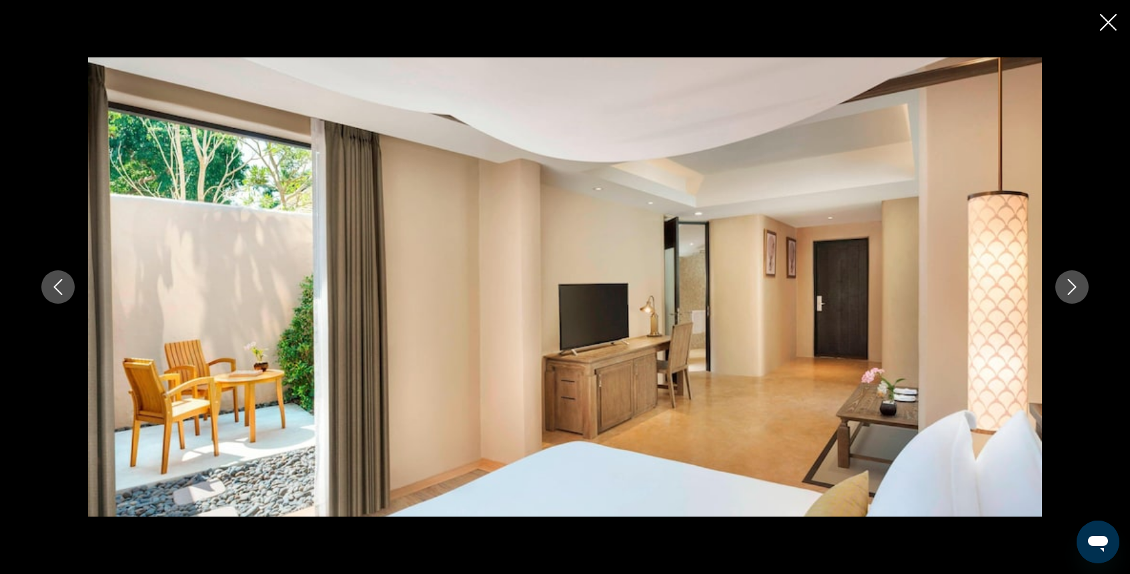
click at [1079, 284] on icon "Next image" at bounding box center [1072, 287] width 16 height 16
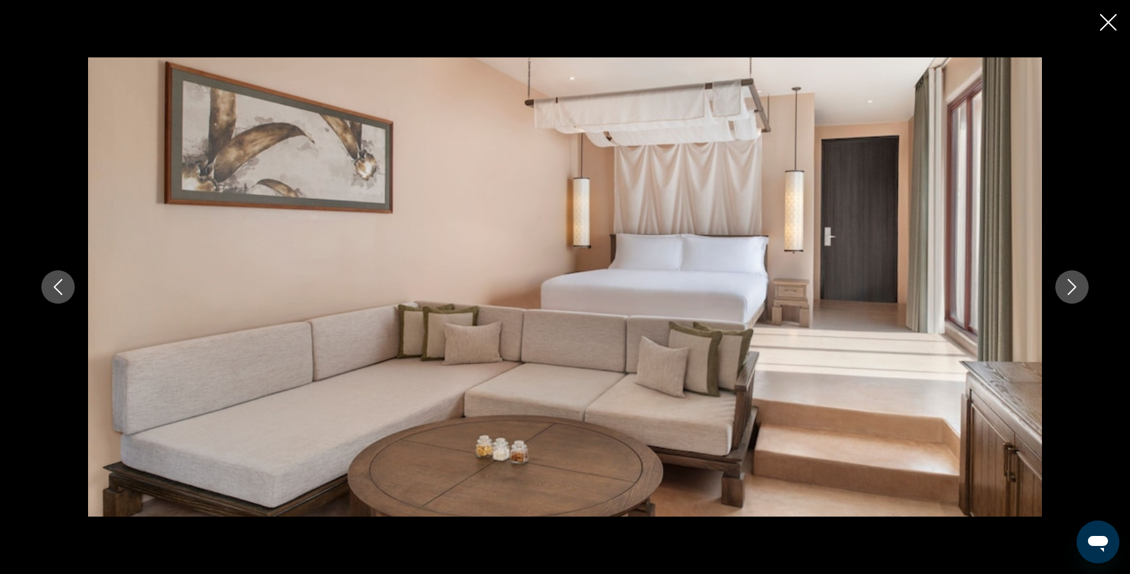
click at [1079, 284] on icon "Next image" at bounding box center [1072, 287] width 16 height 16
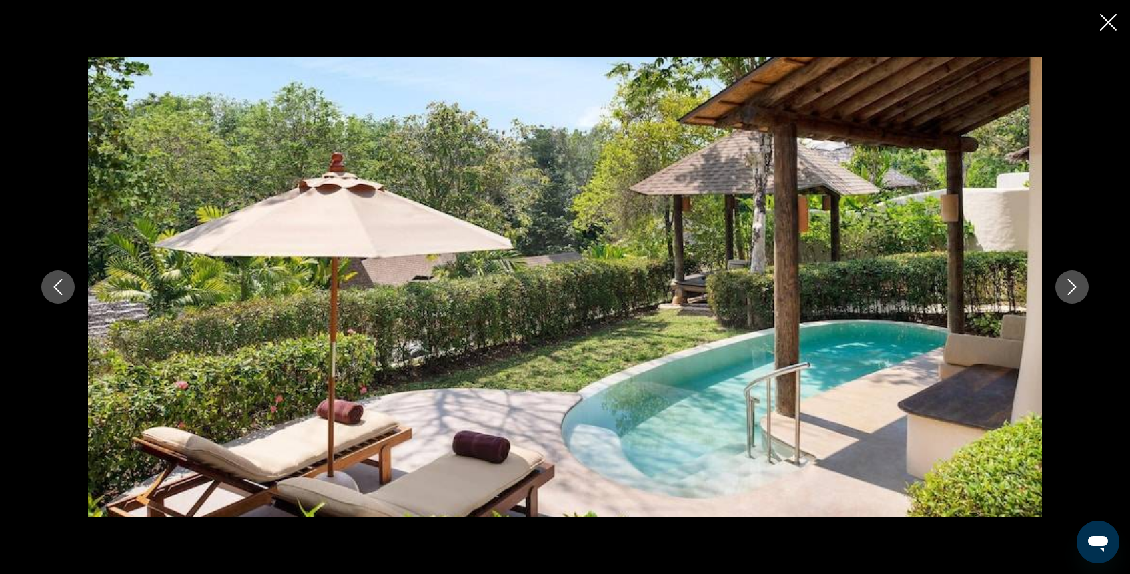
click at [1079, 284] on icon "Next image" at bounding box center [1072, 287] width 16 height 16
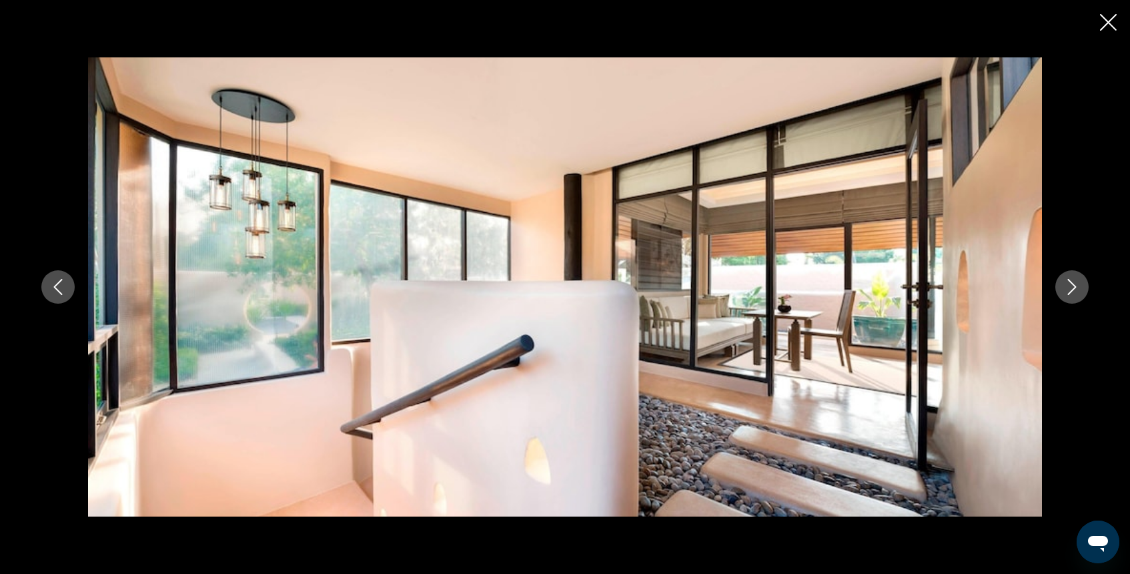
click at [1079, 284] on icon "Next image" at bounding box center [1072, 287] width 16 height 16
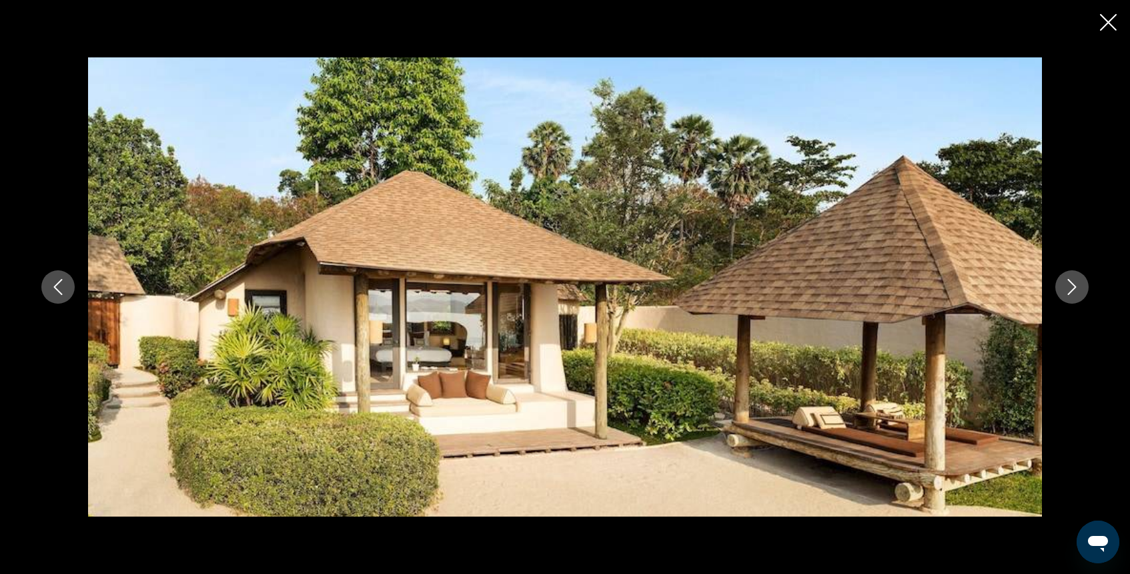
click at [1110, 25] on icon "Close slideshow" at bounding box center [1108, 22] width 17 height 17
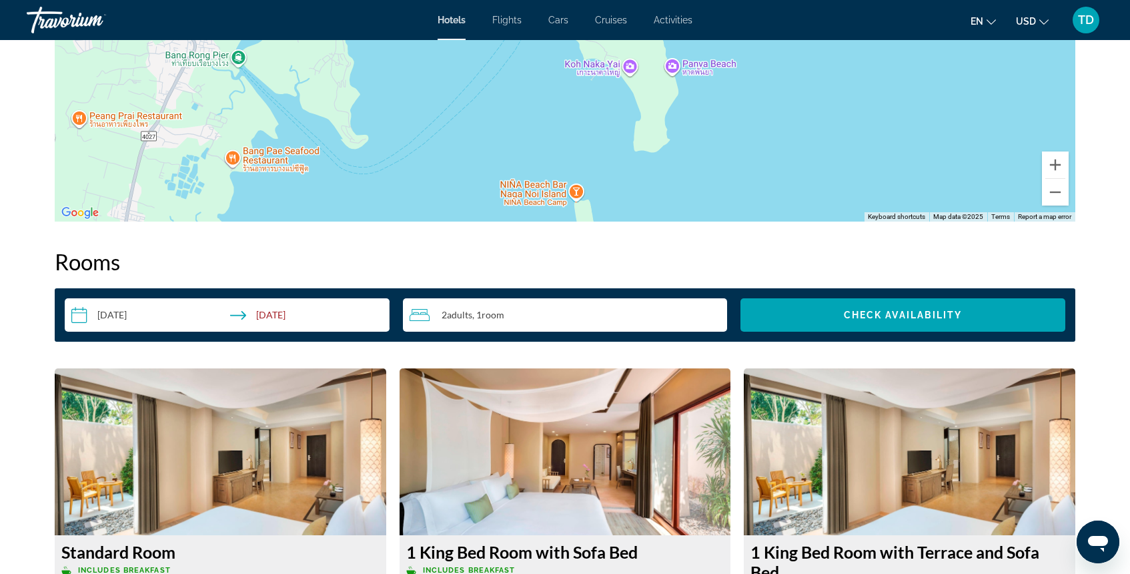
scroll to position [1228, 0]
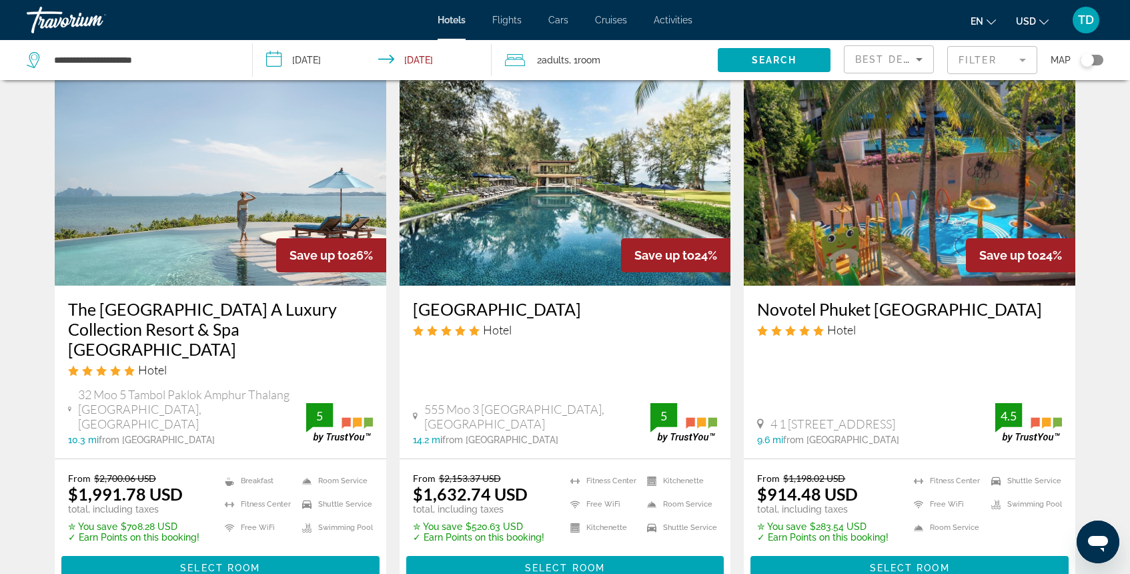
scroll to position [19, 0]
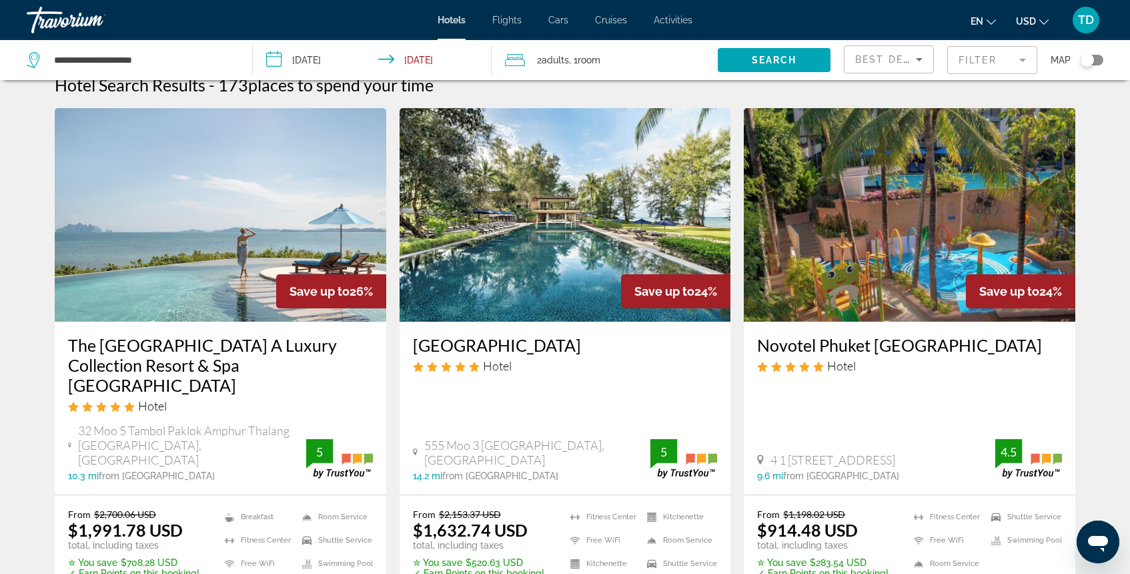
click at [510, 266] on img "Main content" at bounding box center [566, 215] width 332 height 214
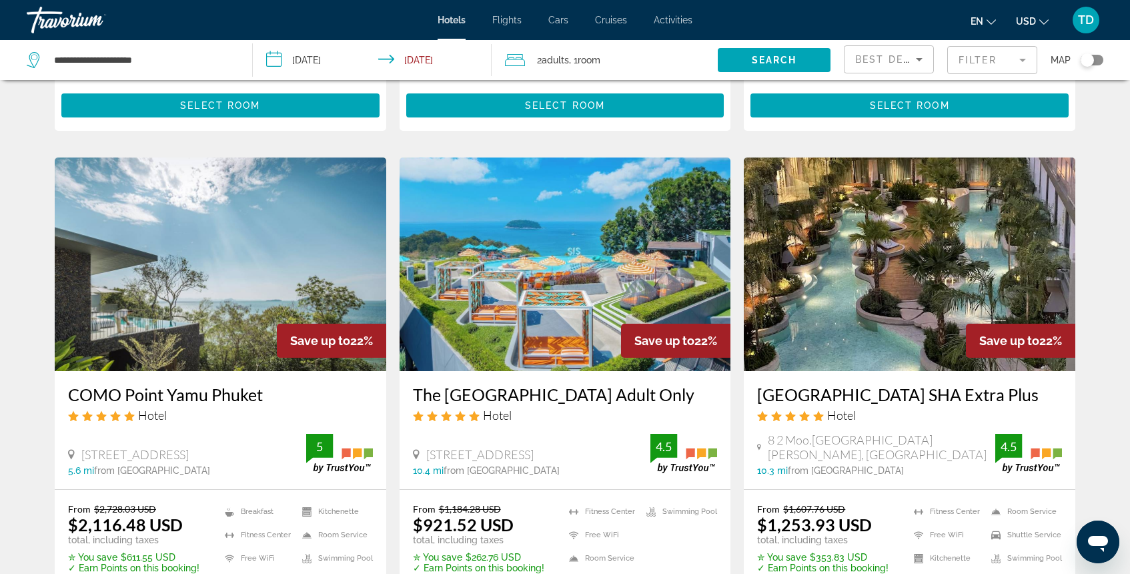
scroll to position [1033, 0]
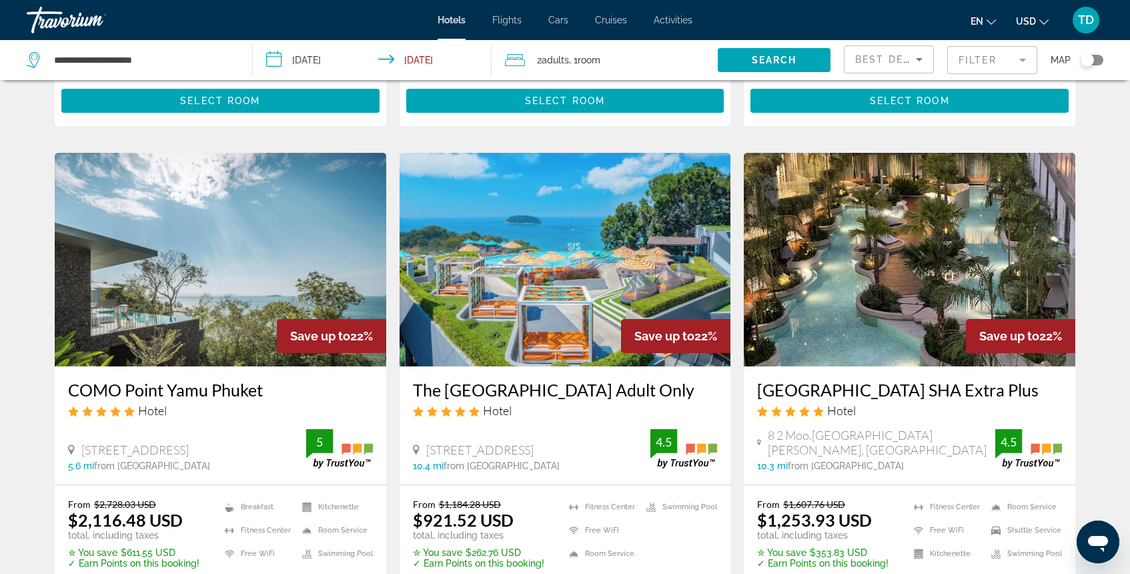
click at [825, 266] on img "Main content" at bounding box center [910, 260] width 332 height 214
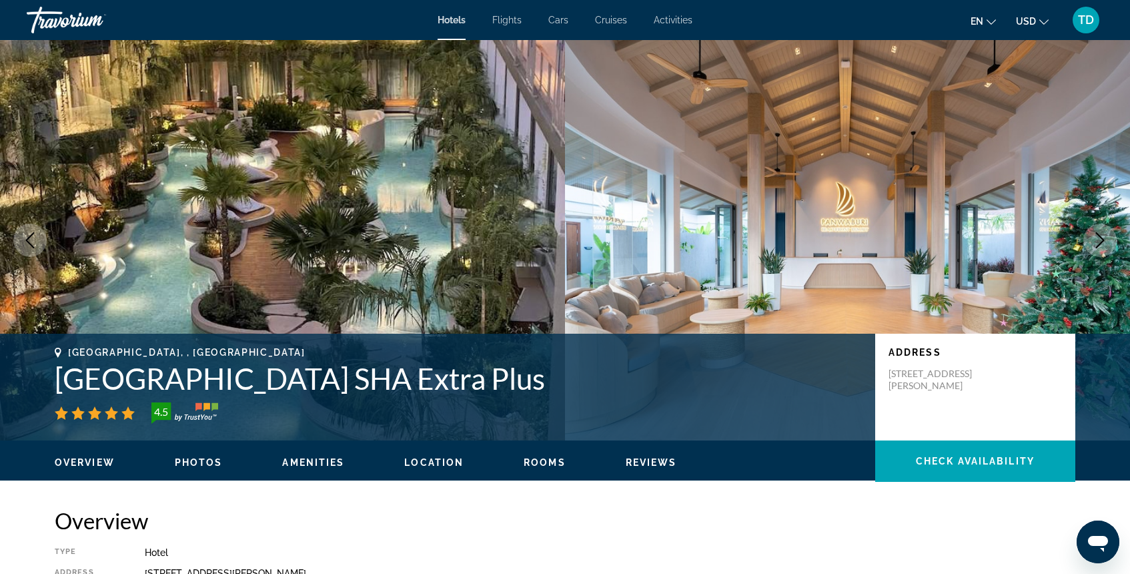
drag, startPoint x: 50, startPoint y: 385, endPoint x: 648, endPoint y: 378, distance: 597.9
click at [648, 378] on div "Phuket, , Thailand Panwaburi Beachfront Resort SHA Extra Plus 4.5 Address 8 2 M…" at bounding box center [565, 387] width 1074 height 80
copy h1 "Panwaburi Beachfront Resort SHA Extra Plus"
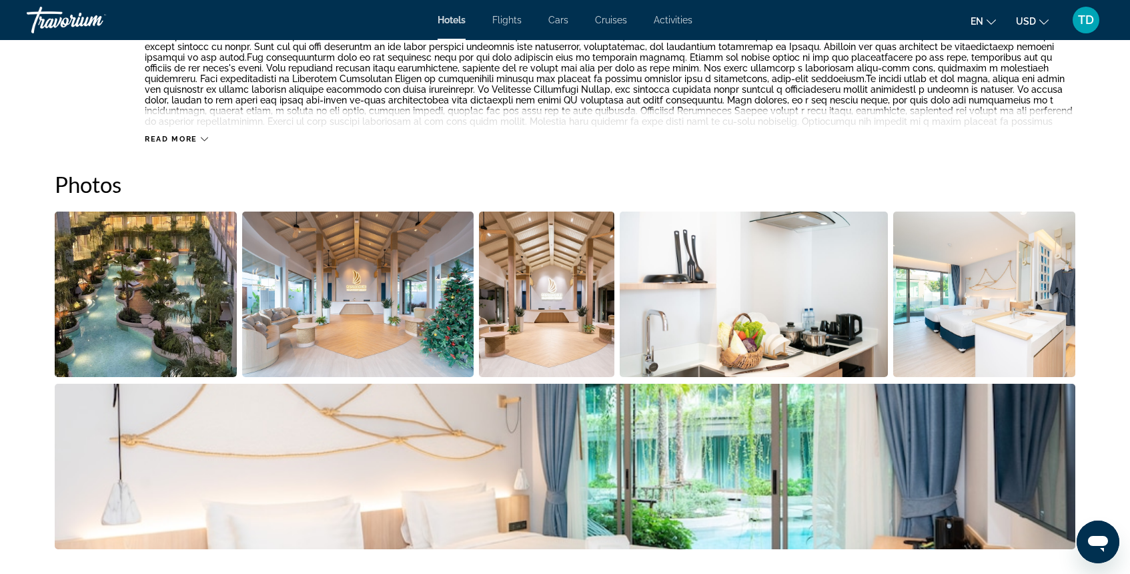
scroll to position [563, 0]
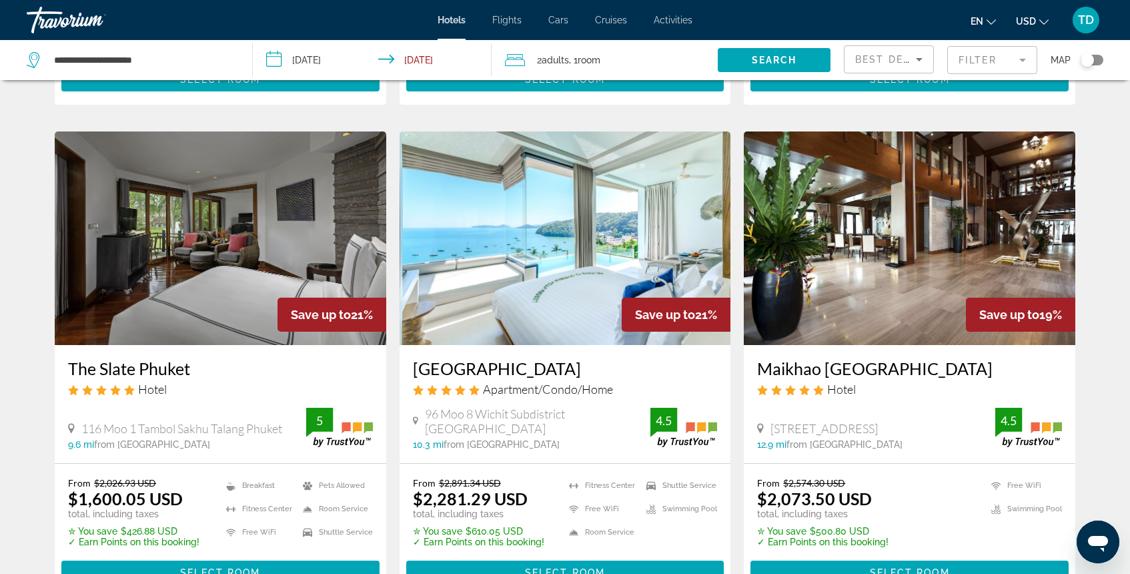
scroll to position [1547, 0]
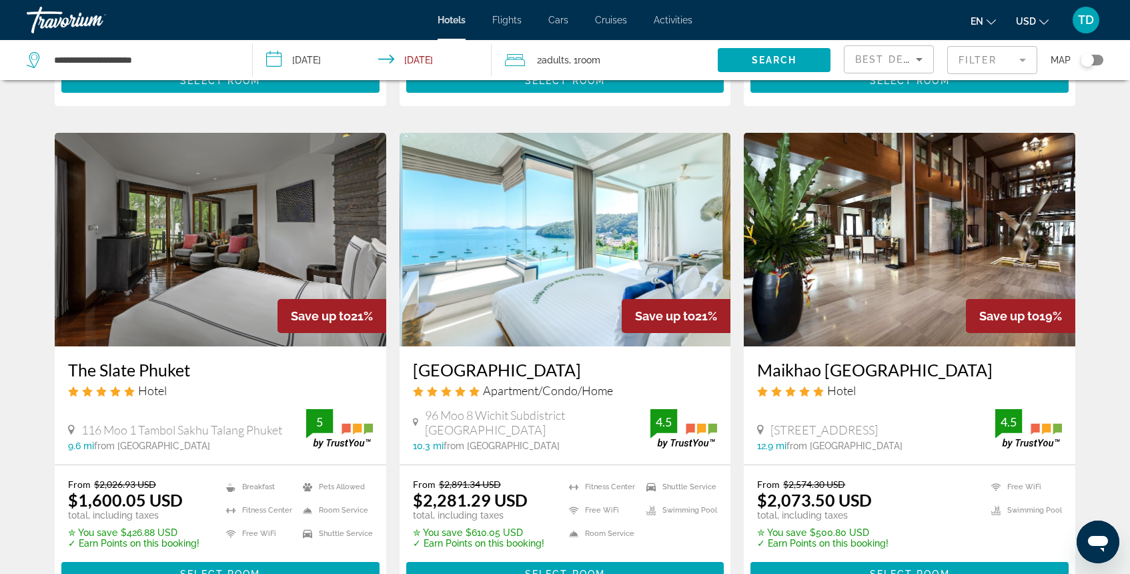
click at [535, 283] on img "Main content" at bounding box center [566, 240] width 332 height 214
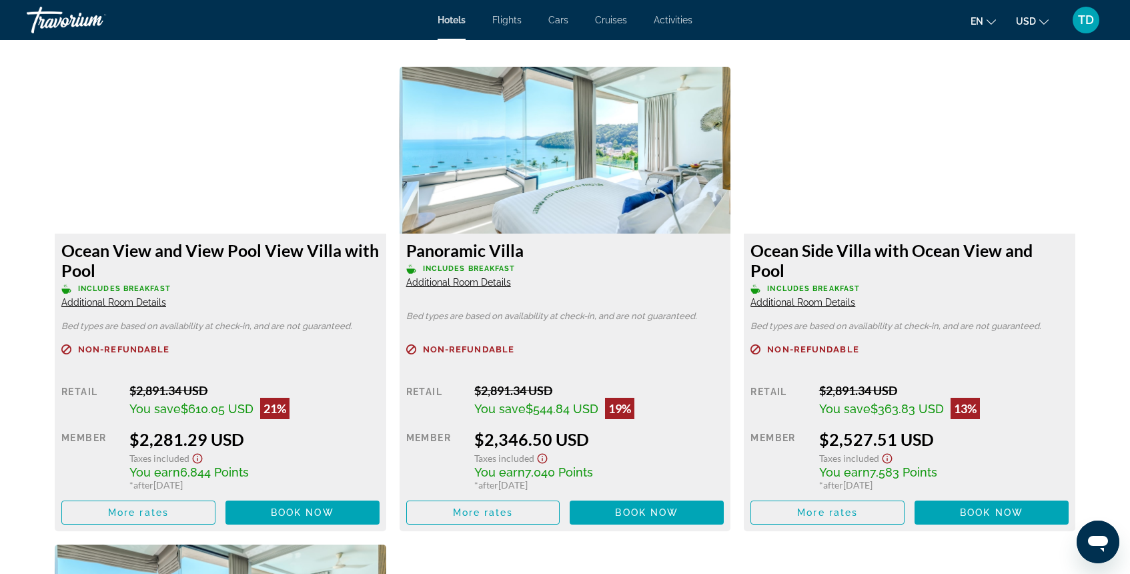
scroll to position [1826, 0]
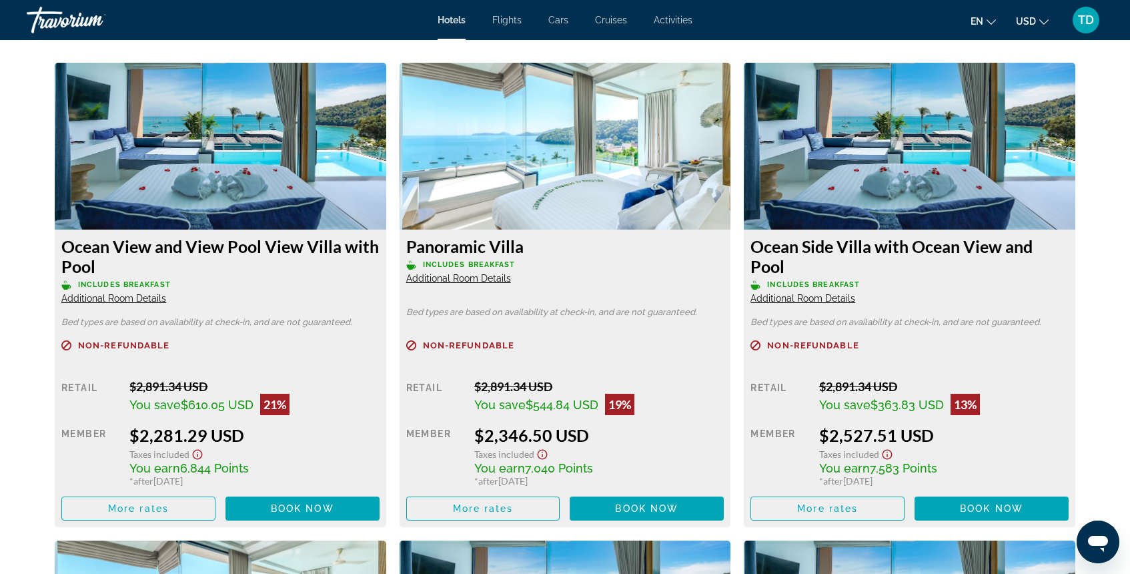
click at [256, 183] on img "Main content" at bounding box center [221, 146] width 332 height 167
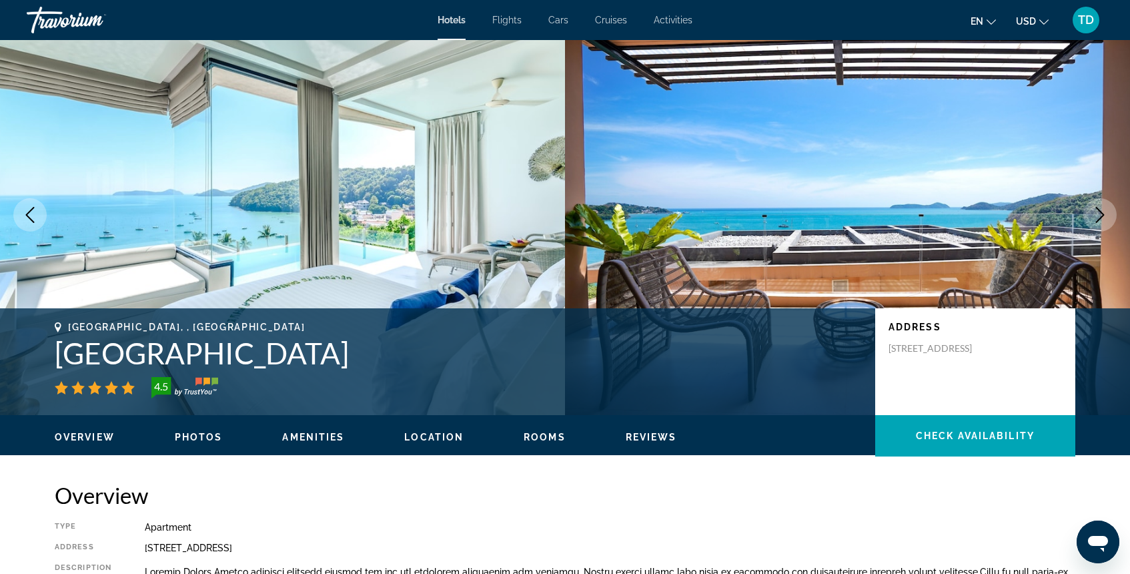
scroll to position [0, 0]
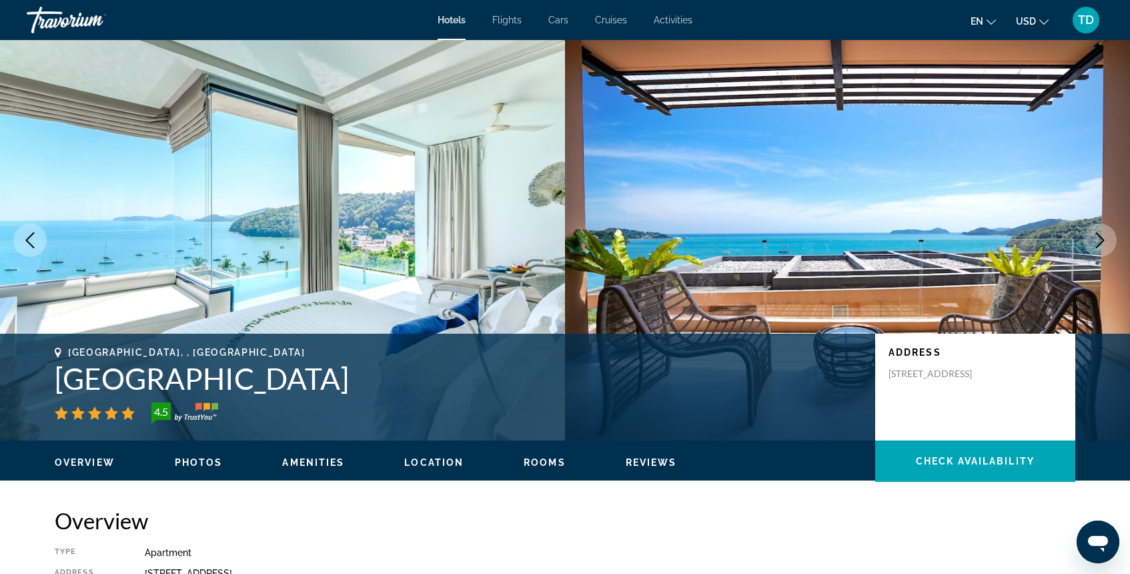
drag, startPoint x: 47, startPoint y: 376, endPoint x: 401, endPoint y: 385, distance: 353.7
click at [401, 385] on div "Phuket, , Thailand Bandara Pool Villas Phuket 4.5 Address 96 Moo 8 Wichit Subdi…" at bounding box center [565, 387] width 1074 height 80
copy h1 "Bandara Pool Villas Phuket"
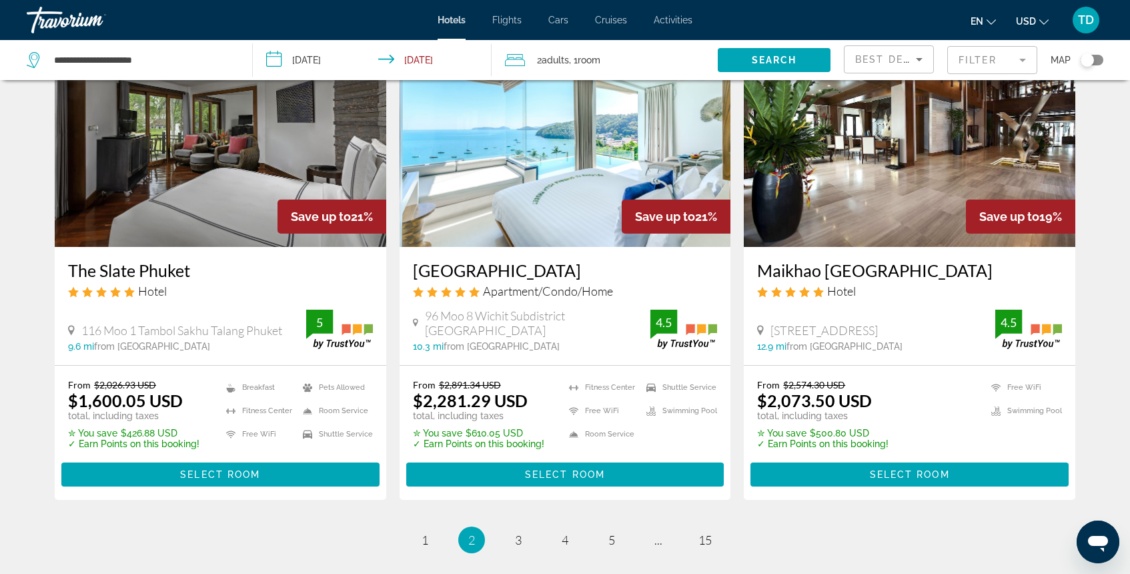
scroll to position [1782, 0]
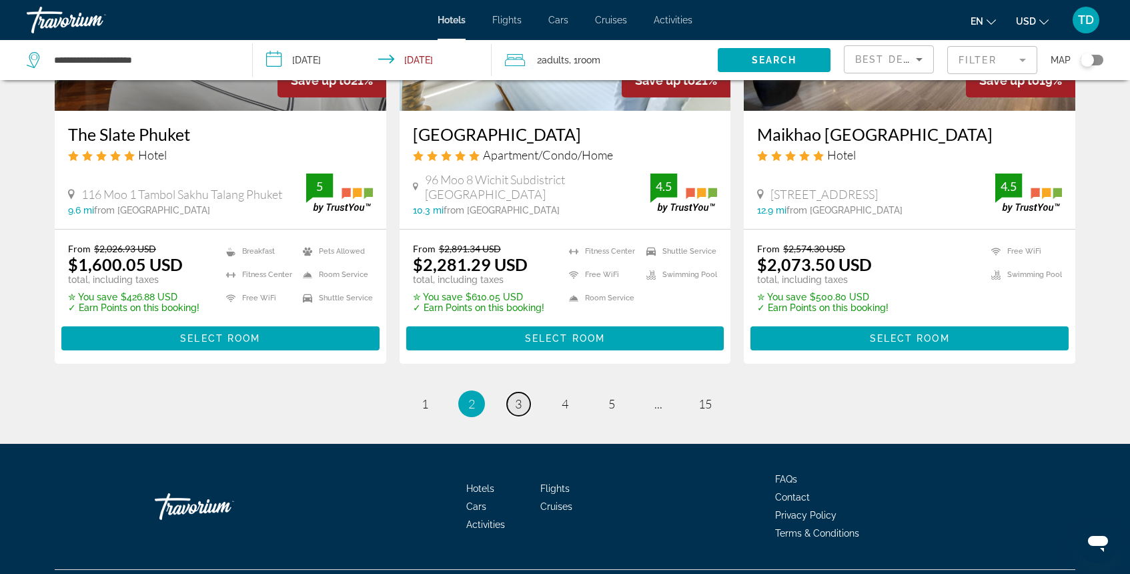
click at [518, 396] on span "3" at bounding box center [518, 403] width 7 height 15
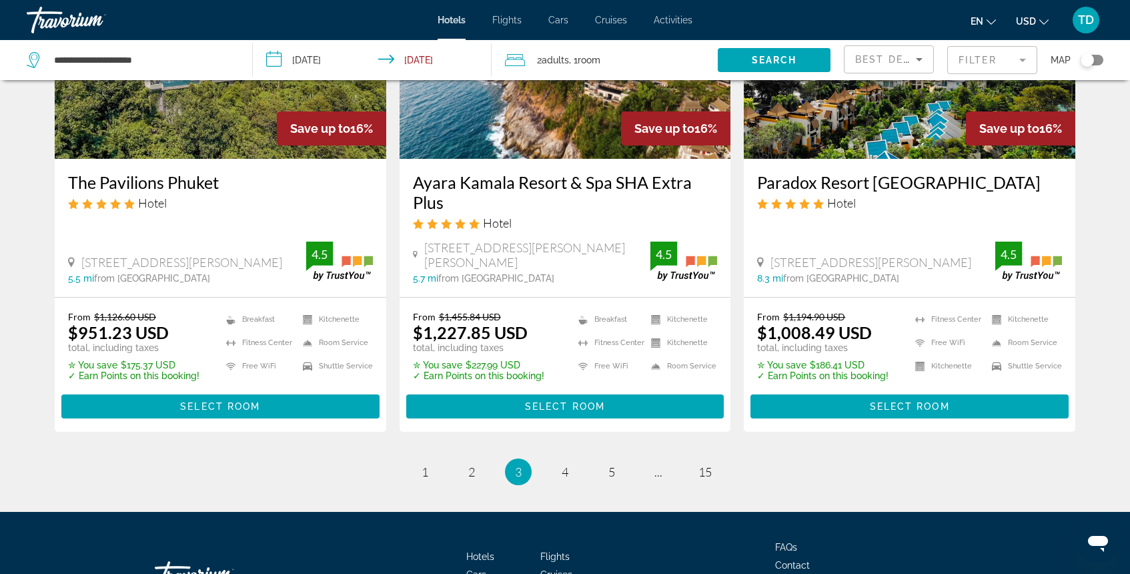
scroll to position [1779, 0]
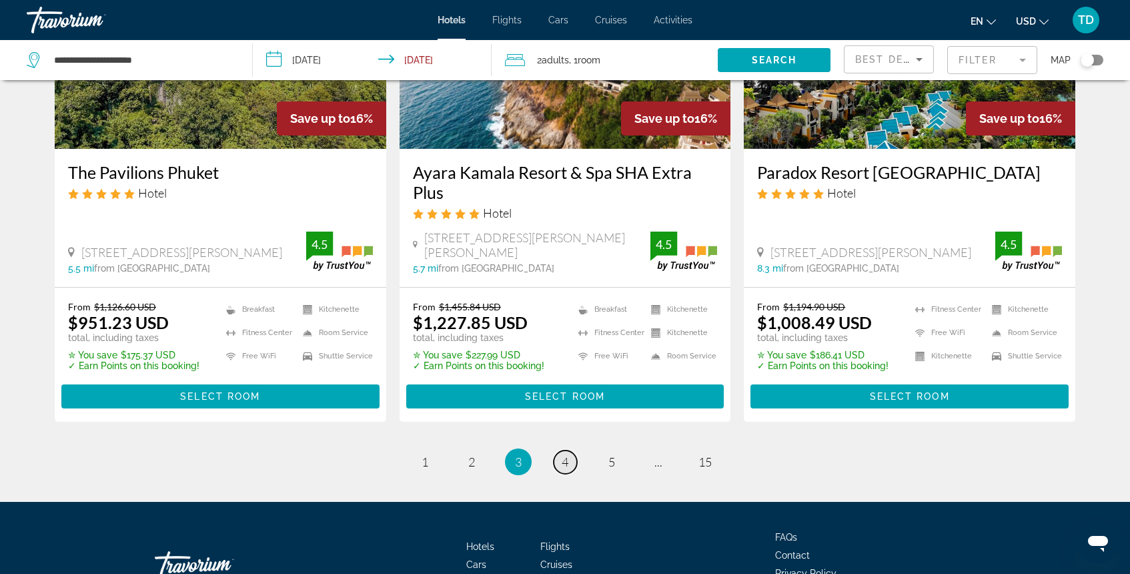
click at [566, 454] on span "4" at bounding box center [565, 461] width 7 height 15
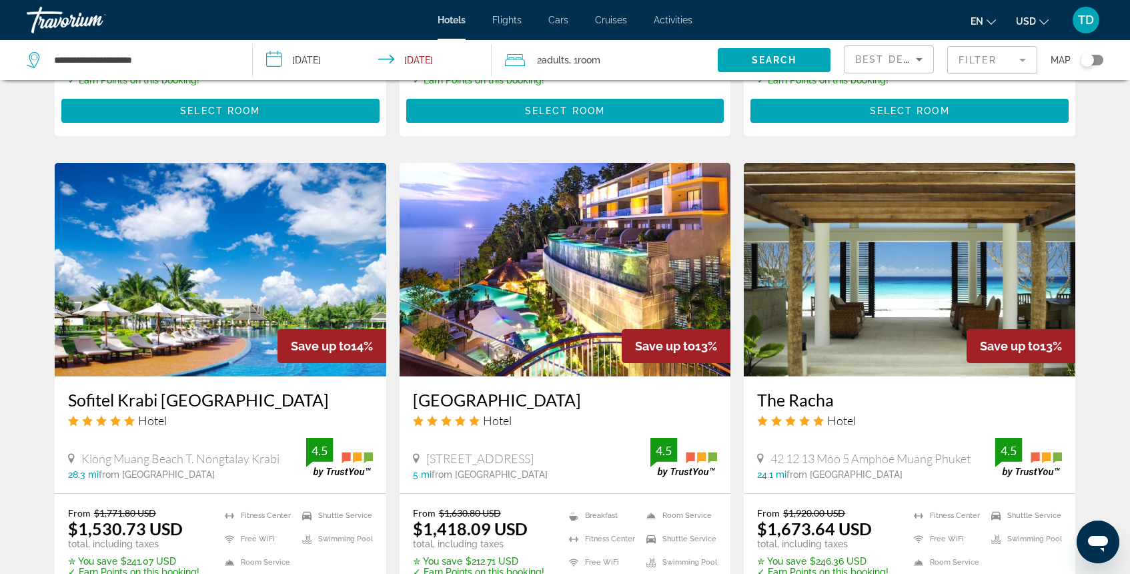
scroll to position [1010, 0]
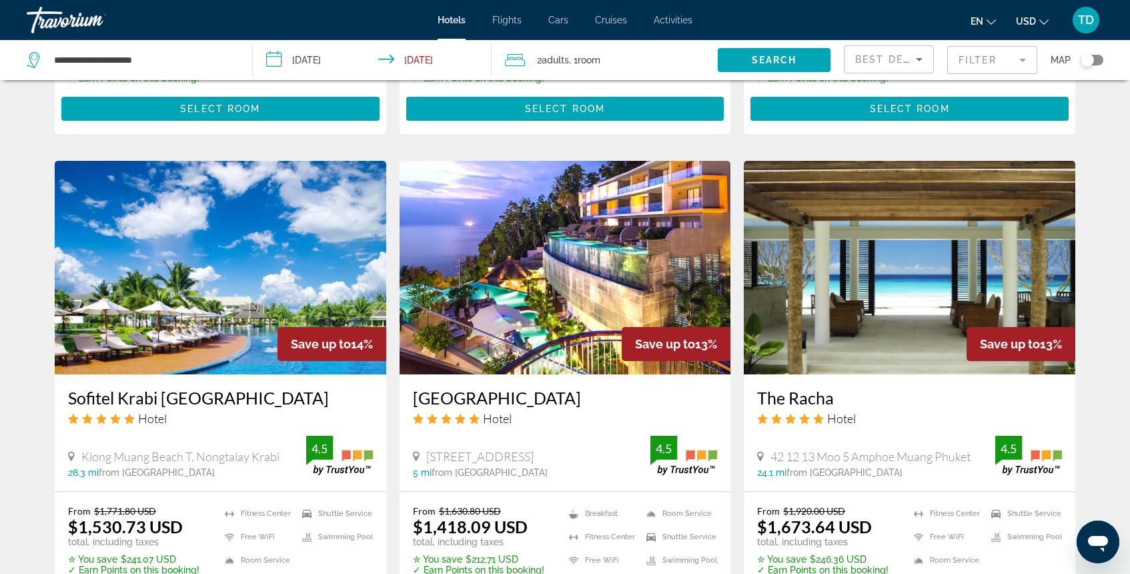
click at [571, 282] on img "Main content" at bounding box center [566, 268] width 332 height 214
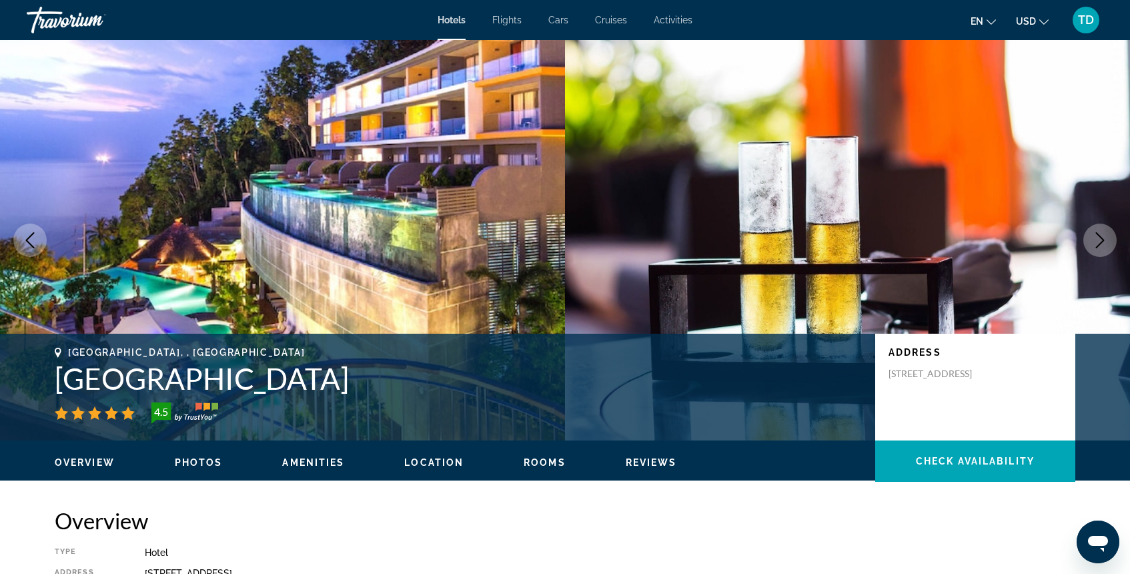
drag, startPoint x: 52, startPoint y: 372, endPoint x: 379, endPoint y: 375, distance: 326.9
click at [379, 375] on div "Phuket, , Thailand Kalima Resort and Spa 4.5 Address 338 1 Phabaramee Road Pato…" at bounding box center [565, 387] width 1074 height 80
copy h1 "Kalima Resort and Spa"
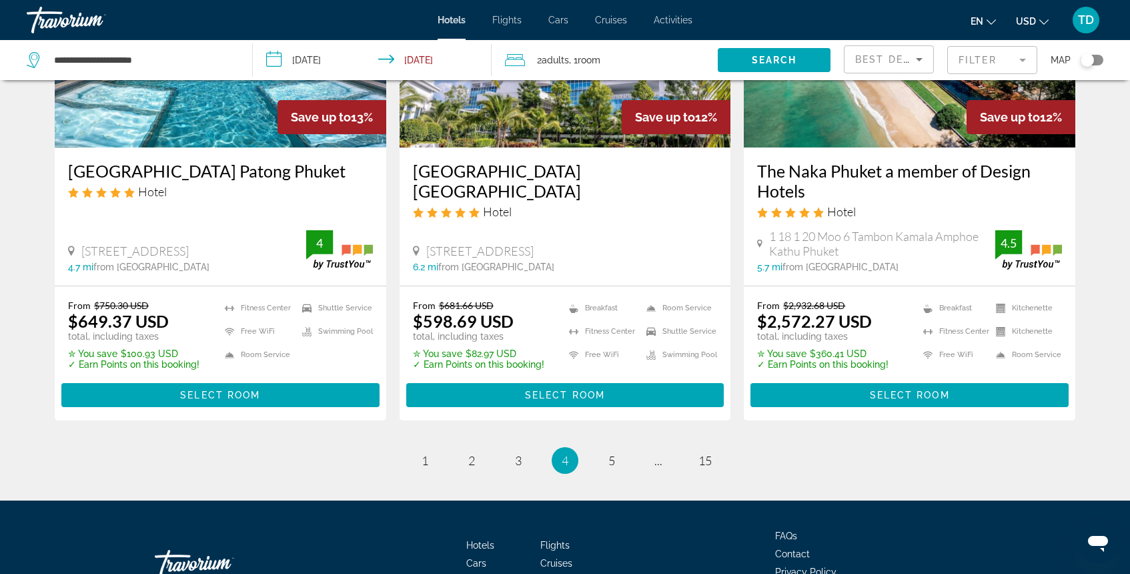
scroll to position [1728, 0]
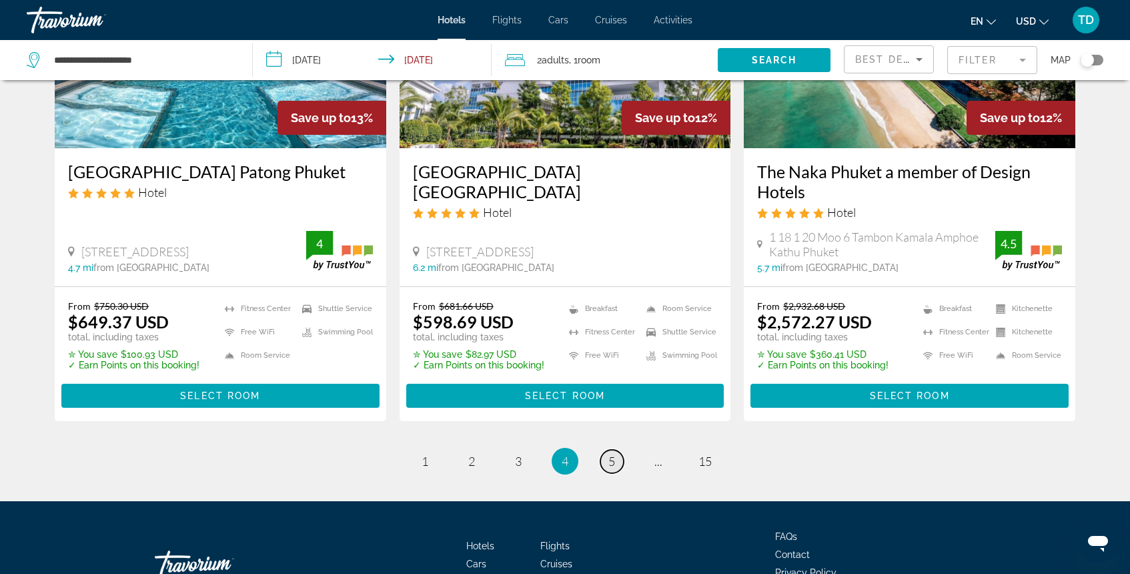
click at [608, 454] on span "5" at bounding box center [611, 461] width 7 height 15
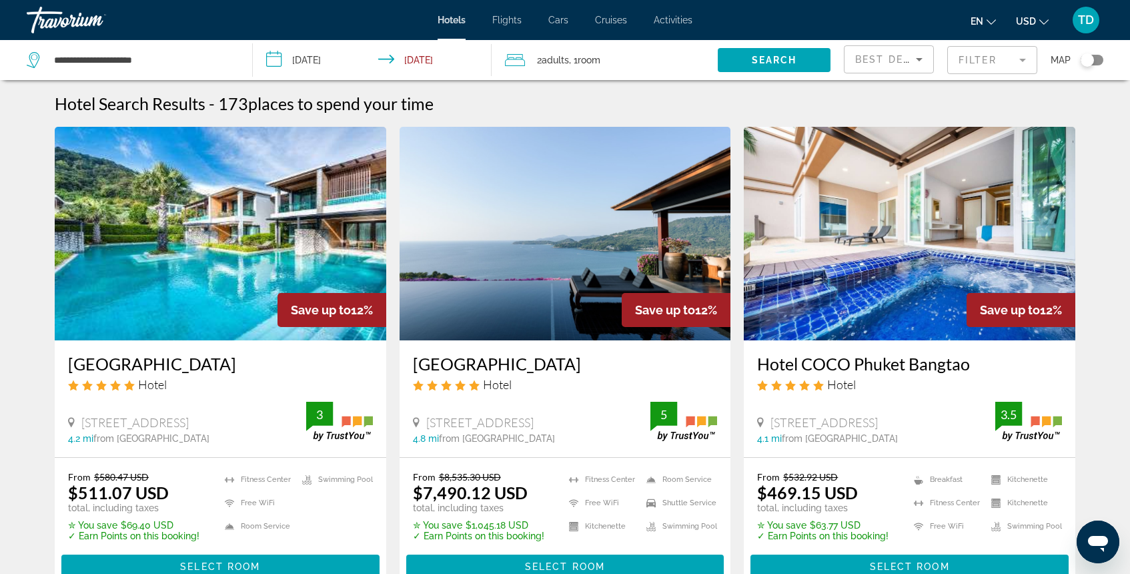
click at [997, 61] on mat-form-field "Filter" at bounding box center [992, 60] width 90 height 28
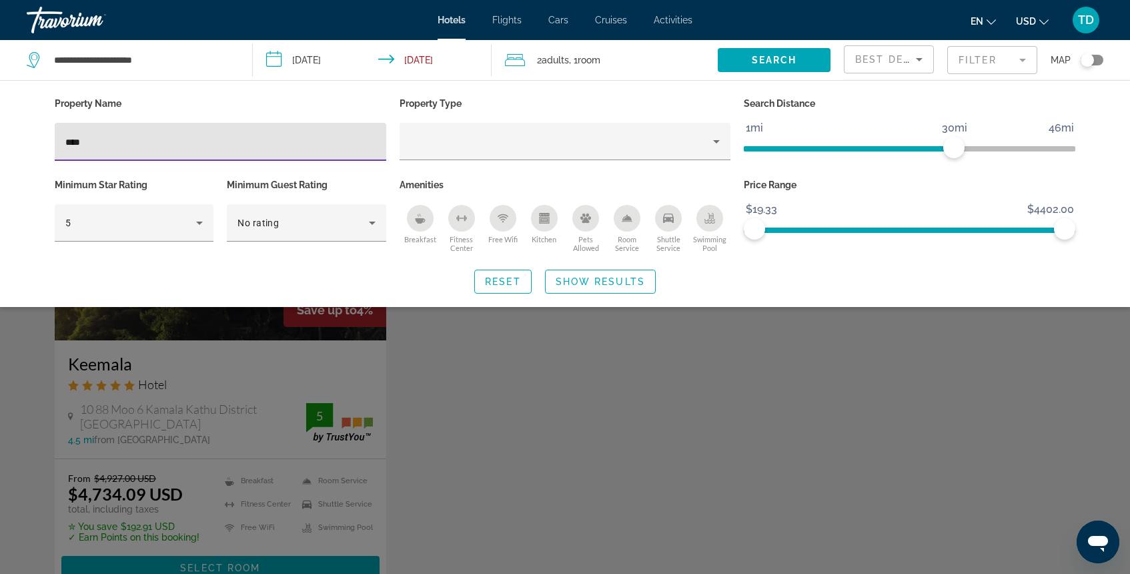
type input "****"
click at [456, 354] on div "Search widget" at bounding box center [565, 387] width 1130 height 374
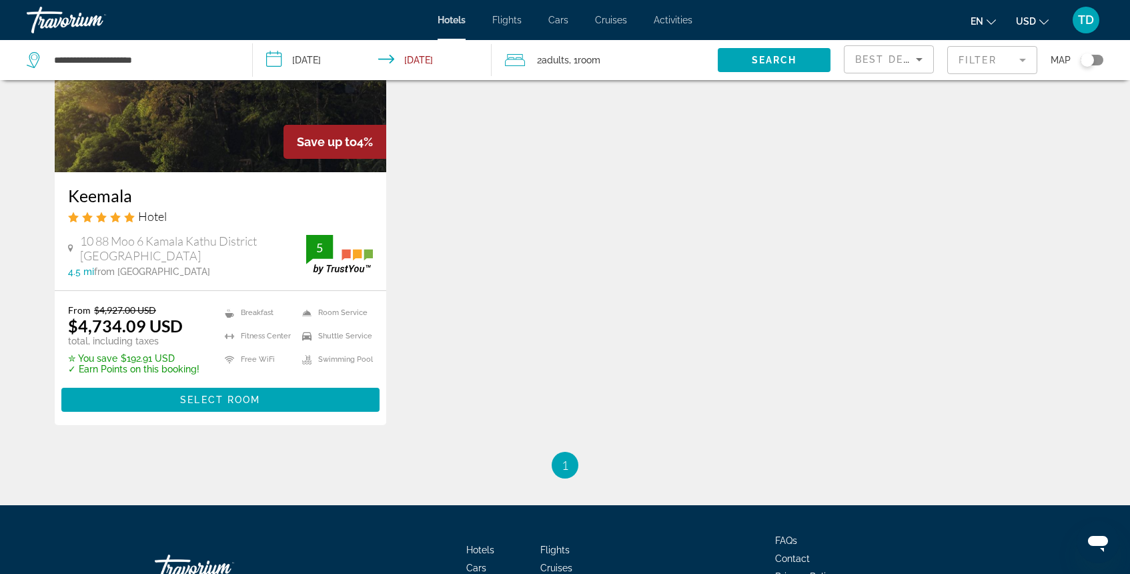
scroll to position [170, 0]
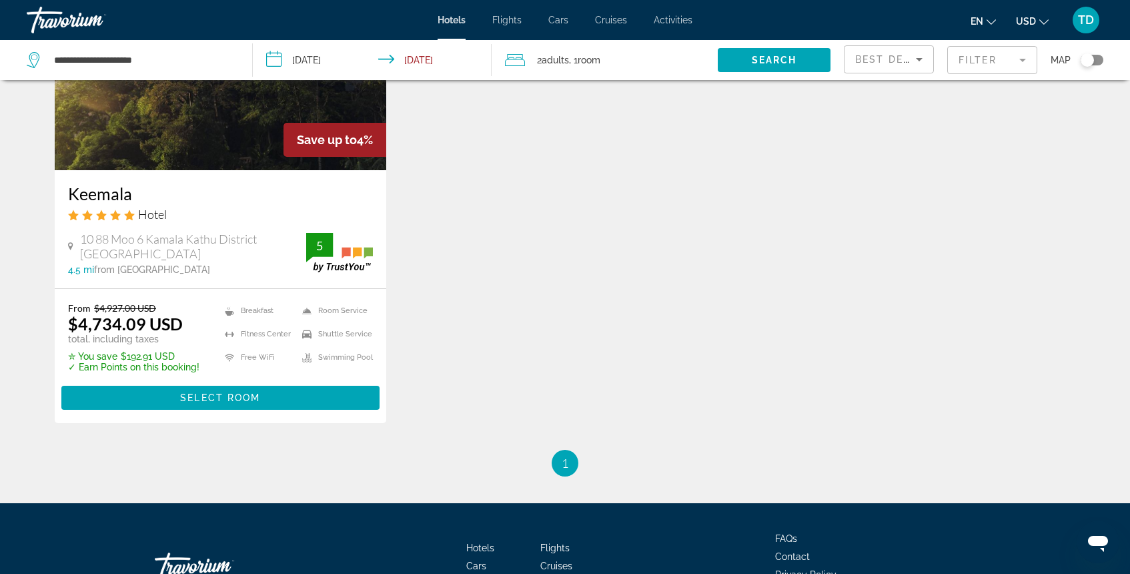
click at [330, 65] on input "**********" at bounding box center [375, 62] width 245 height 44
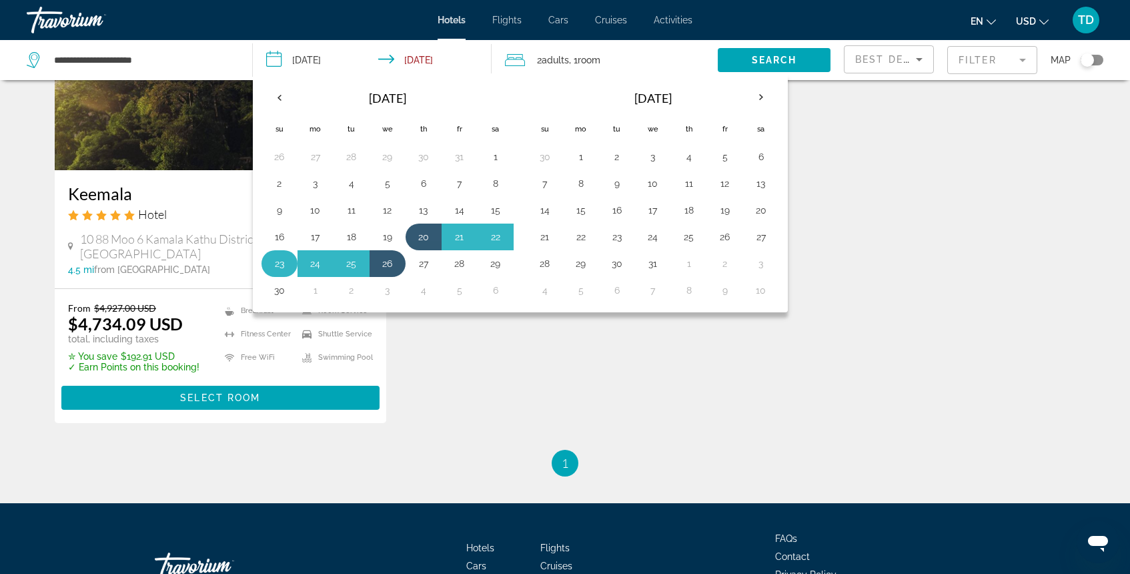
click at [280, 270] on button "23" at bounding box center [279, 263] width 21 height 19
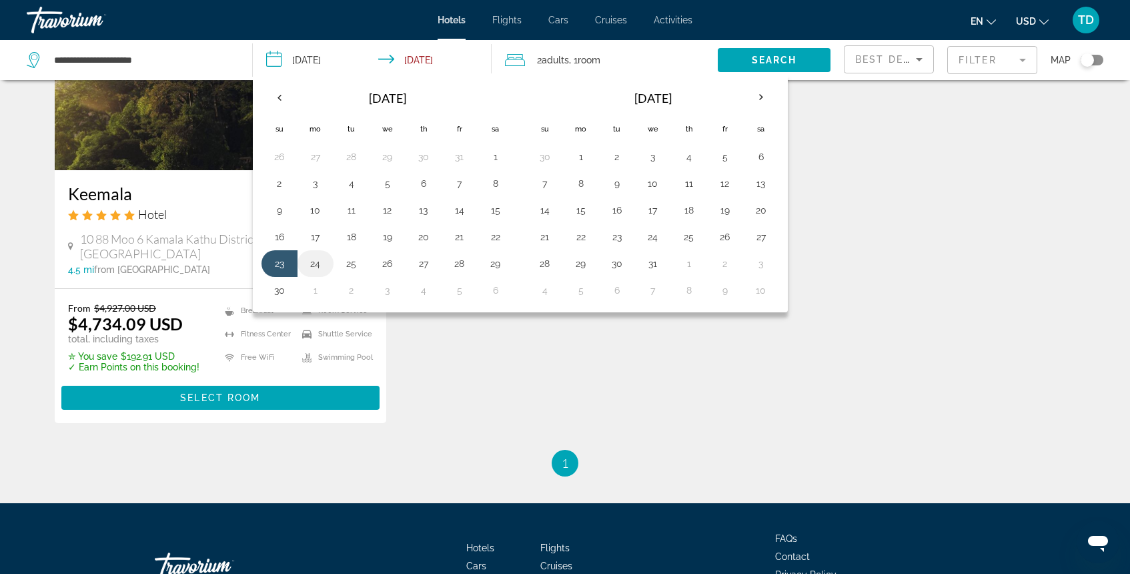
click at [322, 267] on button "24" at bounding box center [315, 263] width 21 height 19
type input "**********"
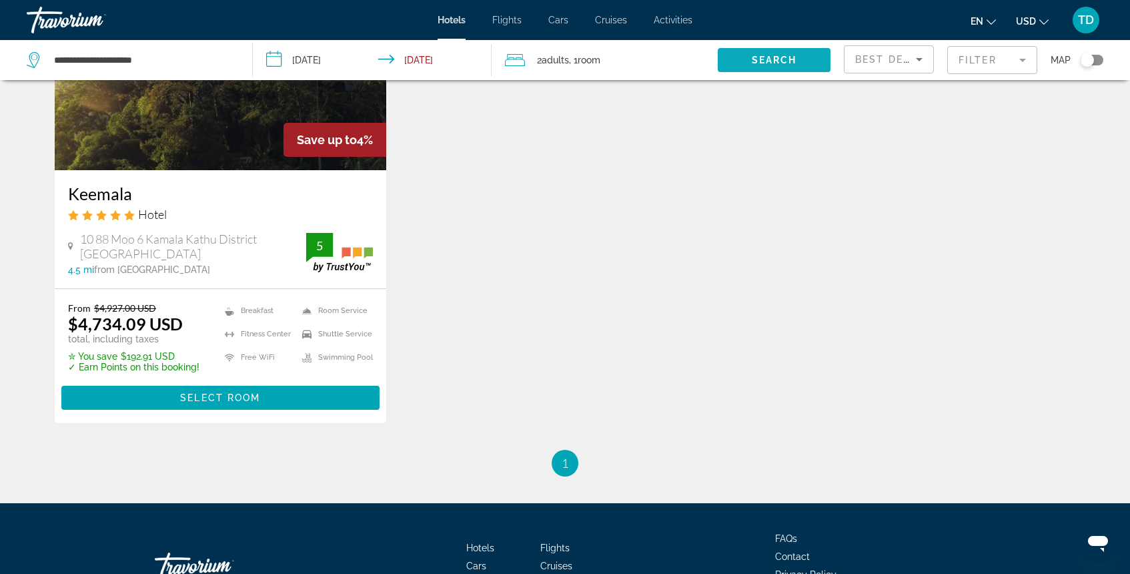
click at [755, 73] on span "Search widget" at bounding box center [774, 60] width 113 height 32
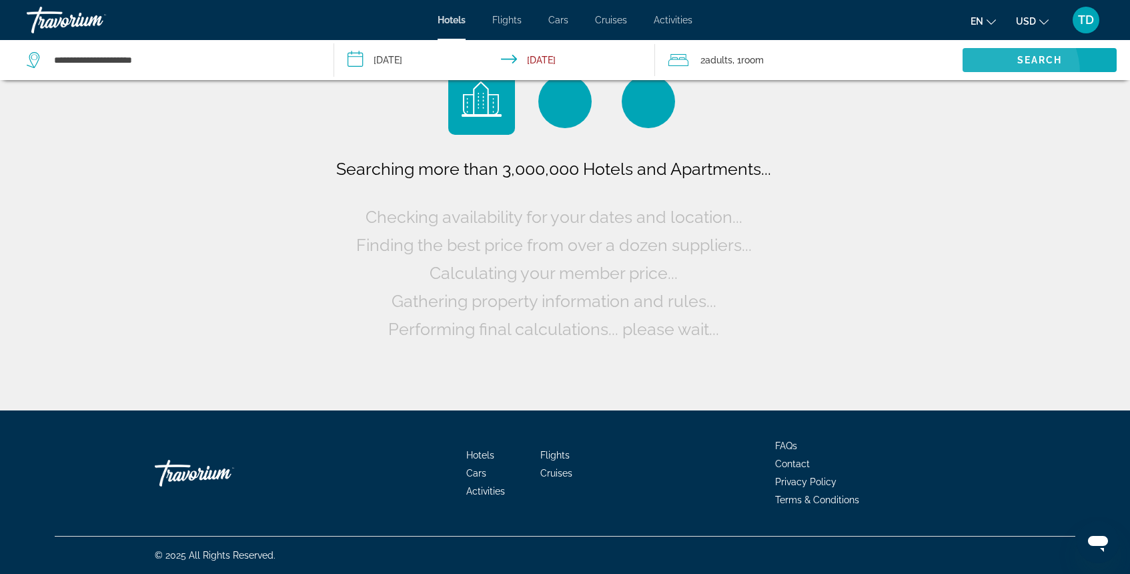
scroll to position [0, 0]
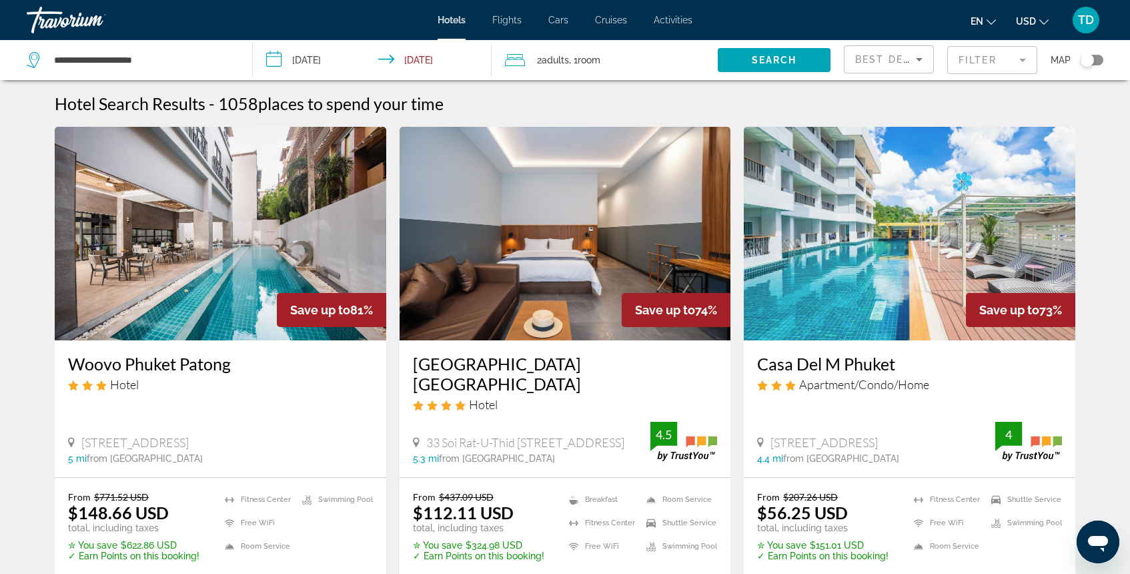
click at [777, 79] on div "Search" at bounding box center [781, 60] width 126 height 40
click at [769, 58] on span "Search" at bounding box center [774, 60] width 45 height 11
click at [965, 55] on mat-form-field "Filter" at bounding box center [992, 60] width 90 height 28
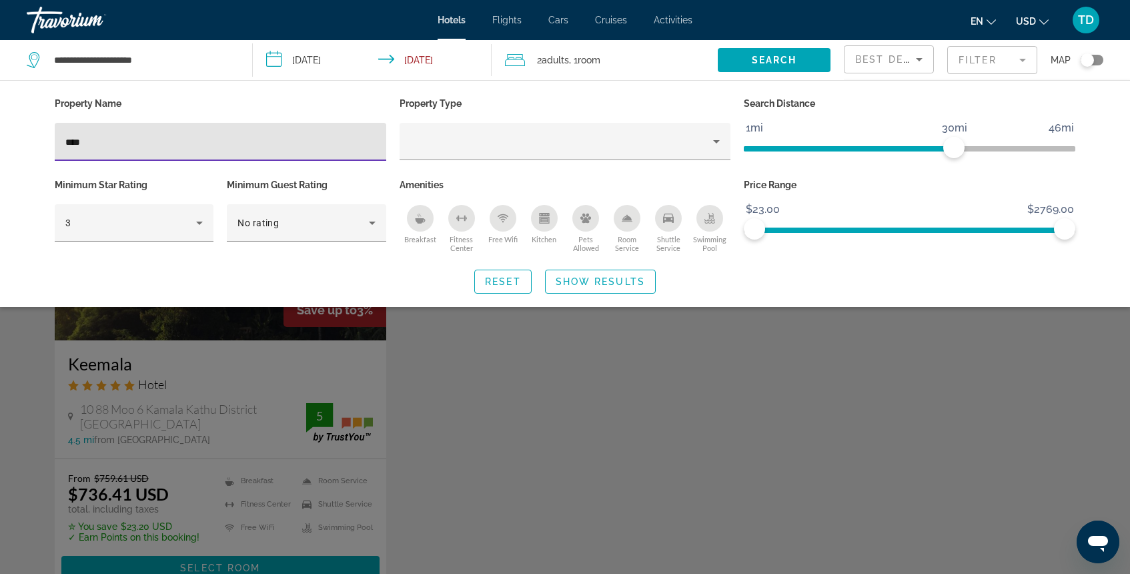
type input "****"
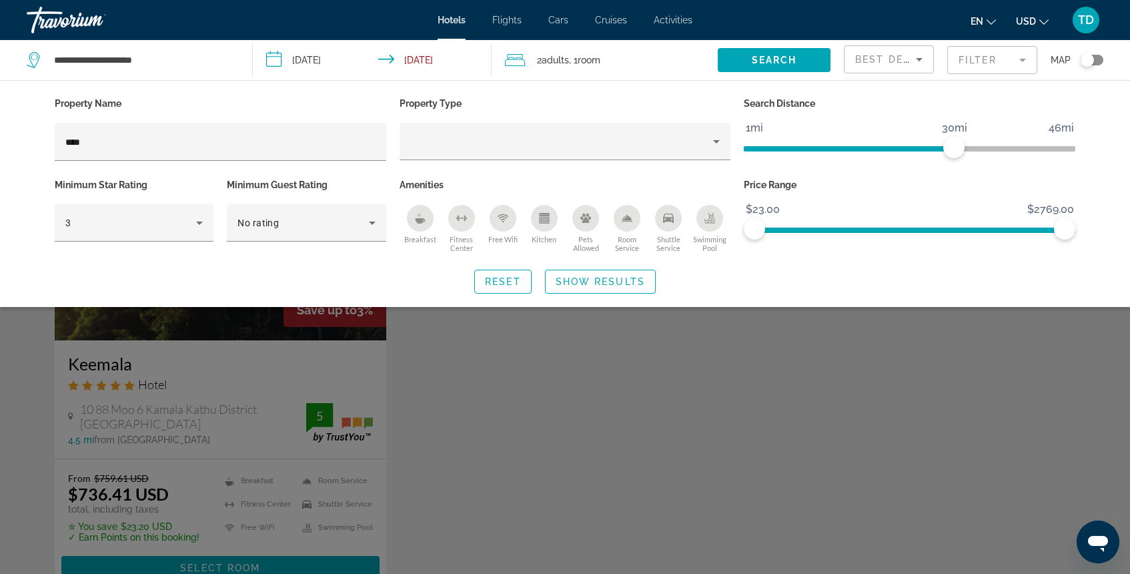
click at [346, 341] on div "Search widget" at bounding box center [565, 387] width 1130 height 374
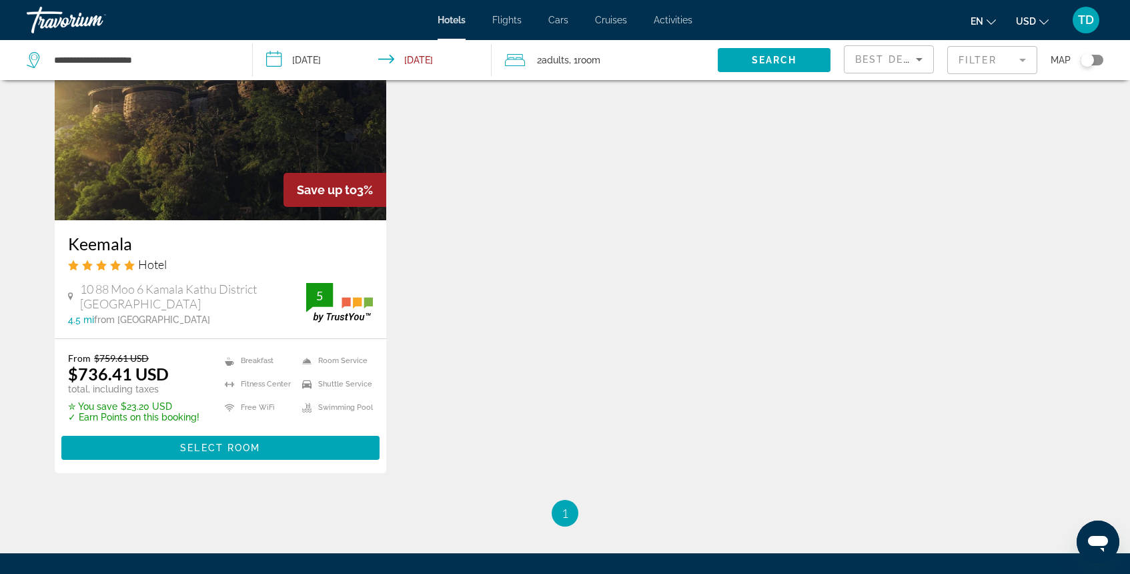
scroll to position [123, 0]
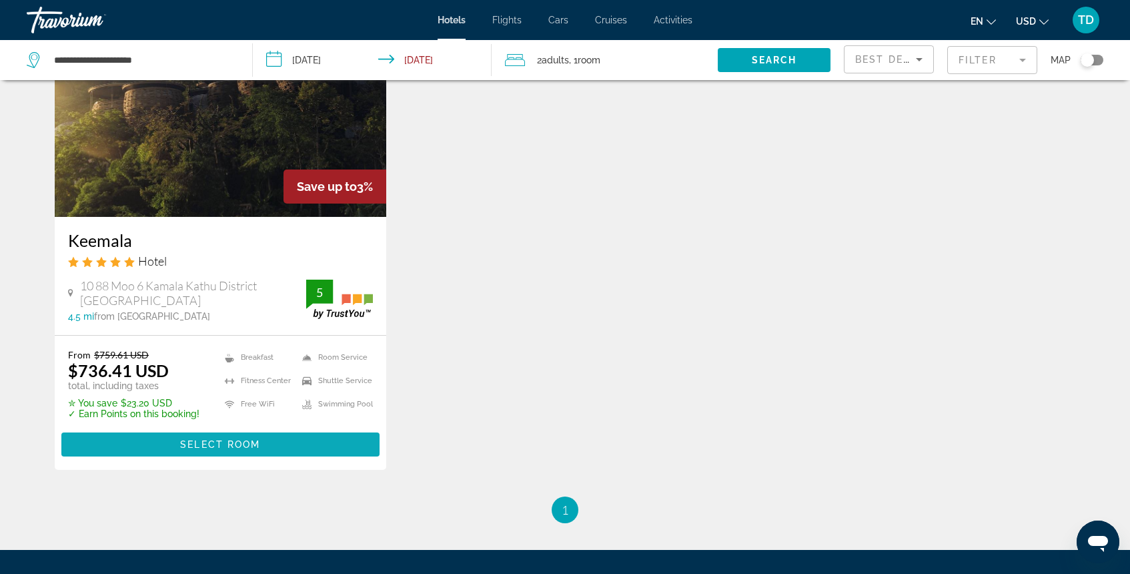
click at [232, 440] on span "Select Room" at bounding box center [220, 444] width 80 height 11
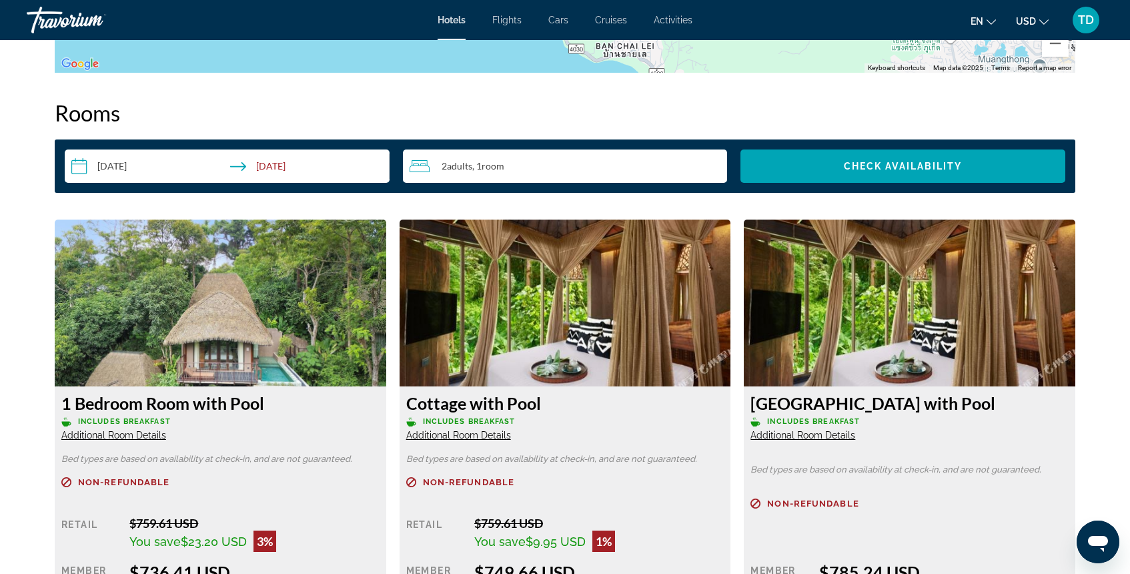
scroll to position [1661, 0]
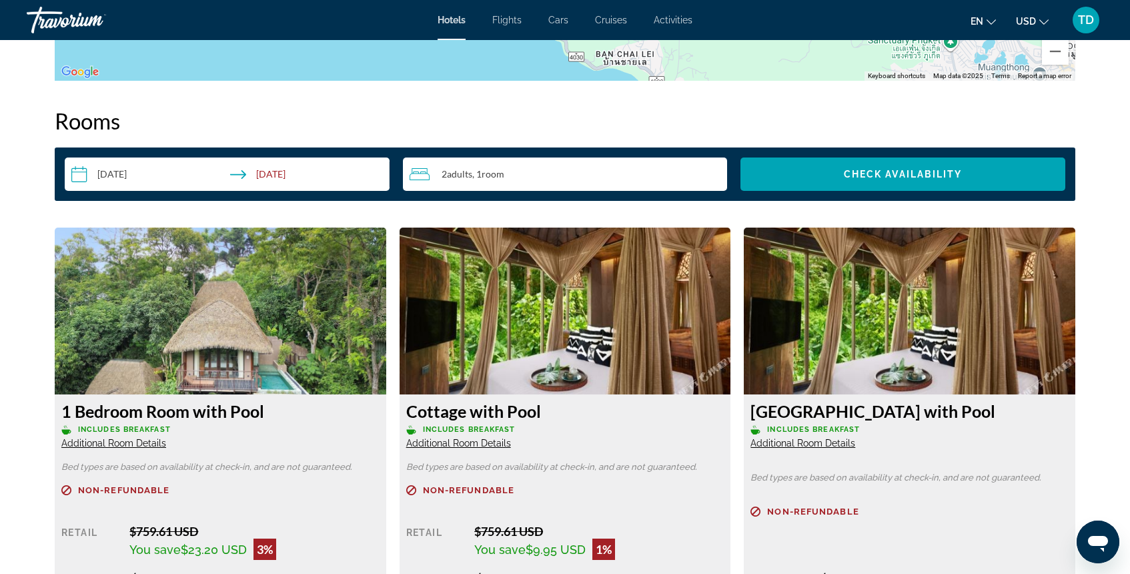
click at [294, 180] on input "**********" at bounding box center [230, 175] width 330 height 37
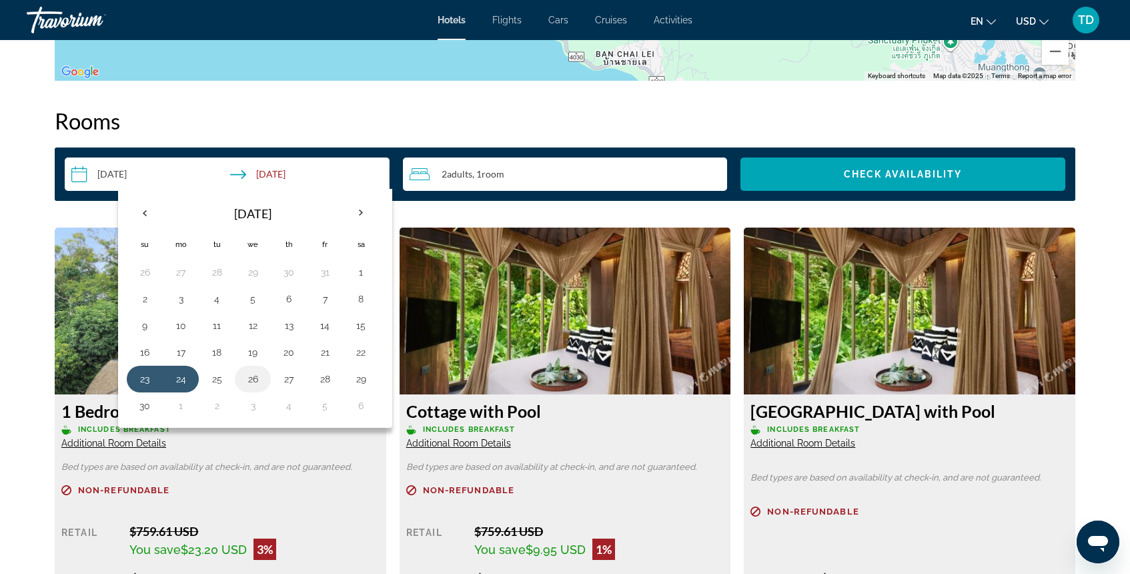
click at [260, 381] on button "26" at bounding box center [252, 379] width 21 height 19
click at [149, 380] on button "23" at bounding box center [144, 379] width 21 height 19
type input "**********"
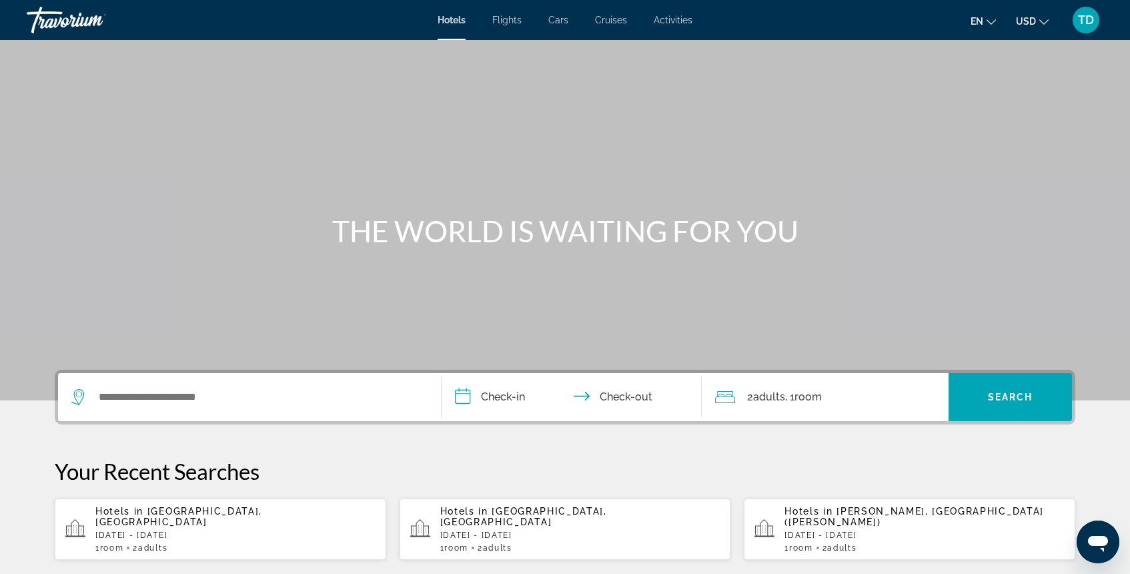
click at [500, 530] on p "[DATE] - [DATE]" at bounding box center [580, 534] width 280 height 9
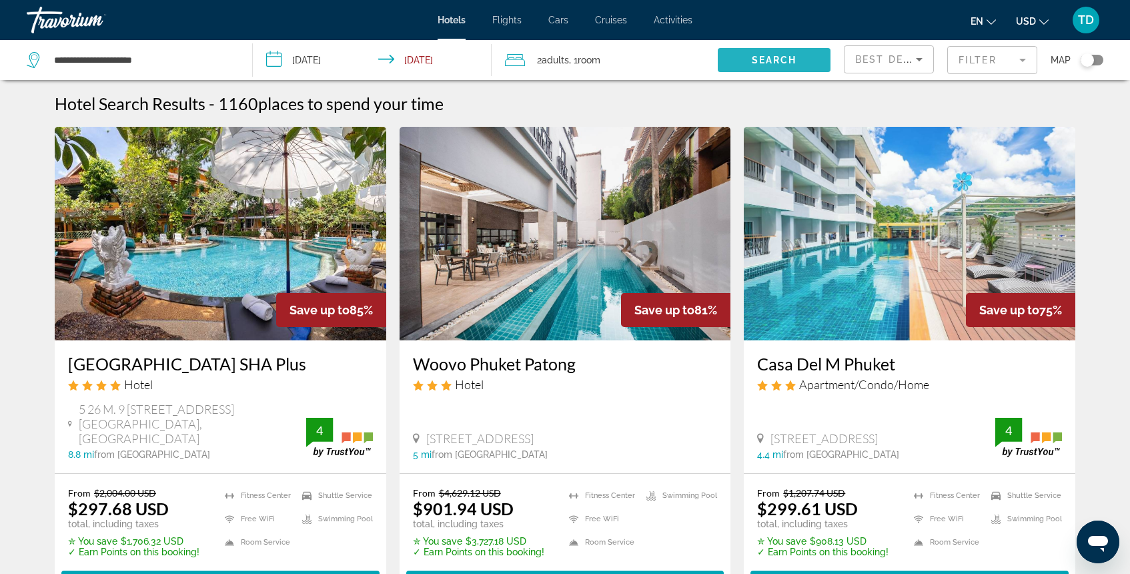
click at [769, 60] on span "Search" at bounding box center [774, 60] width 45 height 11
click at [769, 51] on span "Search widget" at bounding box center [774, 60] width 113 height 32
click at [774, 53] on span "Search widget" at bounding box center [774, 60] width 113 height 32
click at [1007, 65] on mat-form-field "Filter" at bounding box center [992, 60] width 90 height 28
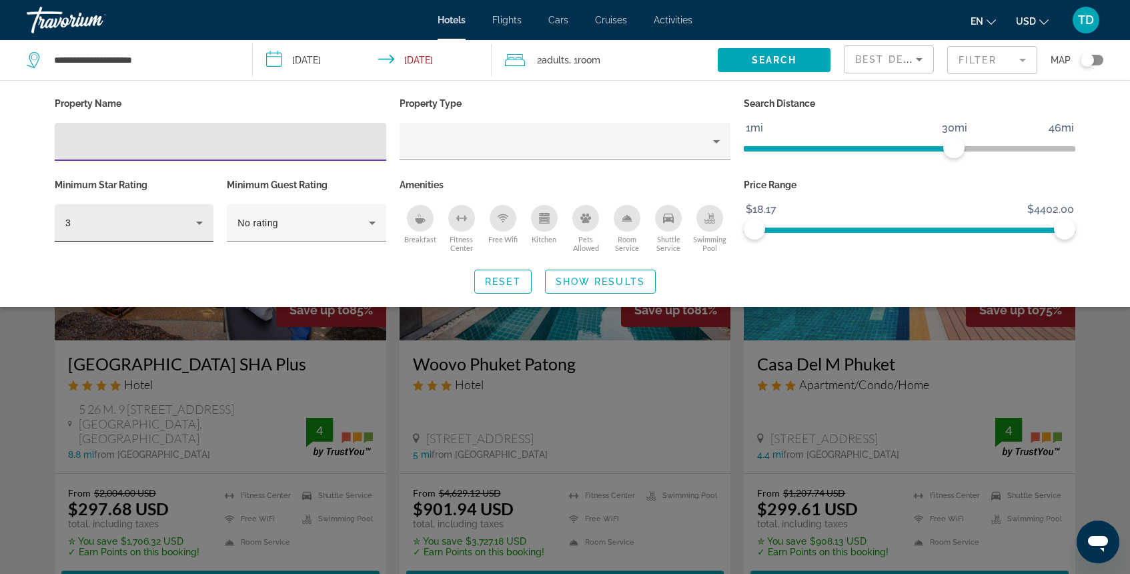
click at [192, 225] on icon "Hotel Filters" at bounding box center [199, 223] width 16 height 16
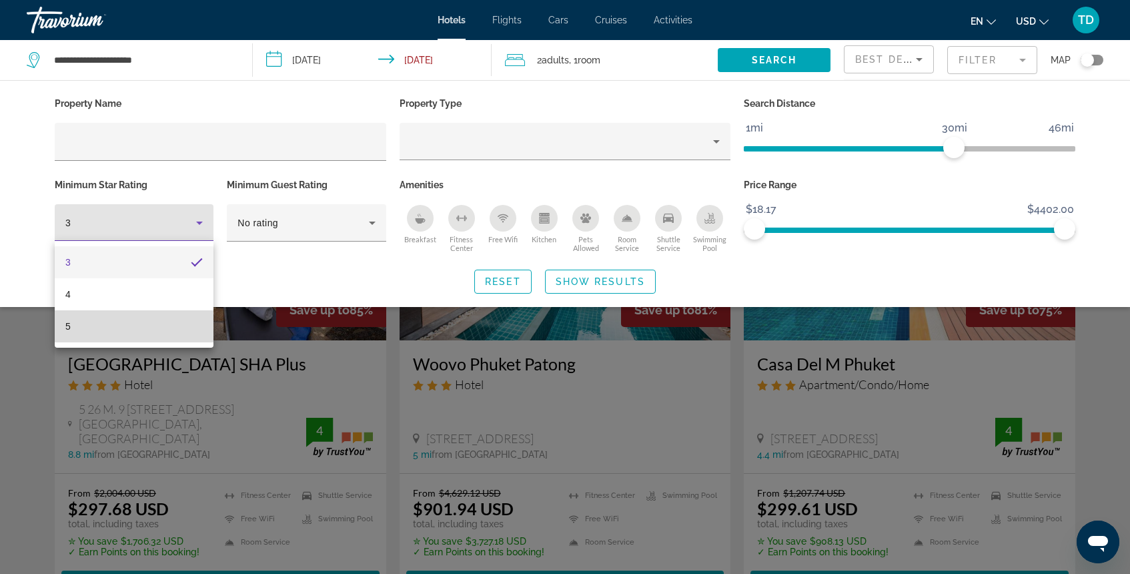
click at [143, 319] on mat-option "5" at bounding box center [134, 326] width 159 height 32
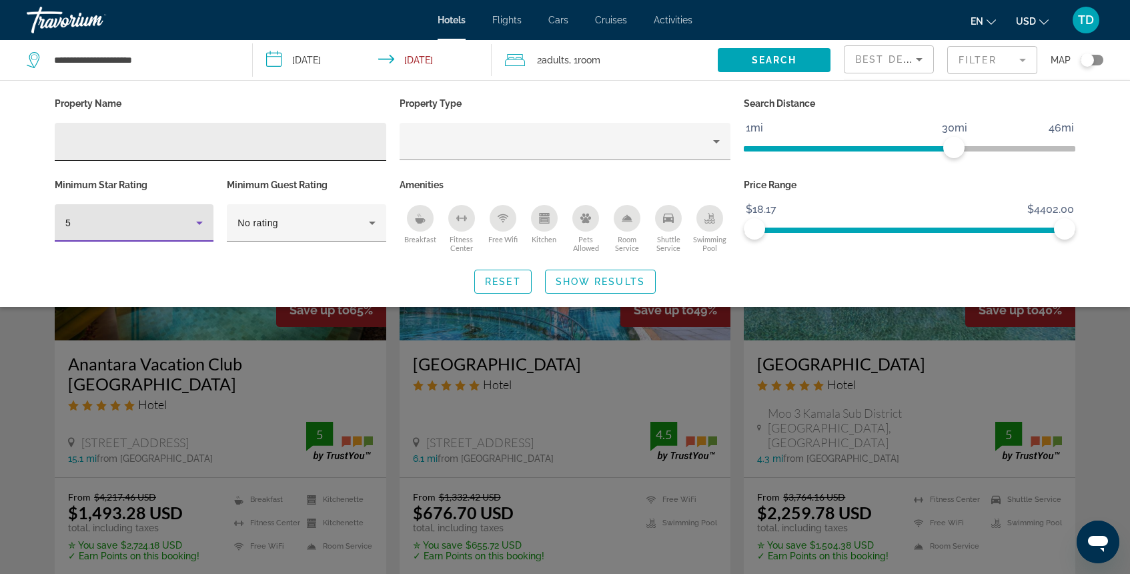
click at [374, 153] on div "Hotel Filters" at bounding box center [220, 142] width 310 height 38
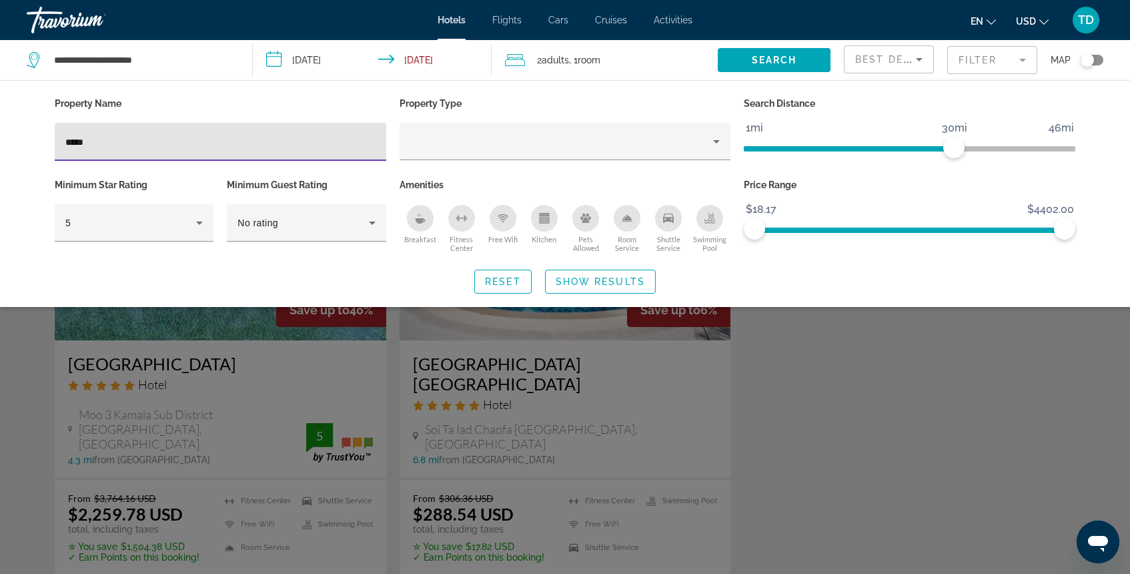
type input "*****"
click at [256, 377] on div "Search widget" at bounding box center [565, 387] width 1130 height 374
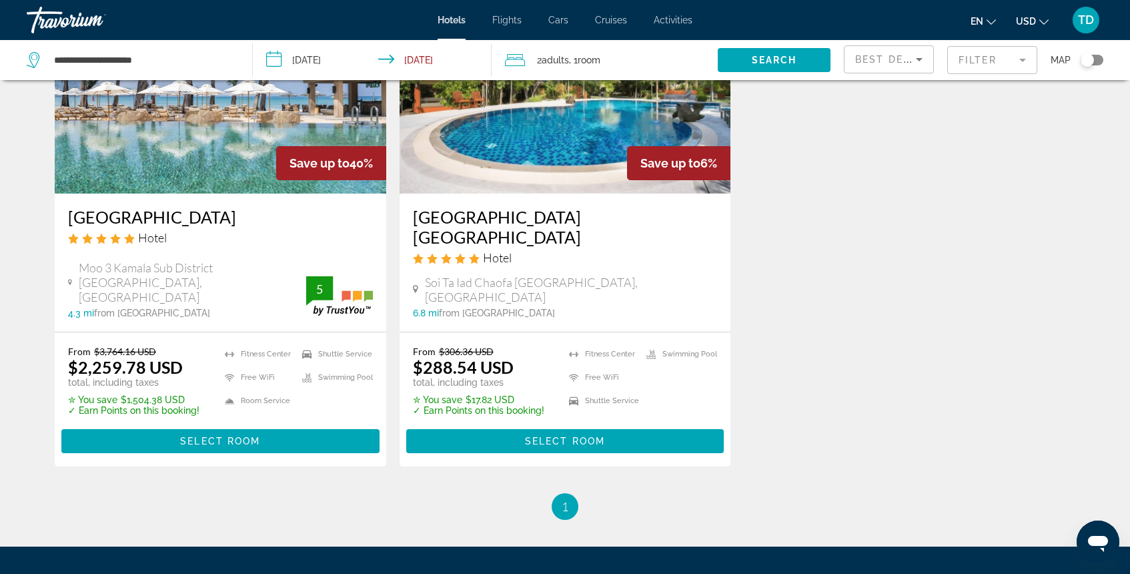
scroll to position [114, 0]
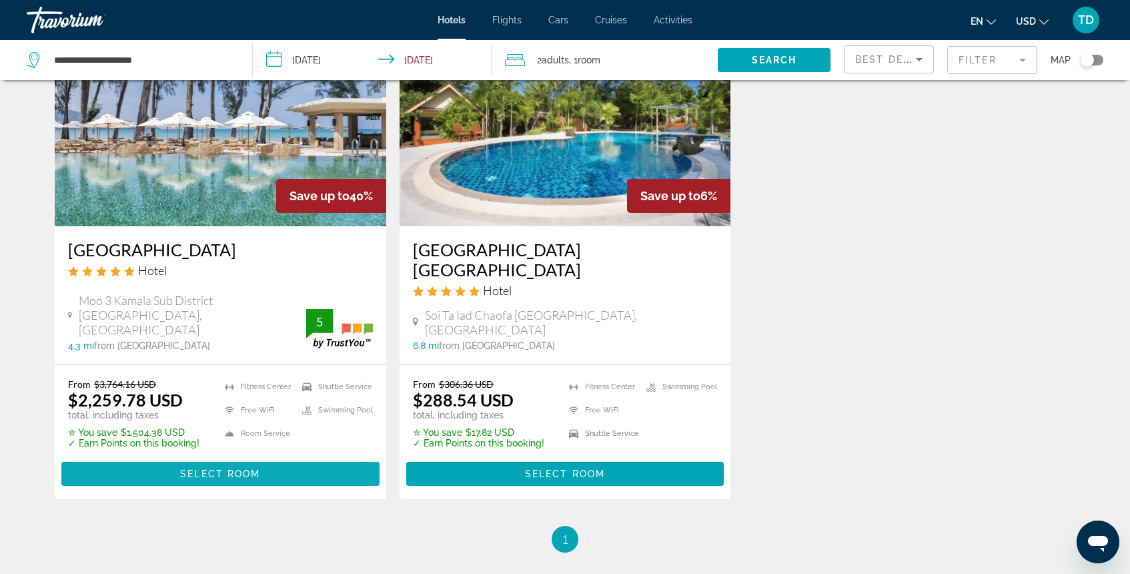
click at [241, 468] on span "Select Room" at bounding box center [220, 473] width 80 height 11
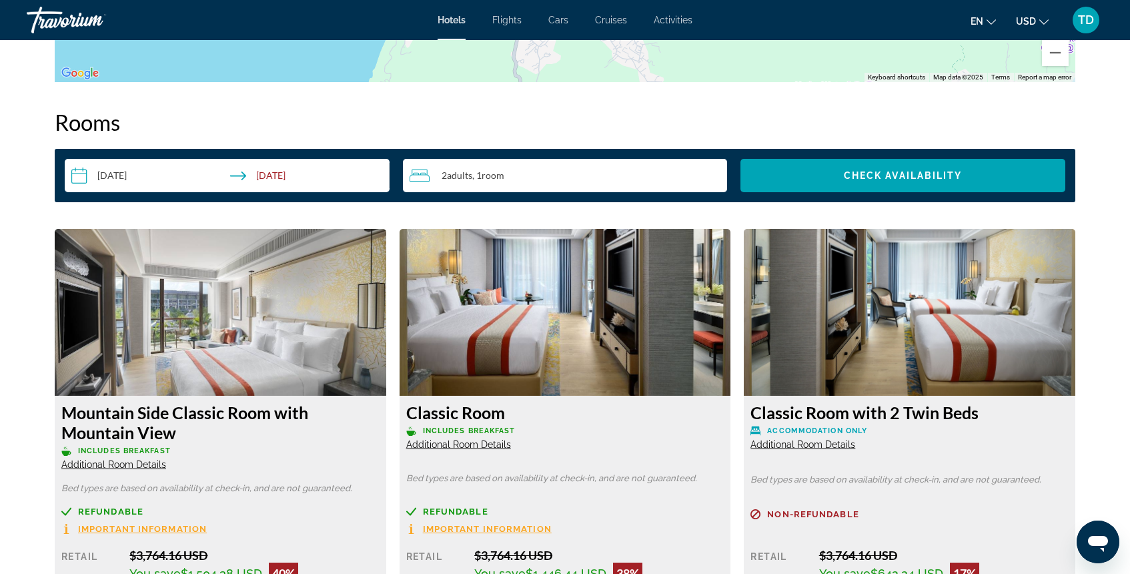
scroll to position [1653, 0]
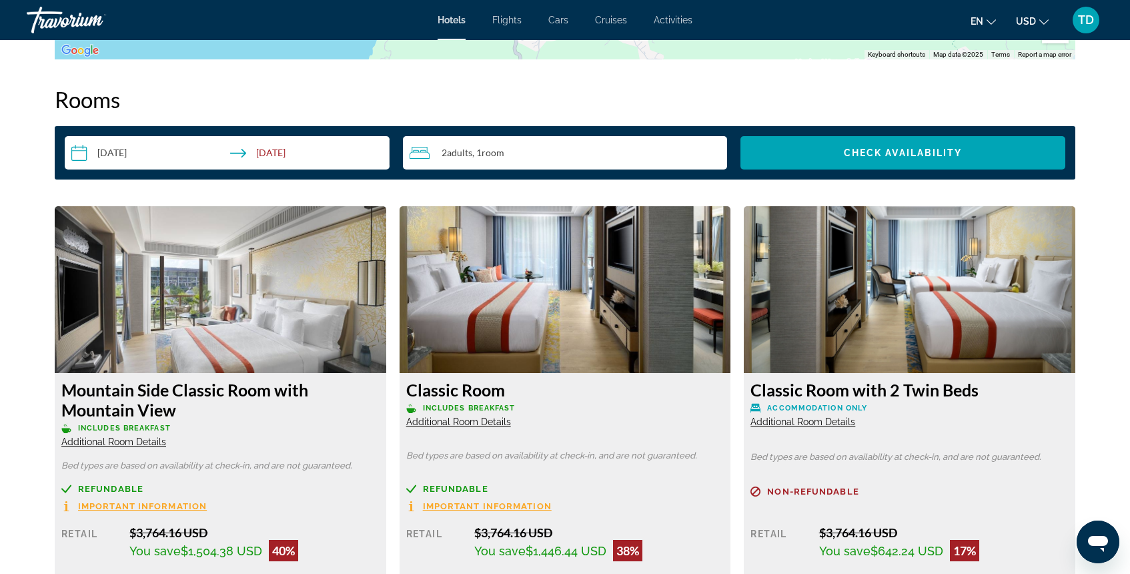
click at [203, 158] on input "**********" at bounding box center [230, 154] width 330 height 37
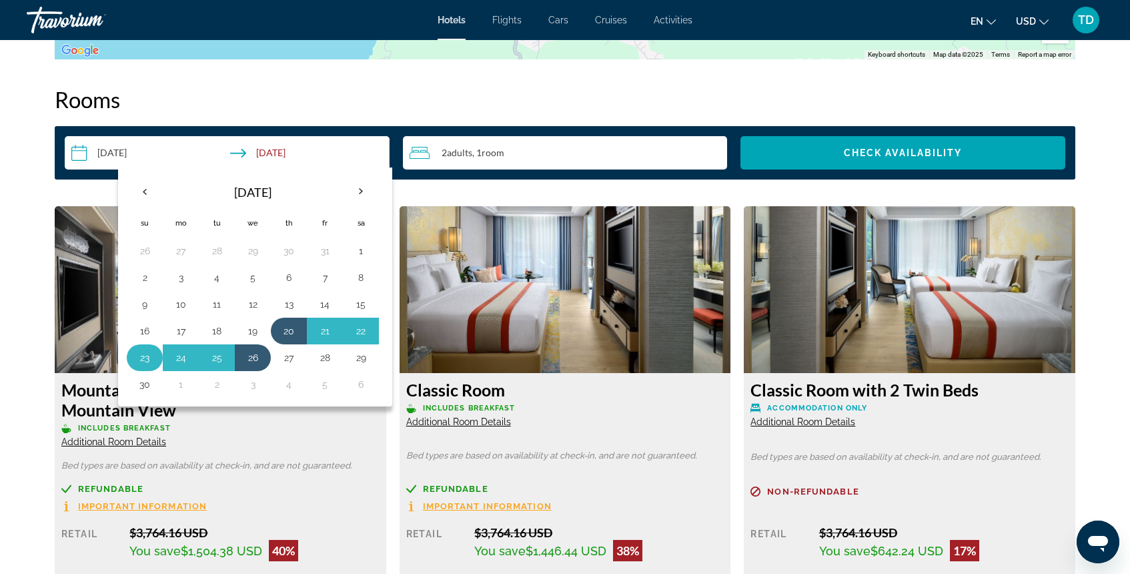
click at [143, 359] on button "23" at bounding box center [144, 357] width 21 height 19
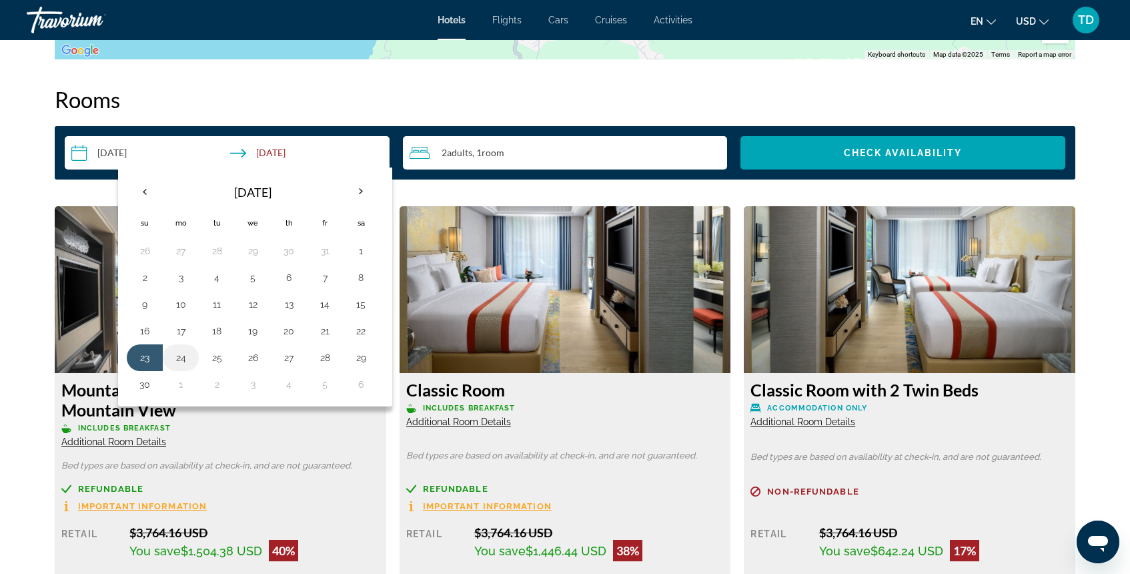
click at [178, 361] on button "24" at bounding box center [180, 357] width 21 height 19
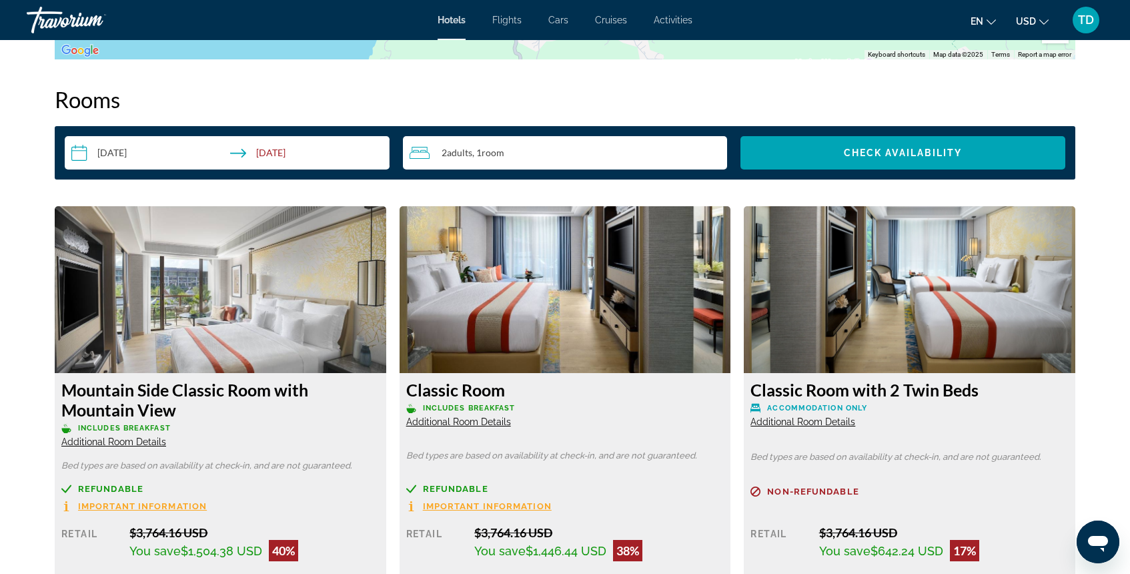
click at [164, 155] on input "**********" at bounding box center [230, 154] width 330 height 37
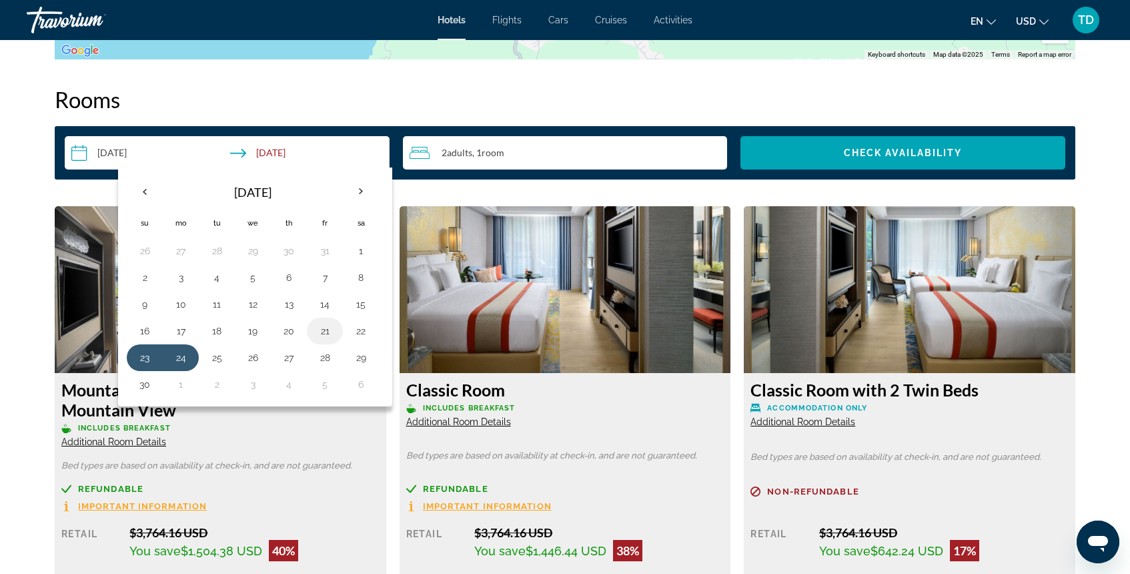
click at [324, 335] on button "21" at bounding box center [324, 331] width 21 height 19
click at [149, 360] on button "23" at bounding box center [144, 357] width 21 height 19
type input "**********"
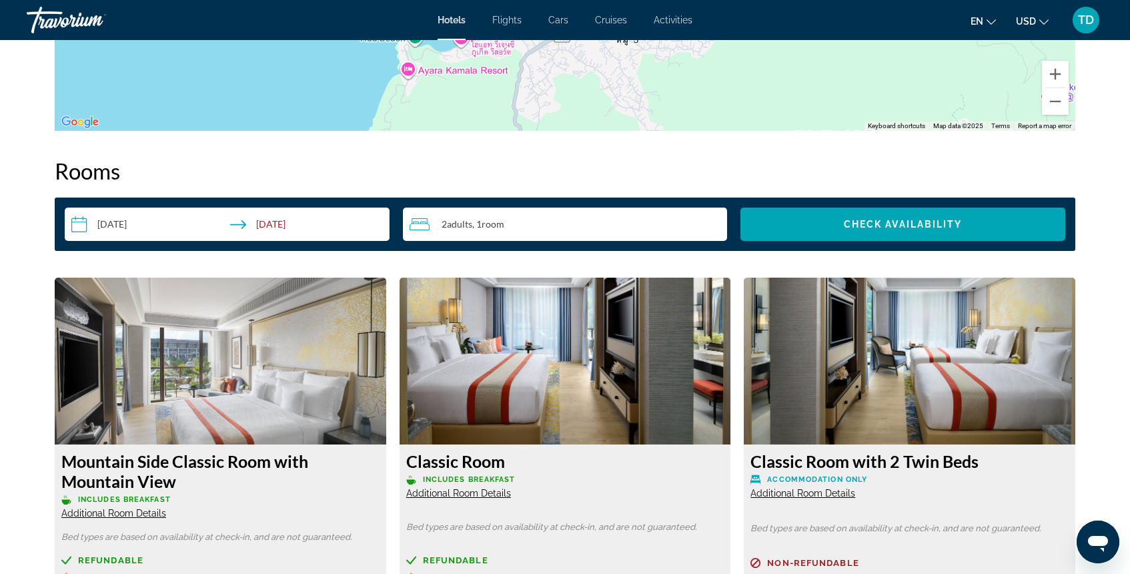
scroll to position [1549, 0]
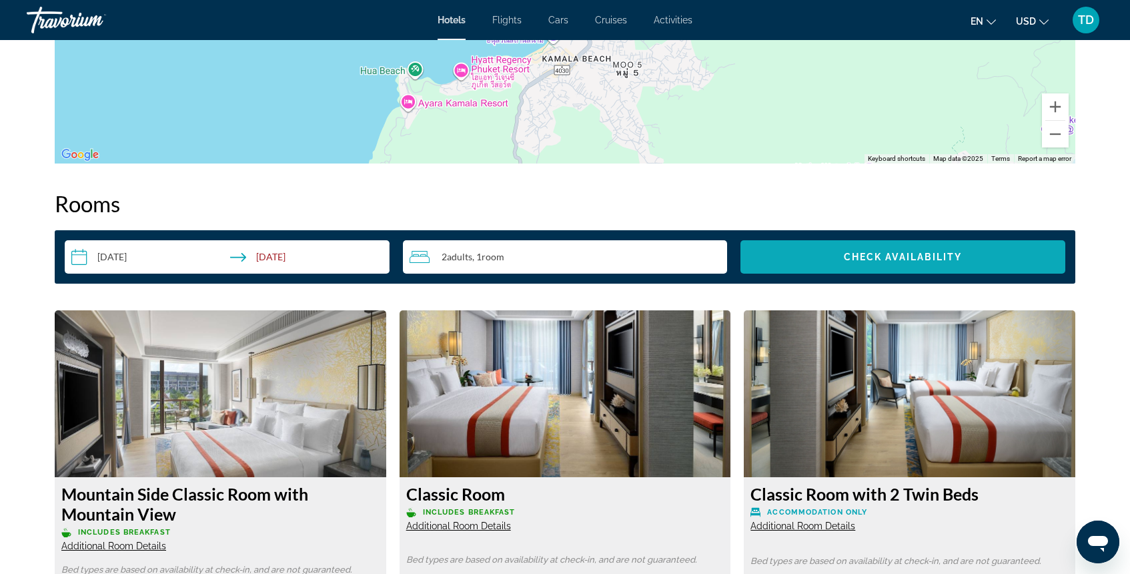
click at [883, 264] on span "Search widget" at bounding box center [903, 257] width 325 height 32
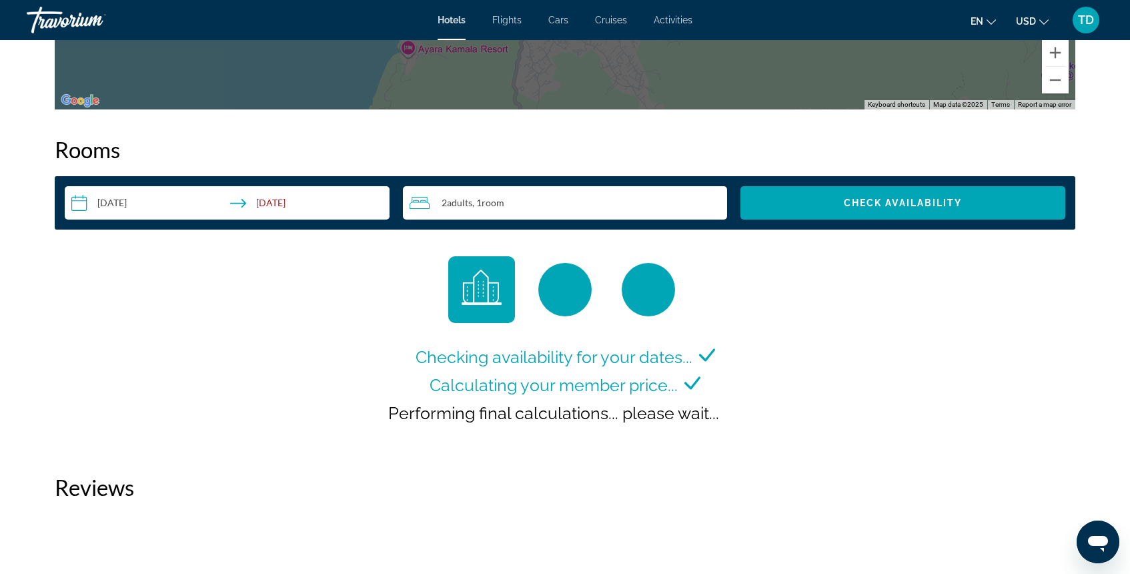
scroll to position [1644, 0]
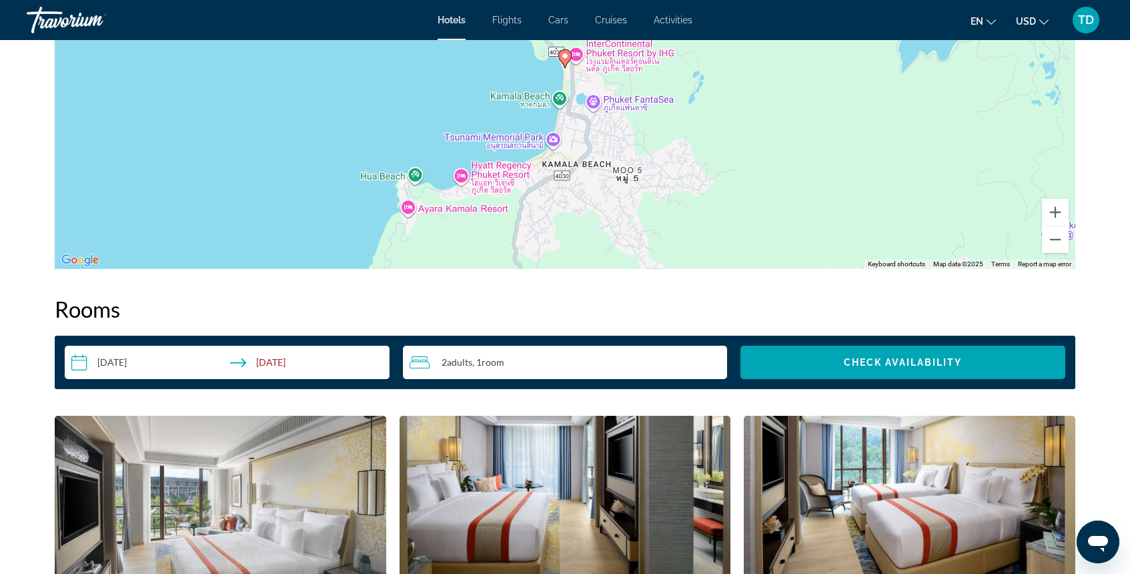
scroll to position [1444, 0]
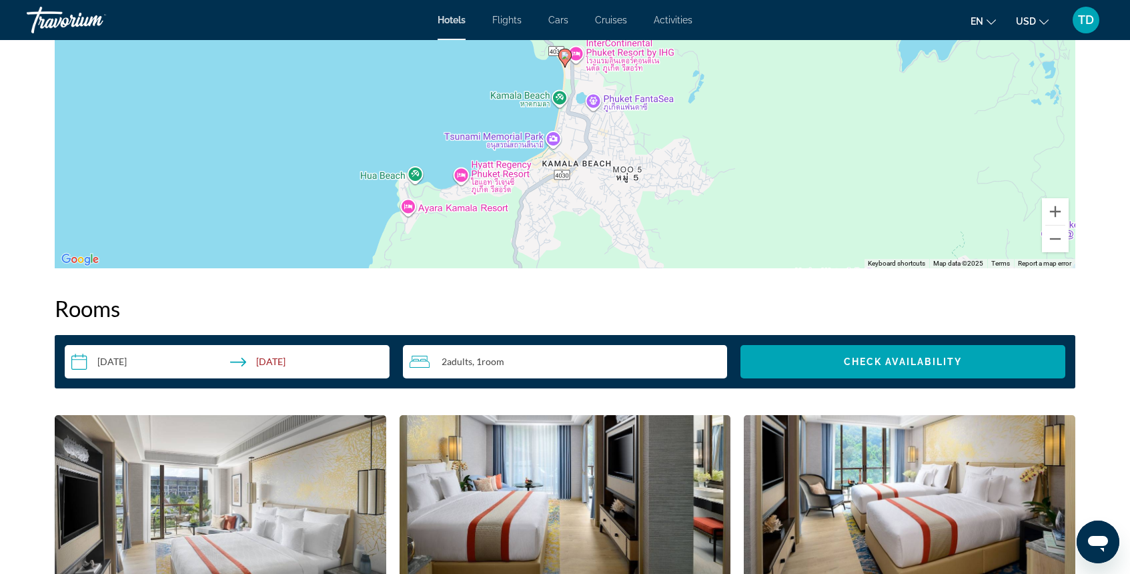
click at [254, 354] on input "**********" at bounding box center [230, 363] width 330 height 37
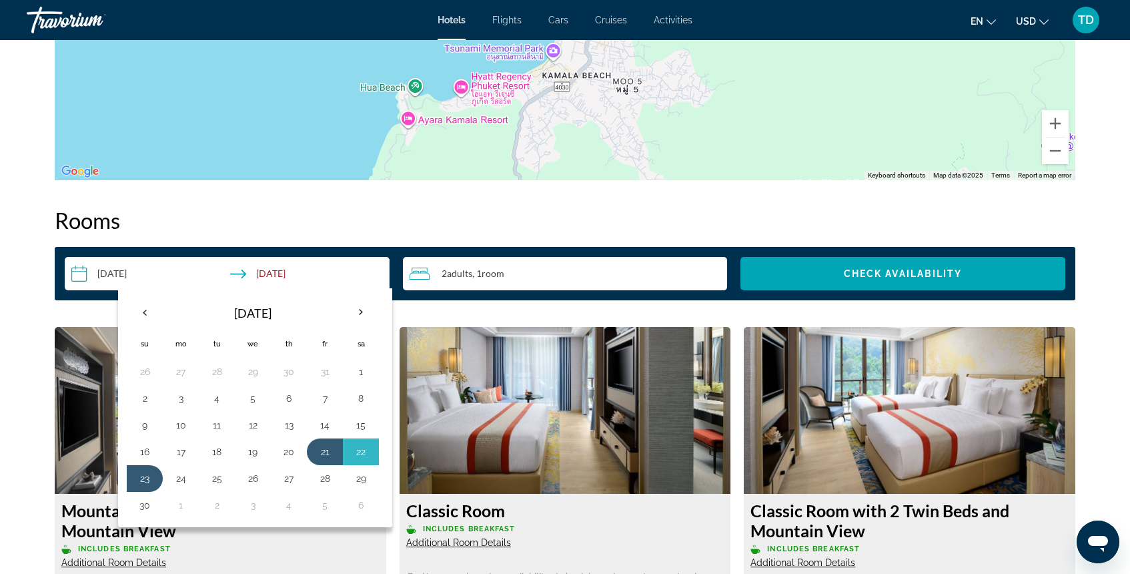
scroll to position [1537, 0]
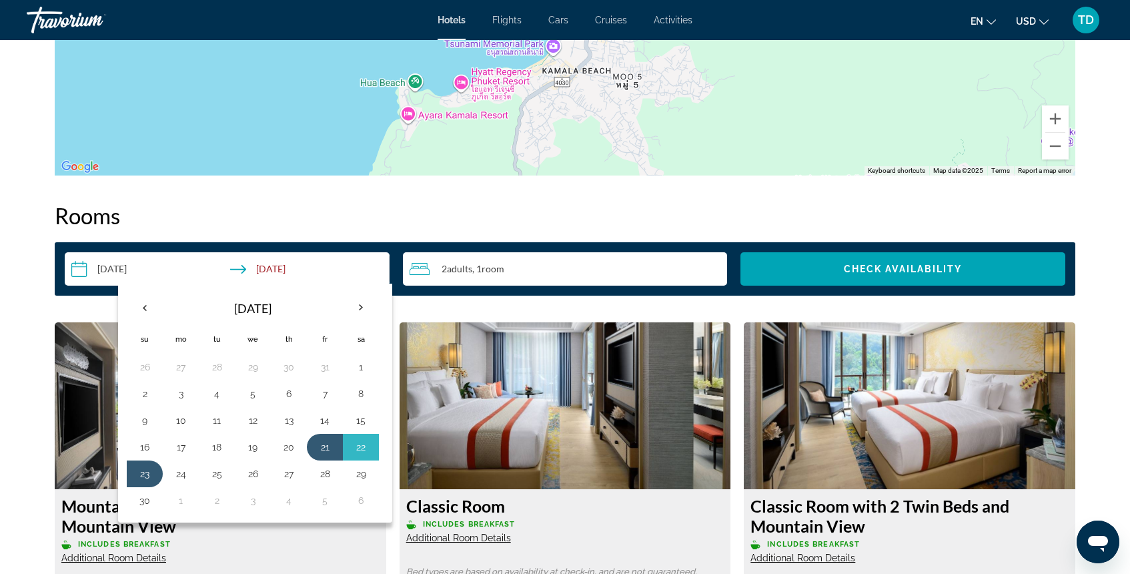
click at [308, 224] on h2 "Rooms" at bounding box center [565, 215] width 1021 height 27
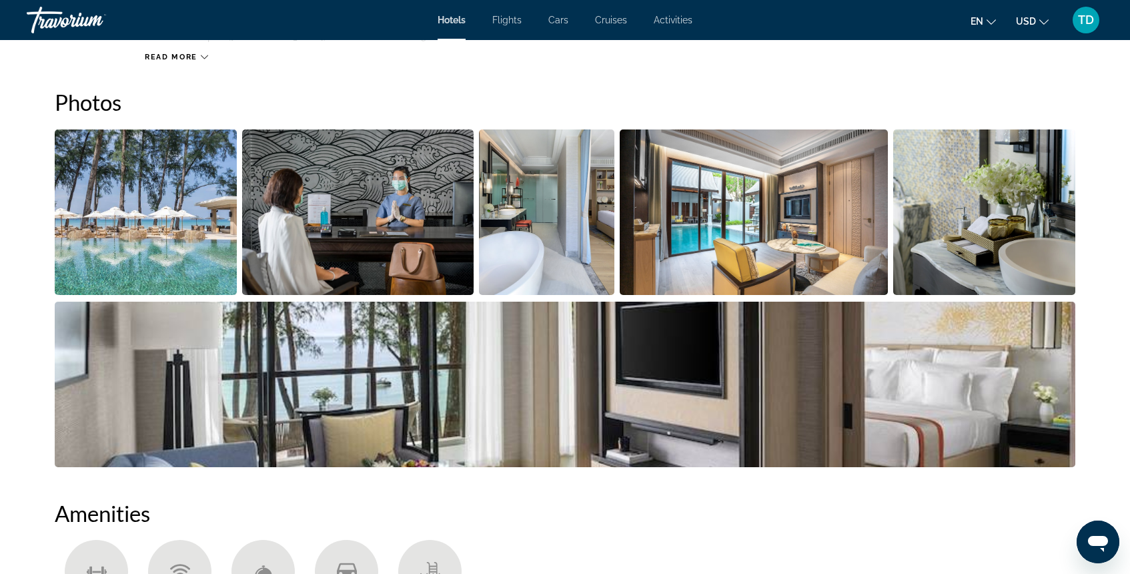
scroll to position [582, 0]
